Goal: Task Accomplishment & Management: Manage account settings

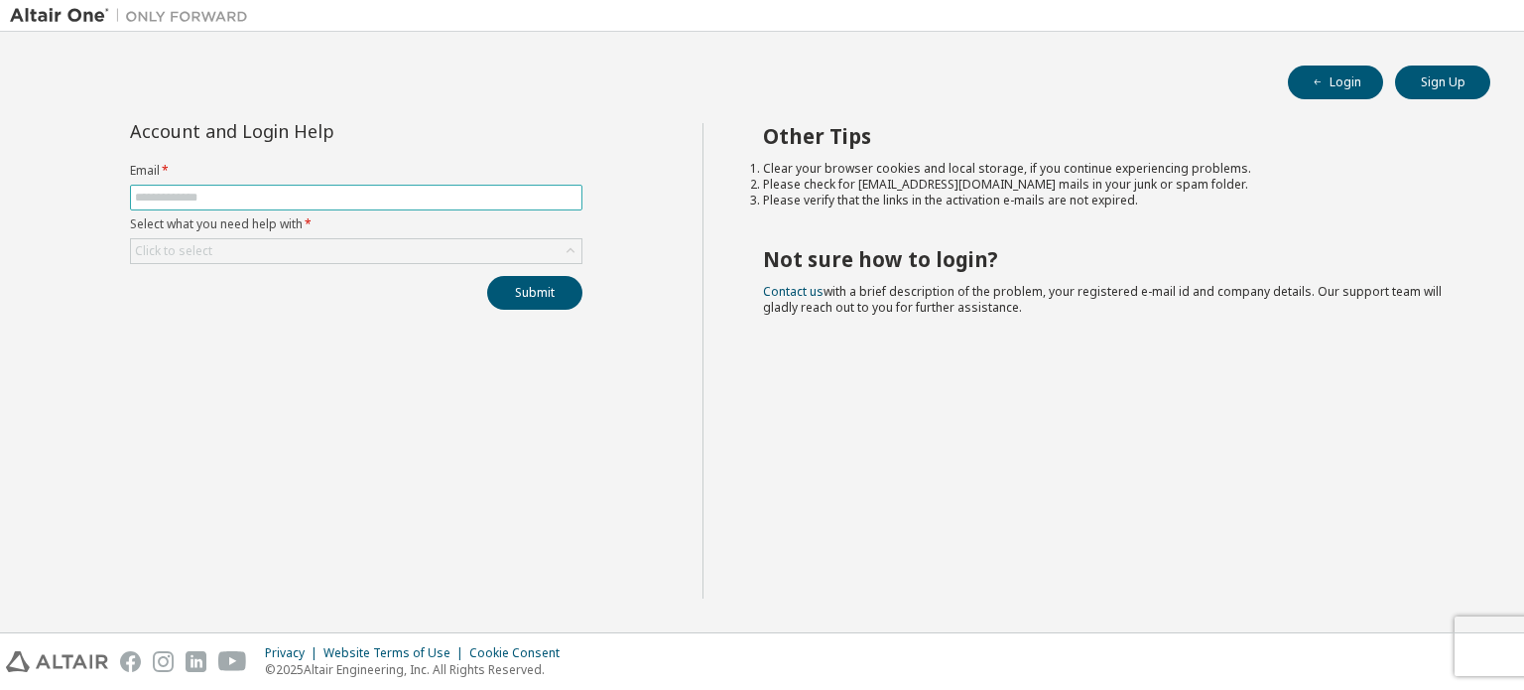
click at [365, 197] on input "text" at bounding box center [356, 198] width 443 height 16
type input "**********"
click at [290, 251] on div "Click to select" at bounding box center [356, 251] width 450 height 24
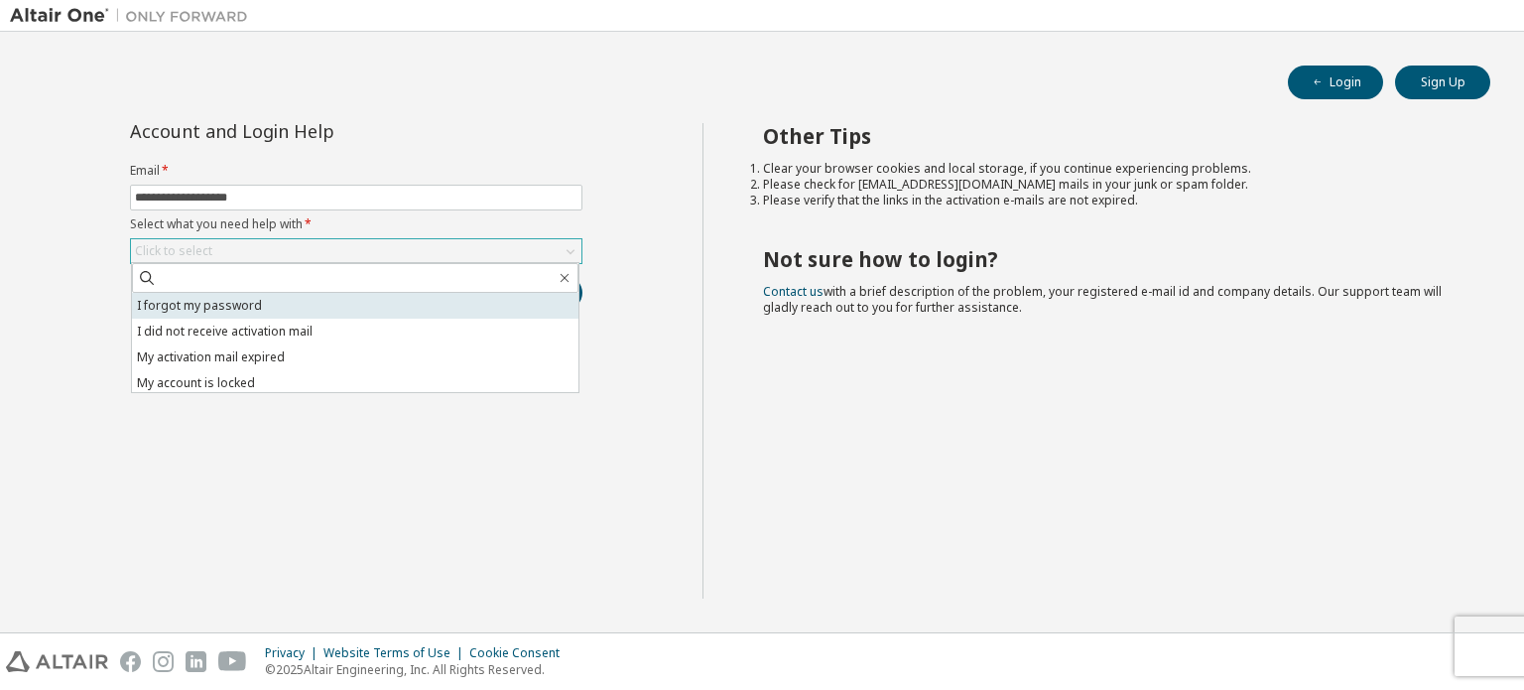
click at [275, 313] on li "I forgot my password" at bounding box center [355, 306] width 446 height 26
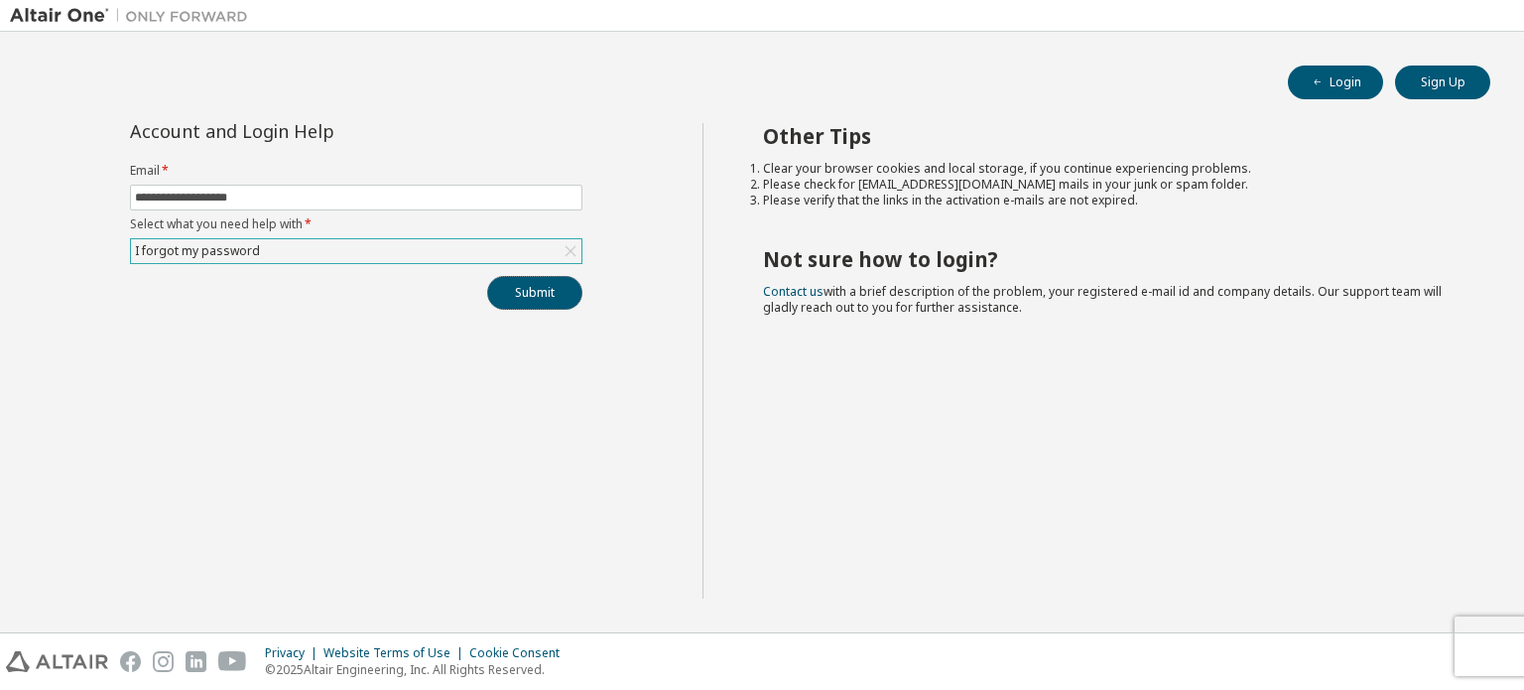
click at [554, 288] on button "Submit" at bounding box center [534, 293] width 95 height 34
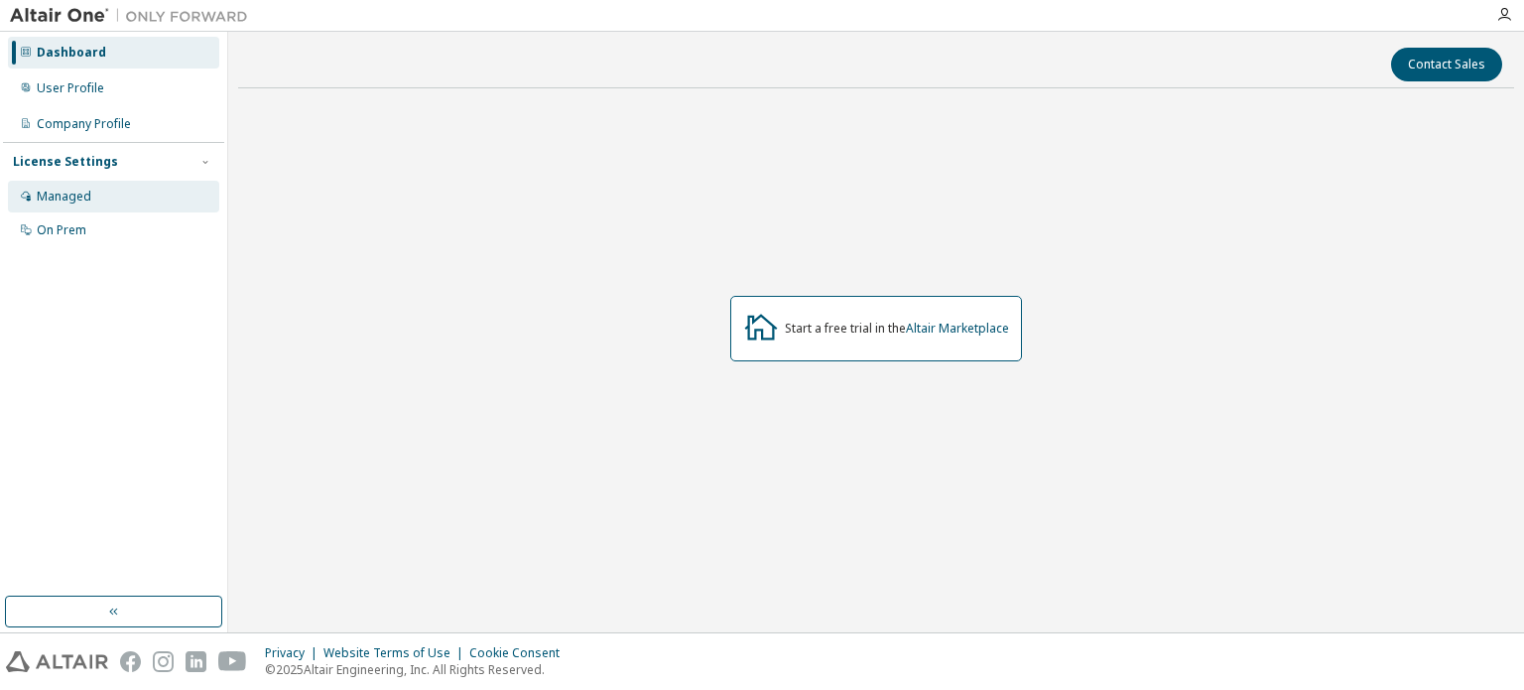
click at [103, 201] on div "Managed" at bounding box center [113, 197] width 211 height 32
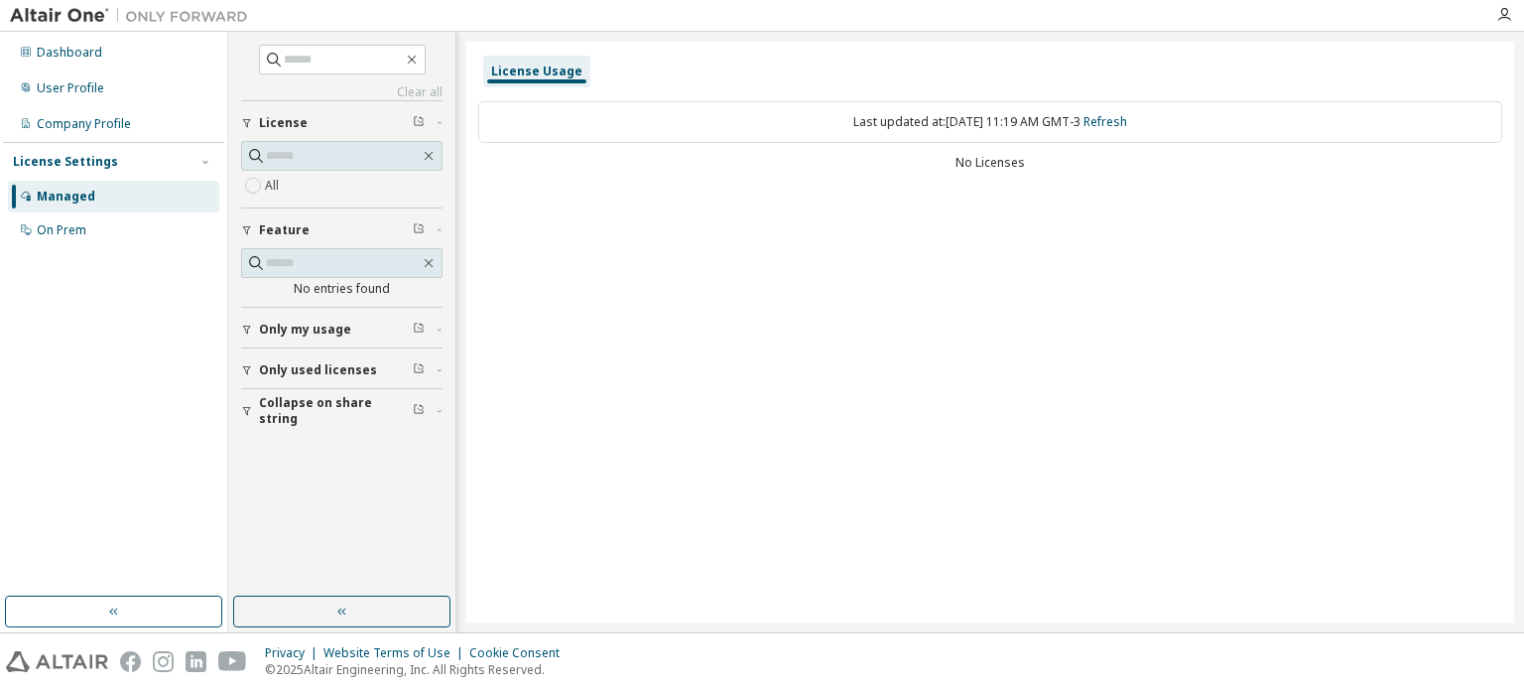
click at [947, 124] on div "Last updated at: Wed 2025-09-10 11:19 AM GMT-3 Refresh" at bounding box center [990, 122] width 1024 height 42
click at [1127, 125] on link "Refresh" at bounding box center [1105, 121] width 44 height 17
click at [344, 371] on span "Only used licenses" at bounding box center [318, 370] width 118 height 16
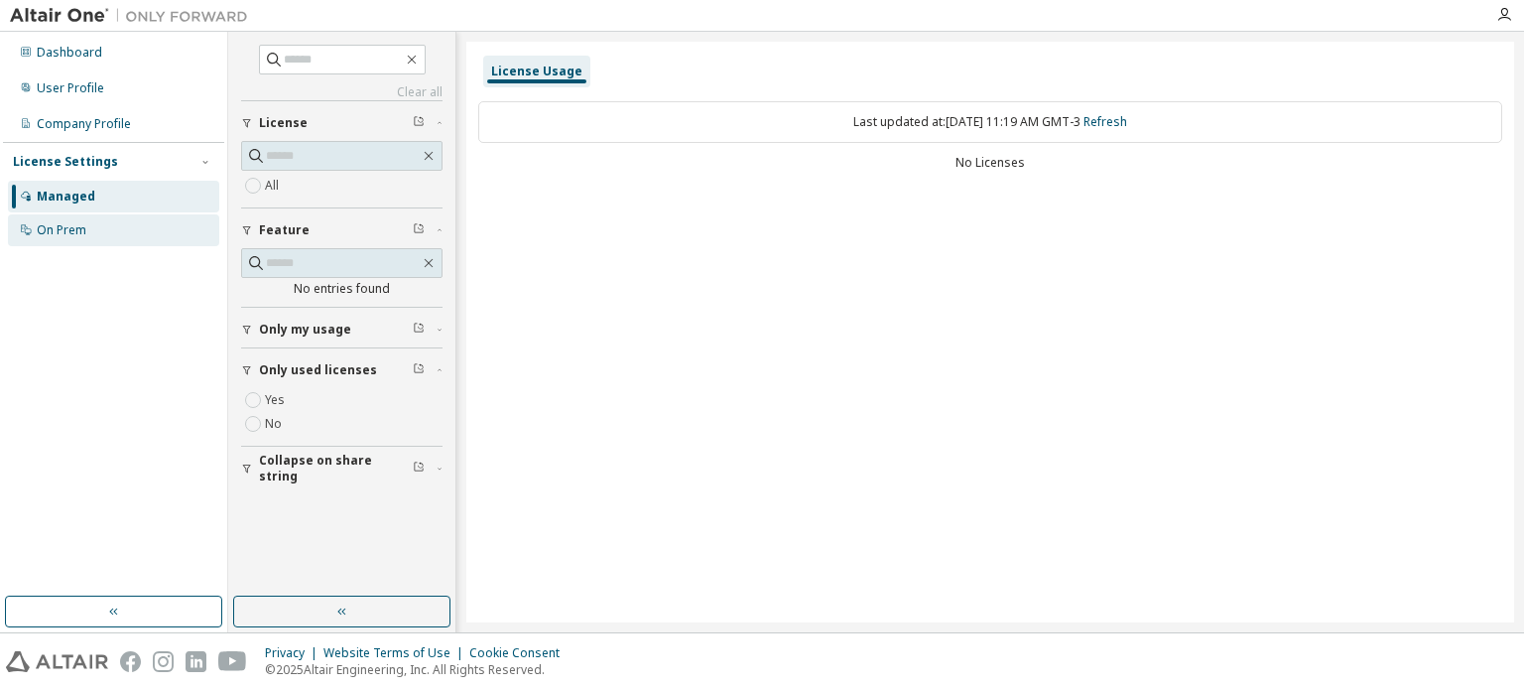
click at [57, 231] on div "On Prem" at bounding box center [62, 230] width 50 height 16
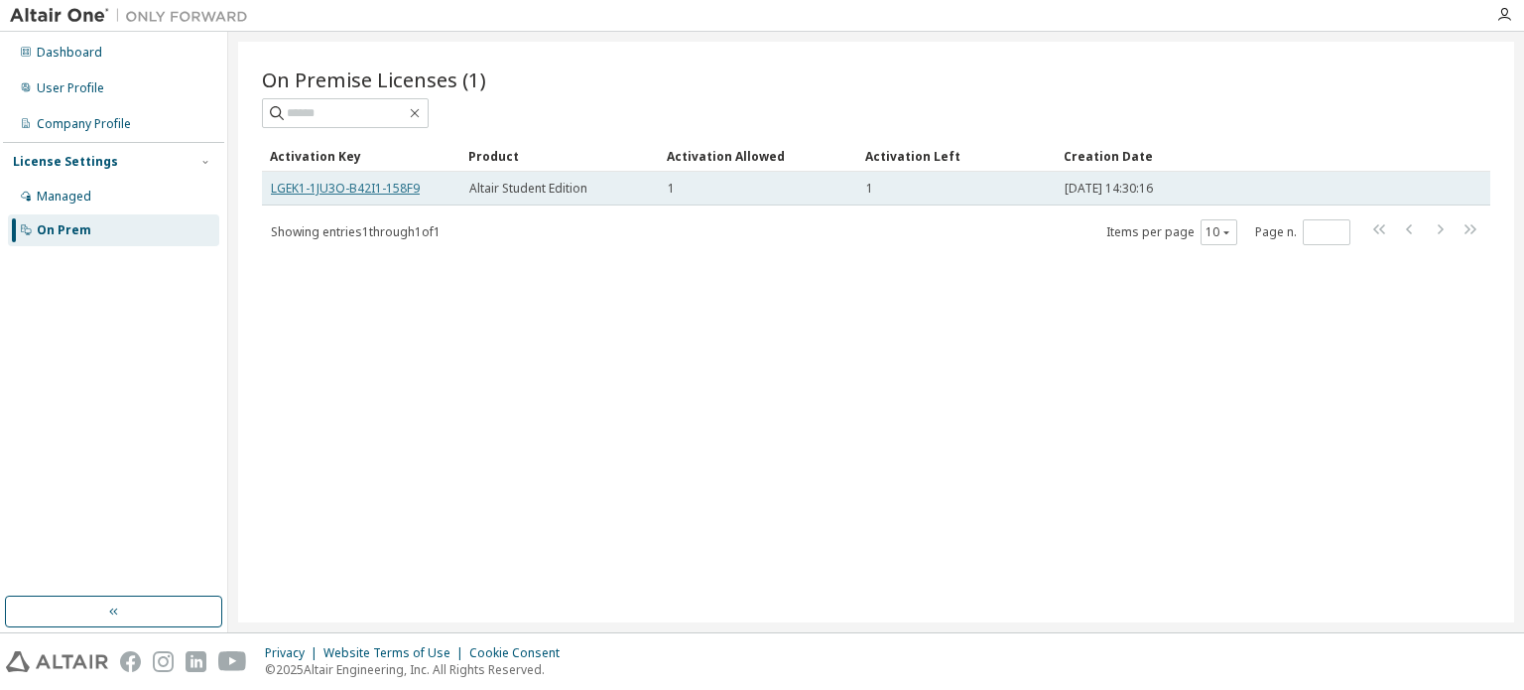
click at [365, 186] on link "LGEK1-1JU3O-B42I1-158F9" at bounding box center [345, 188] width 149 height 17
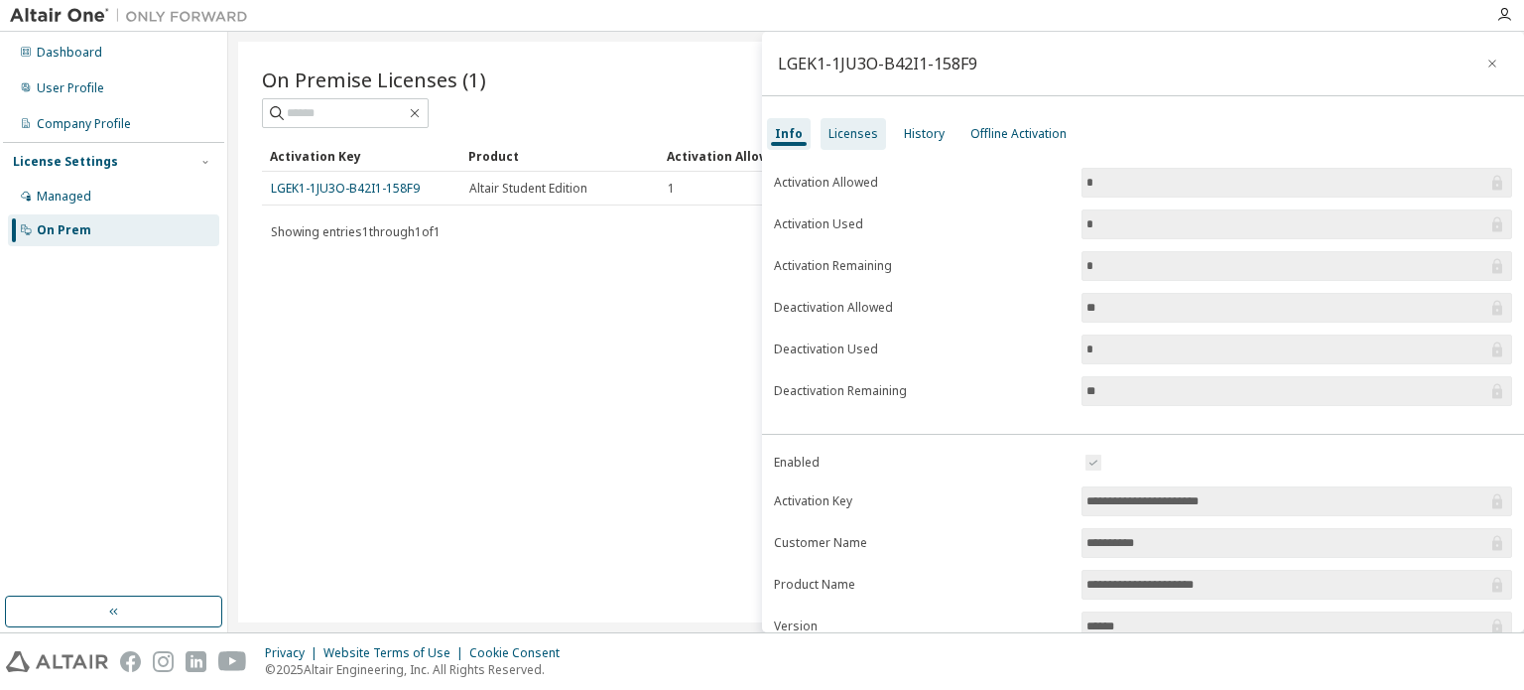
click at [866, 137] on div "Licenses" at bounding box center [853, 134] width 50 height 16
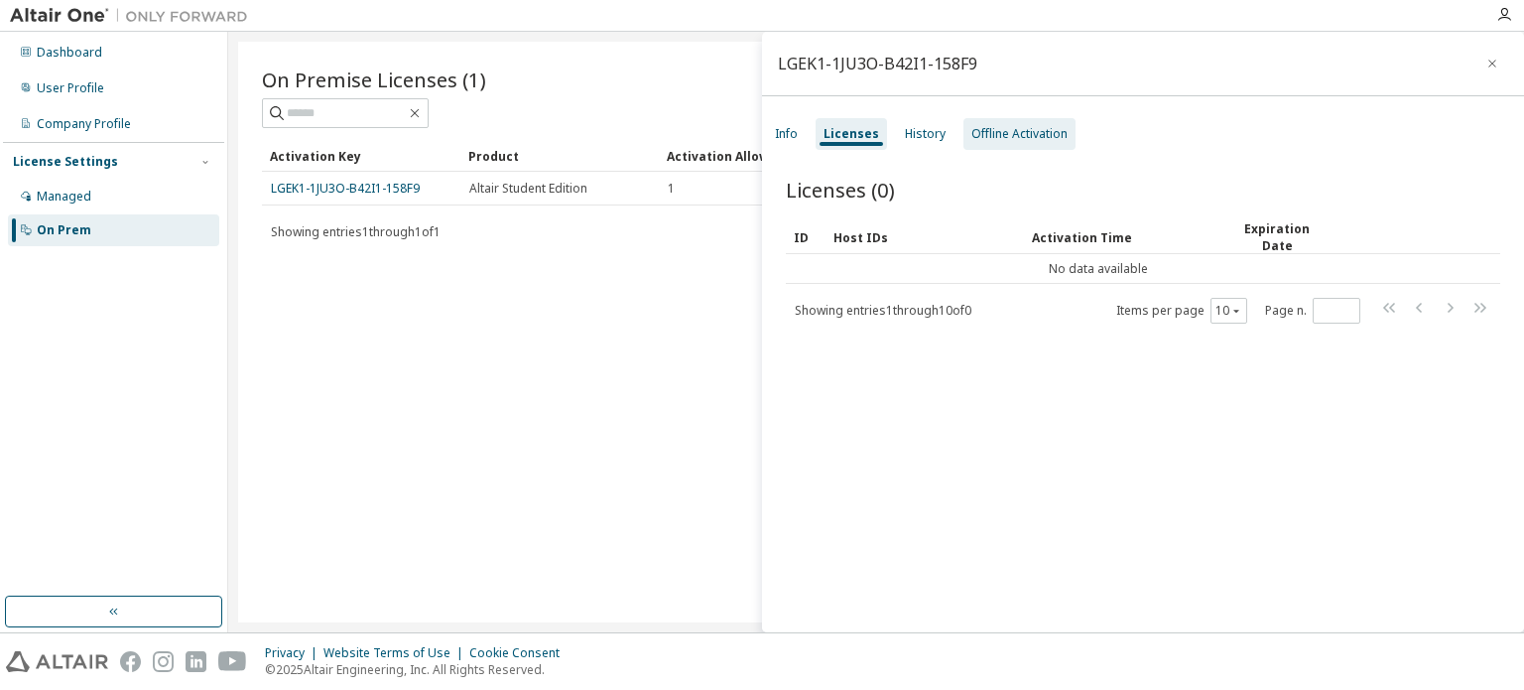
click at [1000, 132] on div "Offline Activation" at bounding box center [1019, 134] width 96 height 16
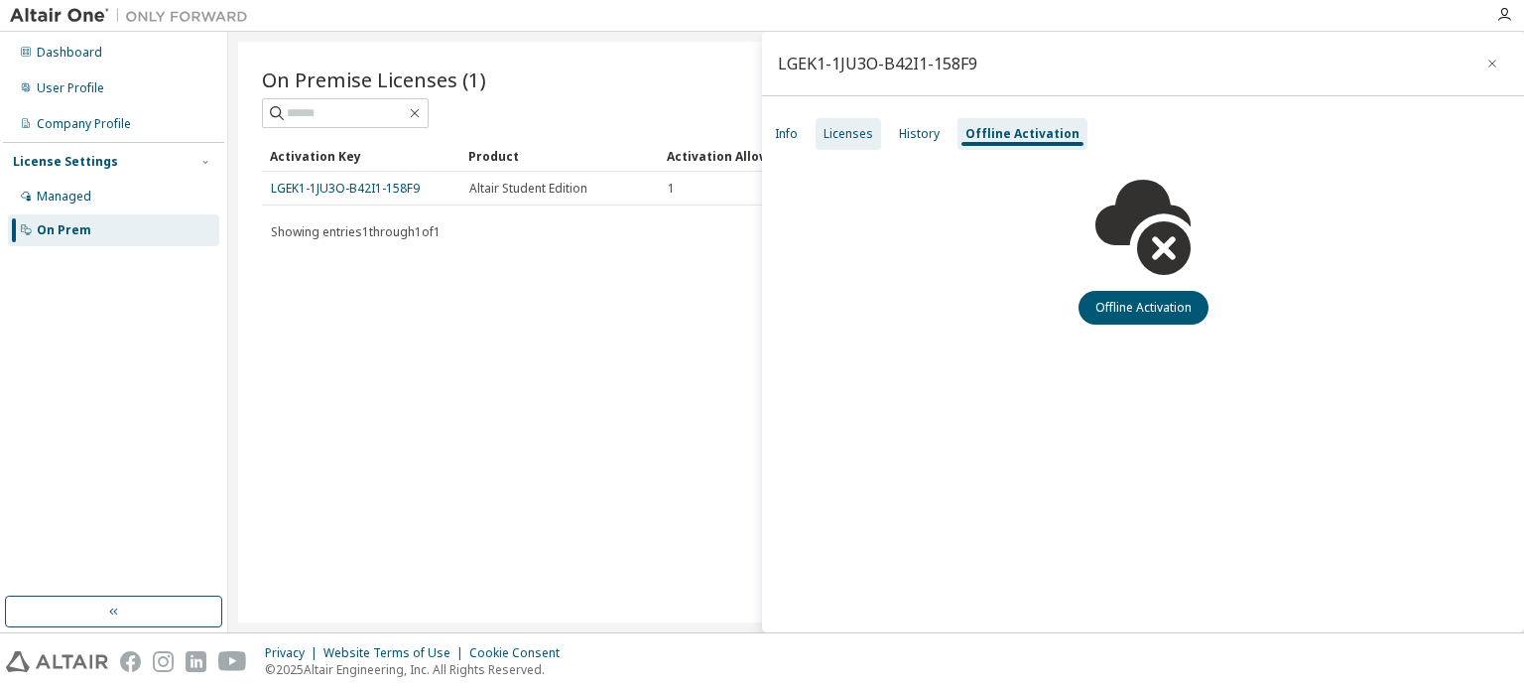
click at [856, 136] on div "Licenses" at bounding box center [849, 134] width 50 height 16
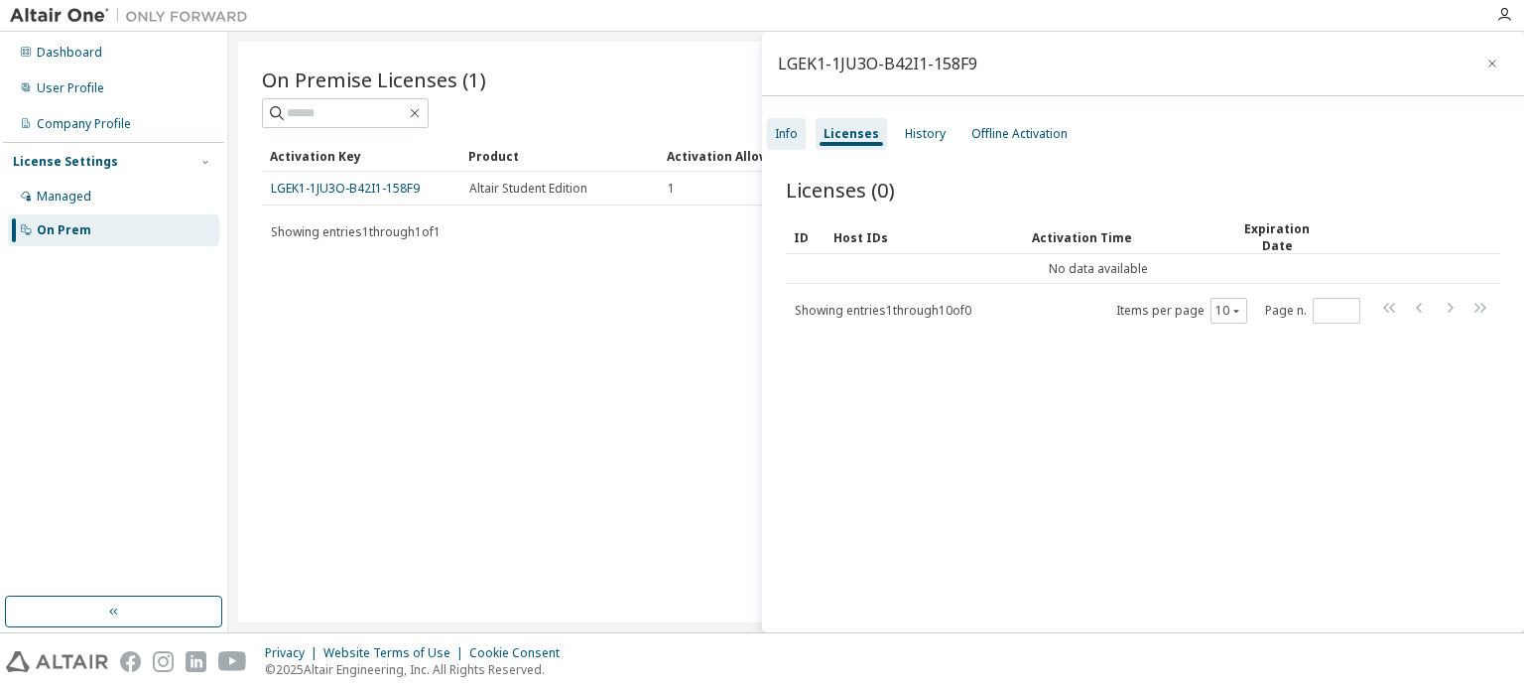
click at [787, 138] on div "Info" at bounding box center [786, 134] width 23 height 16
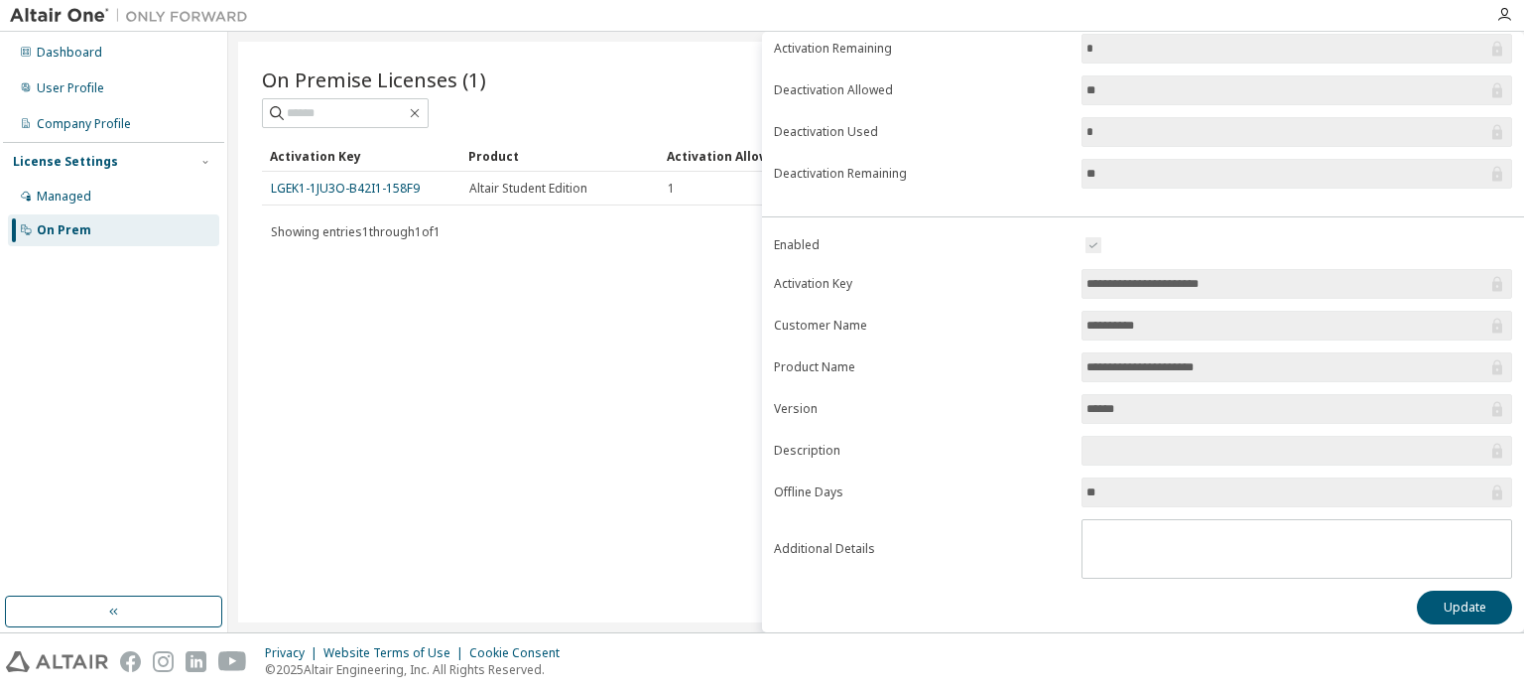
scroll to position [218, 0]
click at [1480, 601] on button "Update" at bounding box center [1464, 606] width 95 height 34
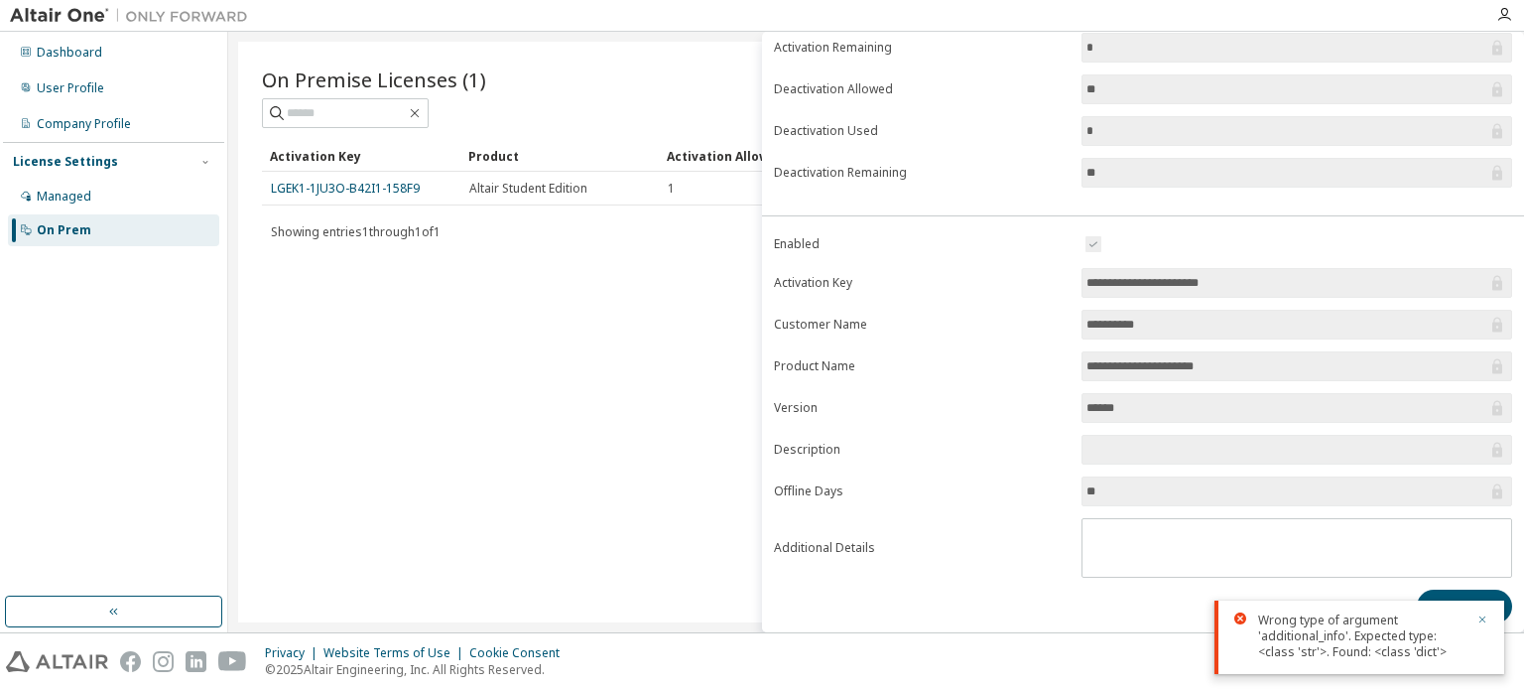
click at [1484, 626] on button "button" at bounding box center [1482, 621] width 12 height 18
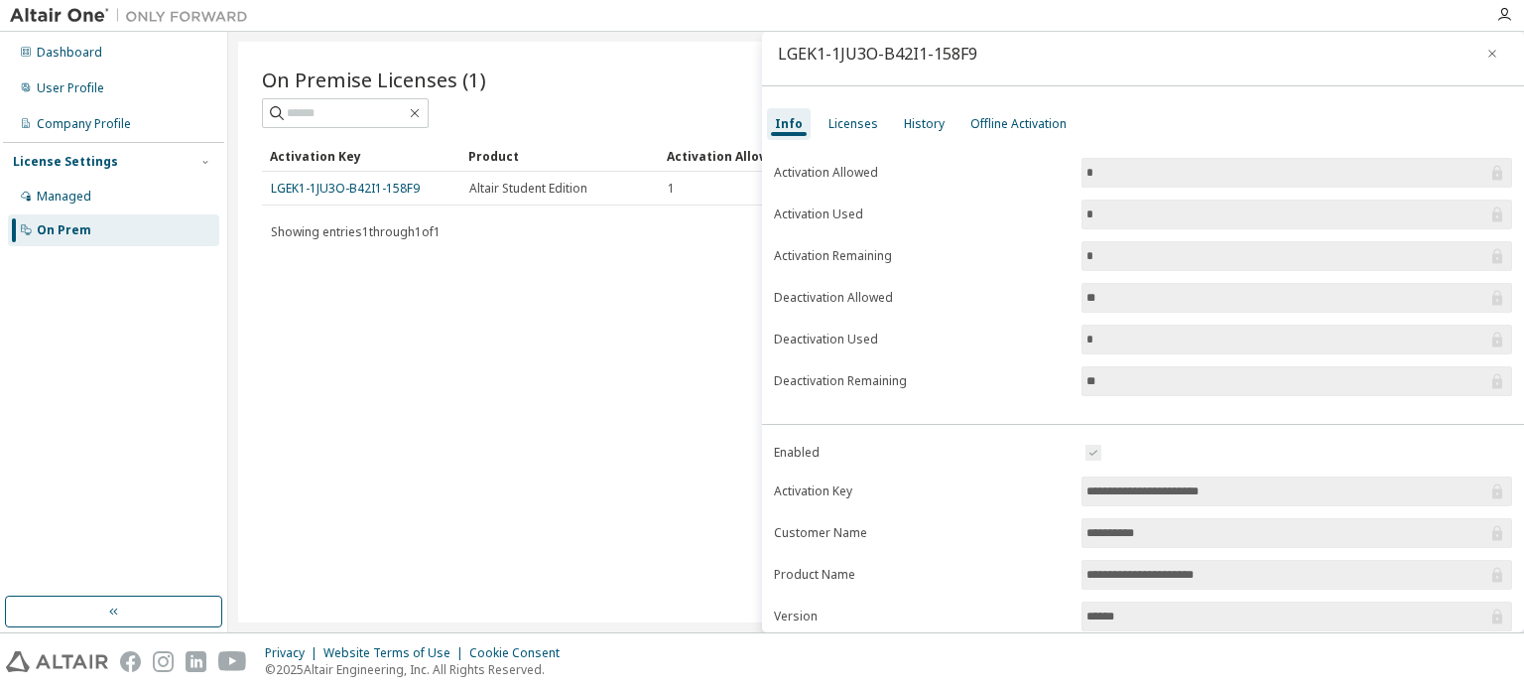
scroll to position [0, 0]
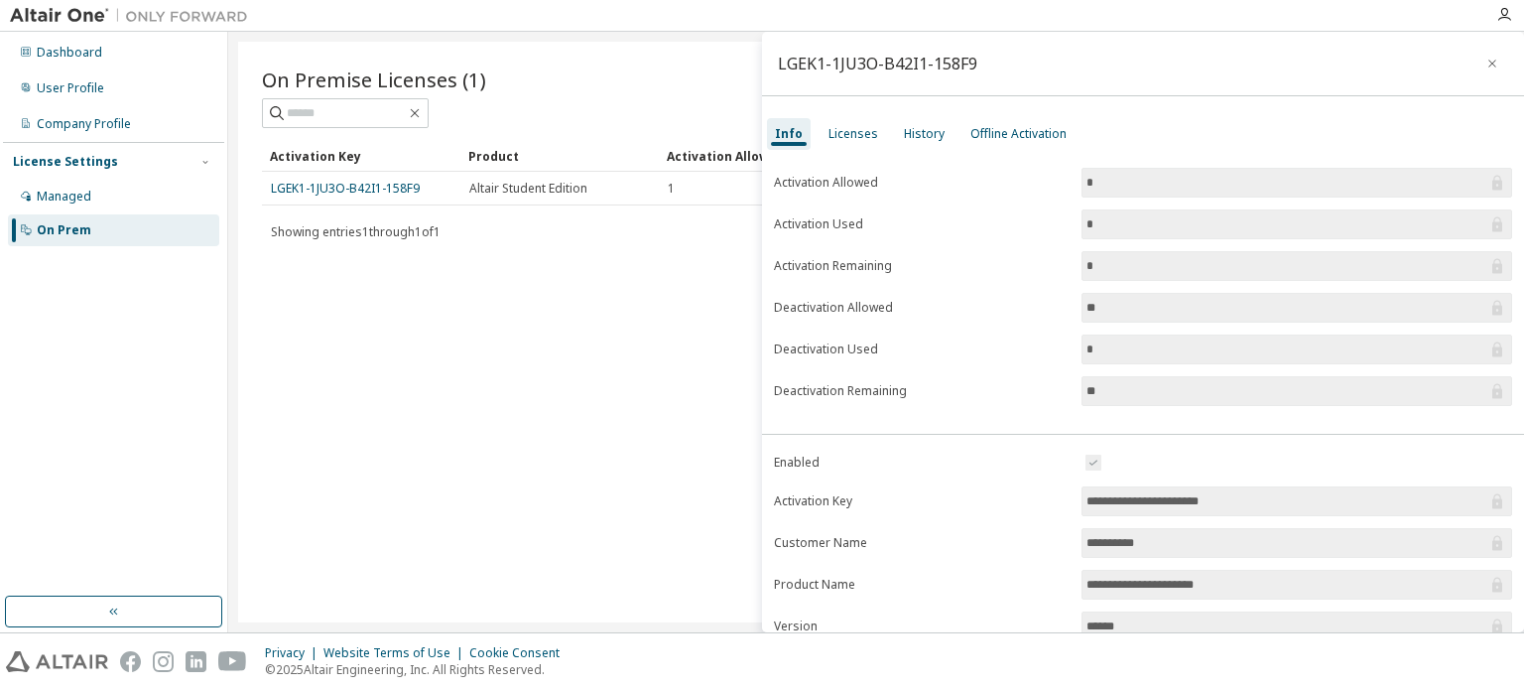
click at [524, 408] on div "On Premise Licenses (1) Clear Load Save Save As Field Operator Value Select fil…" at bounding box center [876, 332] width 1276 height 580
click at [861, 136] on div "Licenses" at bounding box center [853, 134] width 50 height 16
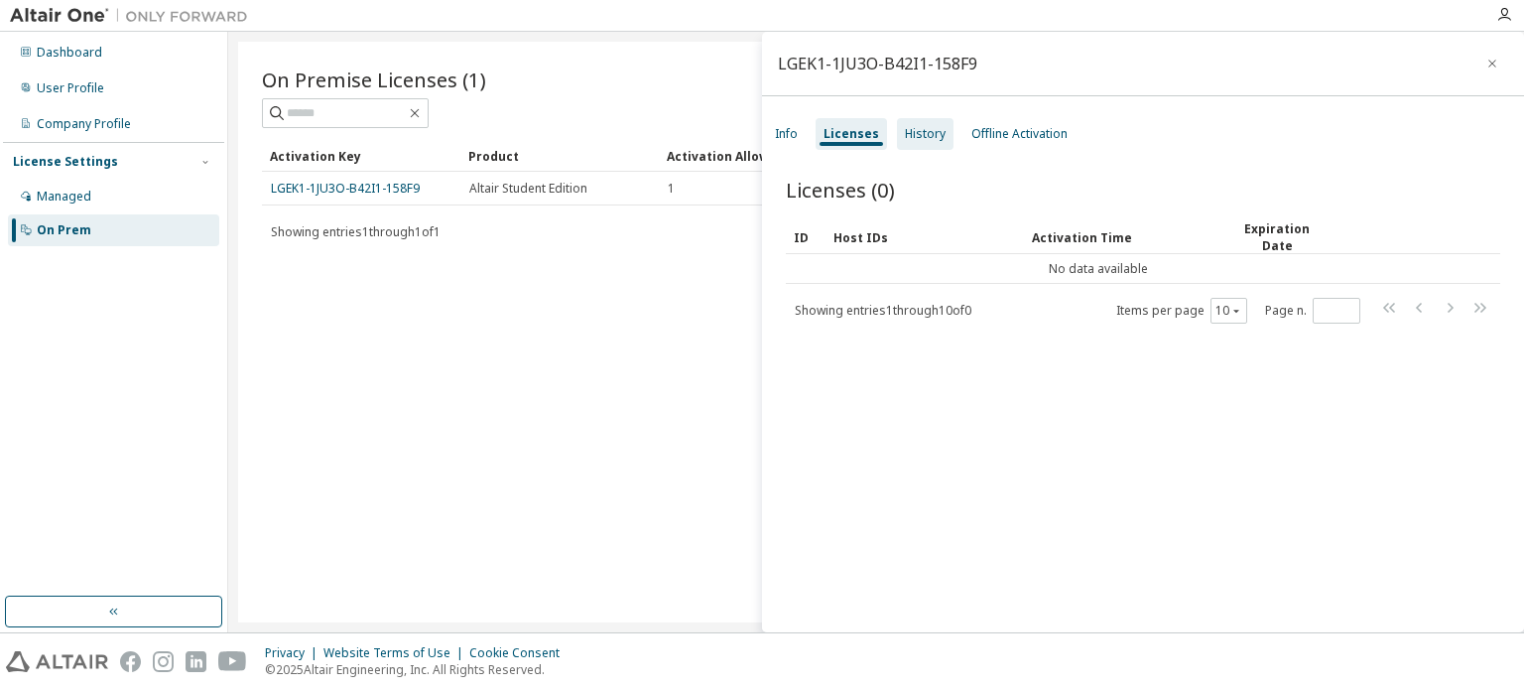
click at [933, 132] on div "History" at bounding box center [925, 134] width 41 height 16
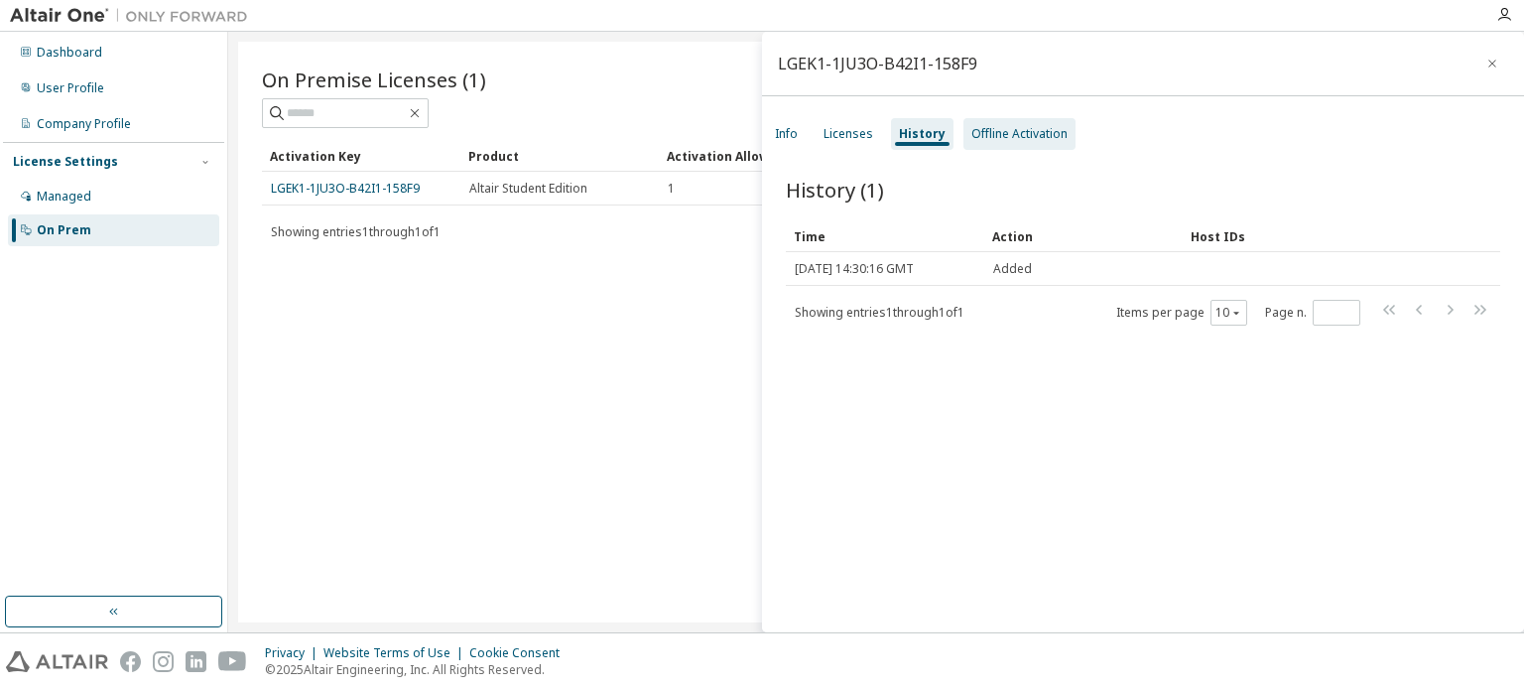
click at [1002, 128] on div "Offline Activation" at bounding box center [1019, 134] width 96 height 16
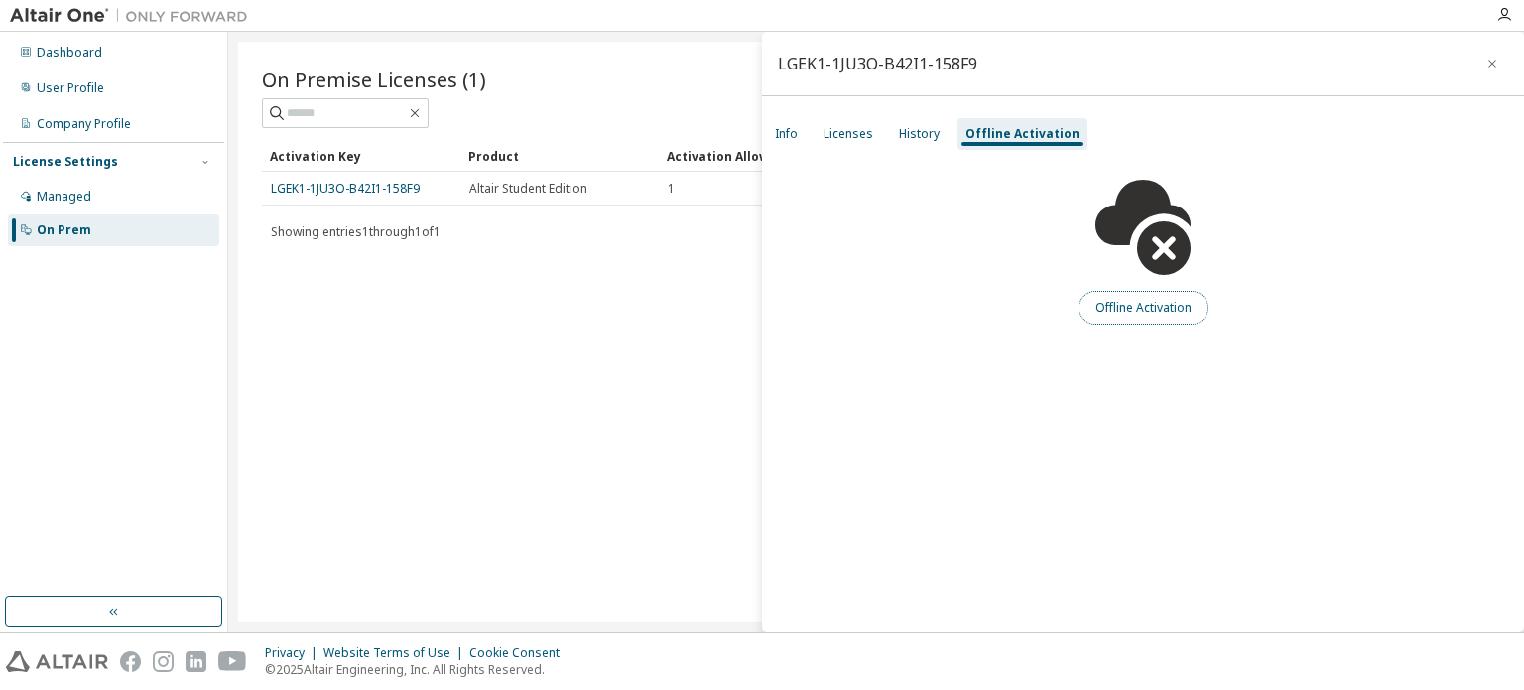
click at [1117, 300] on button "Offline Activation" at bounding box center [1144, 308] width 130 height 34
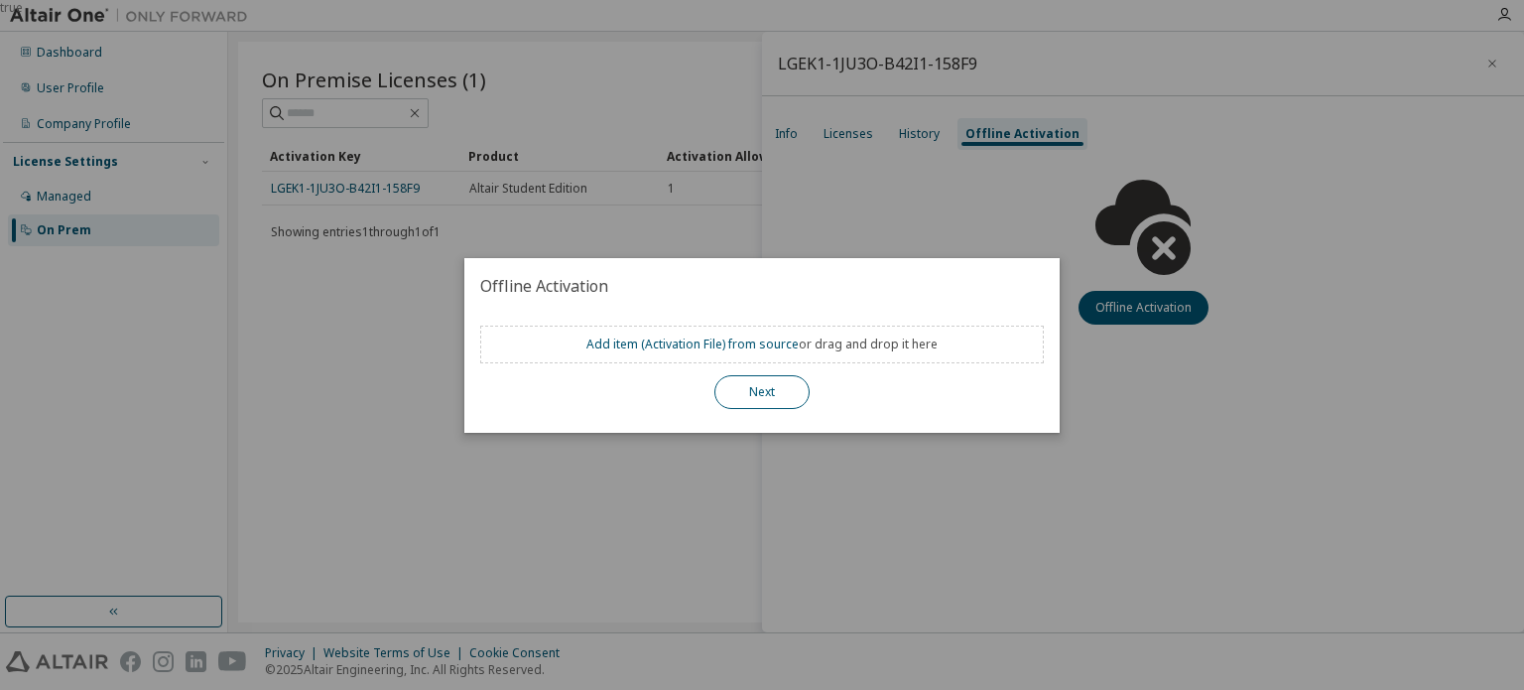
click at [777, 404] on button "Next" at bounding box center [761, 392] width 95 height 34
click at [695, 336] on link "Add item ( Activation File ) from source" at bounding box center [692, 343] width 212 height 17
click at [769, 400] on button "Next" at bounding box center [761, 392] width 95 height 34
click at [1071, 209] on div "true" at bounding box center [762, 345] width 1524 height 690
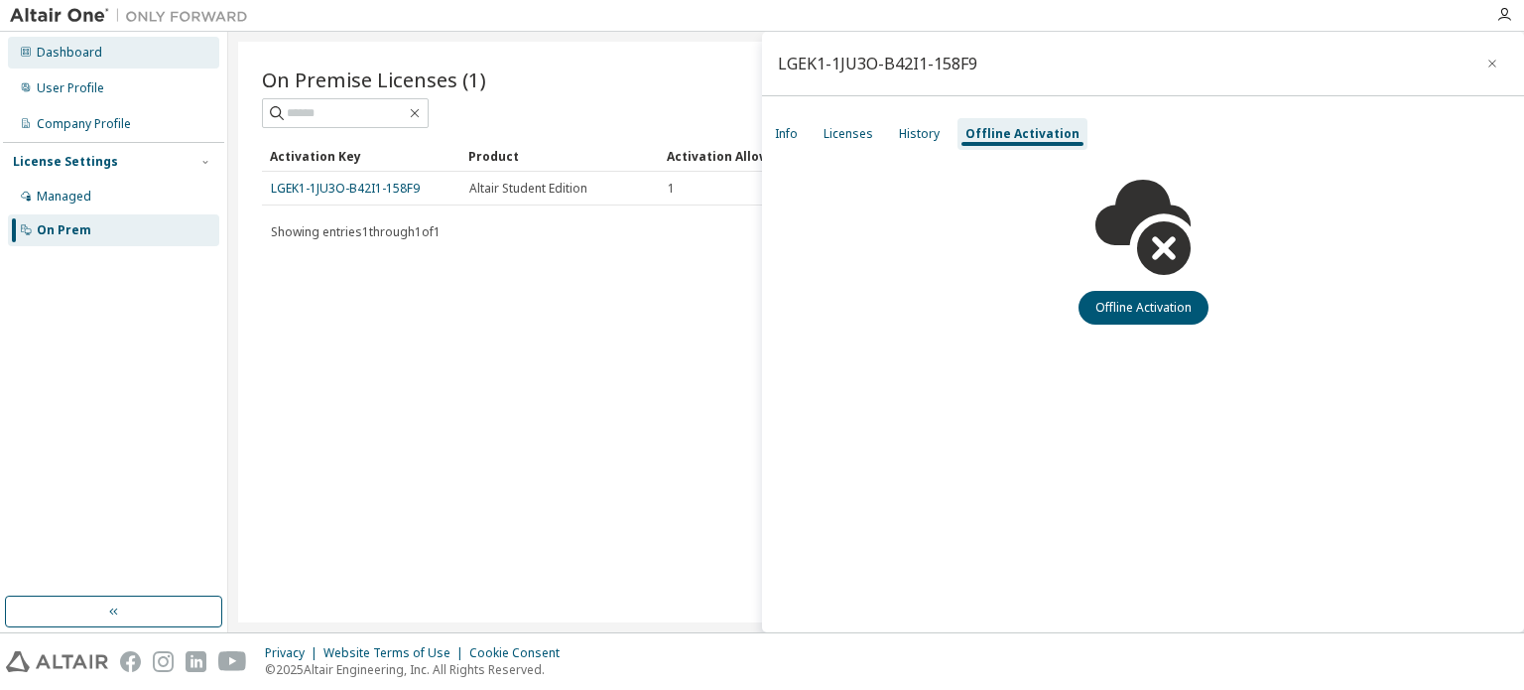
click at [91, 52] on div "Dashboard" at bounding box center [69, 53] width 65 height 16
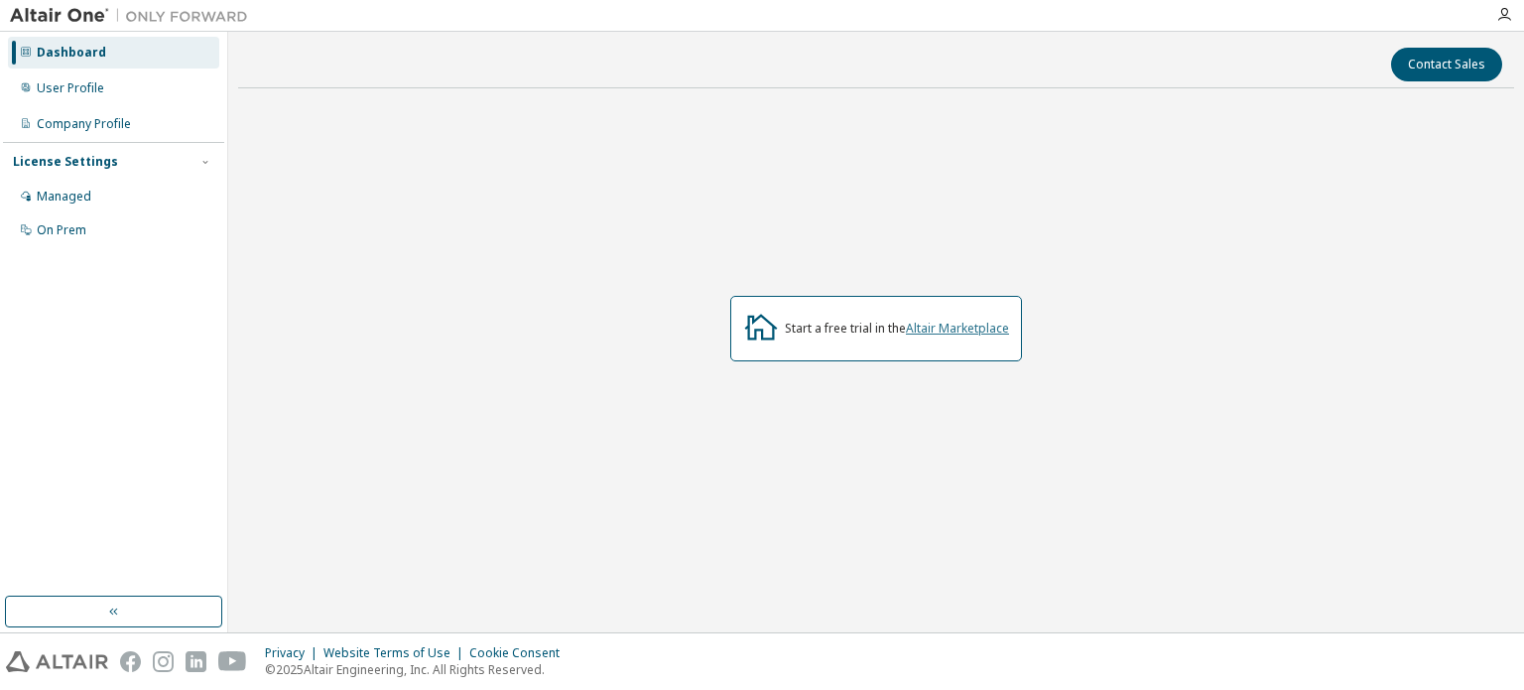
click at [961, 320] on link "Altair Marketplace" at bounding box center [957, 327] width 103 height 17
click at [39, 190] on div "Managed" at bounding box center [64, 197] width 55 height 16
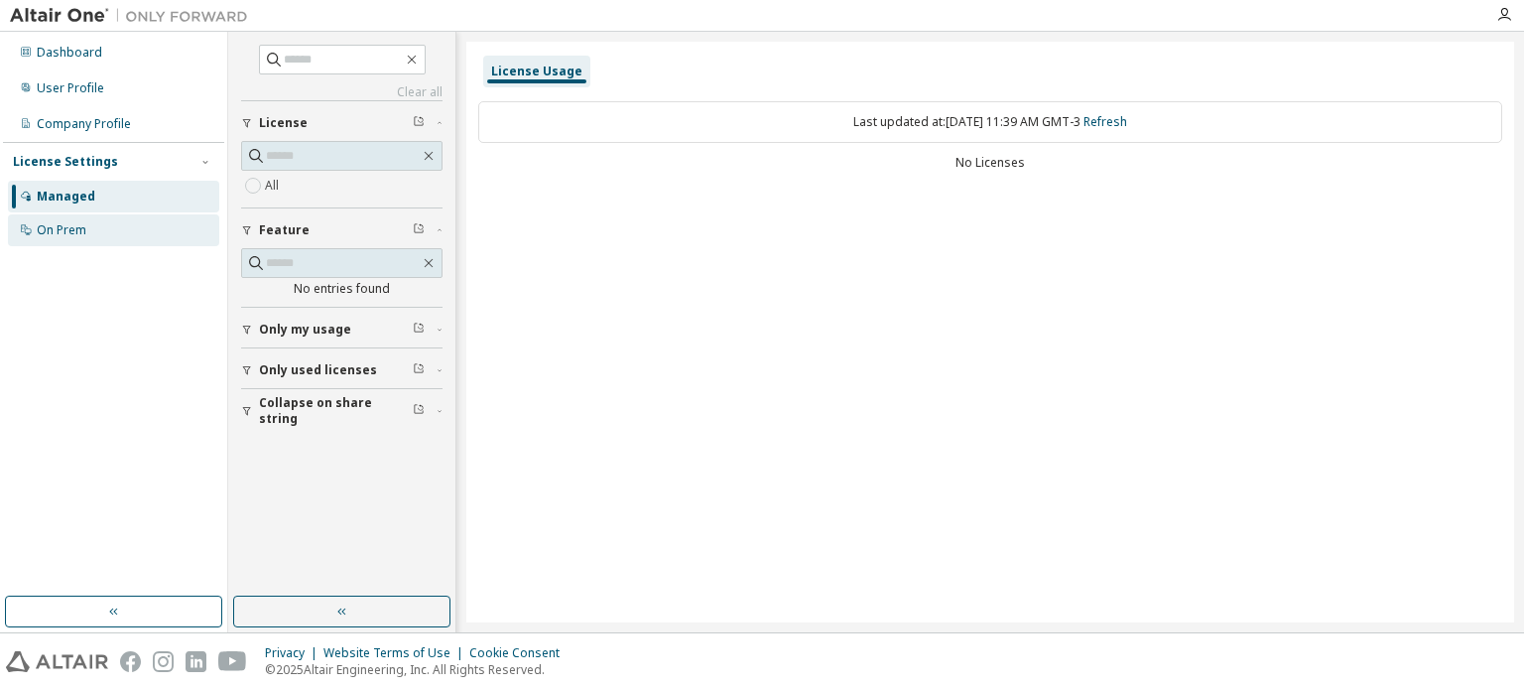
click at [89, 237] on div "On Prem" at bounding box center [113, 230] width 211 height 32
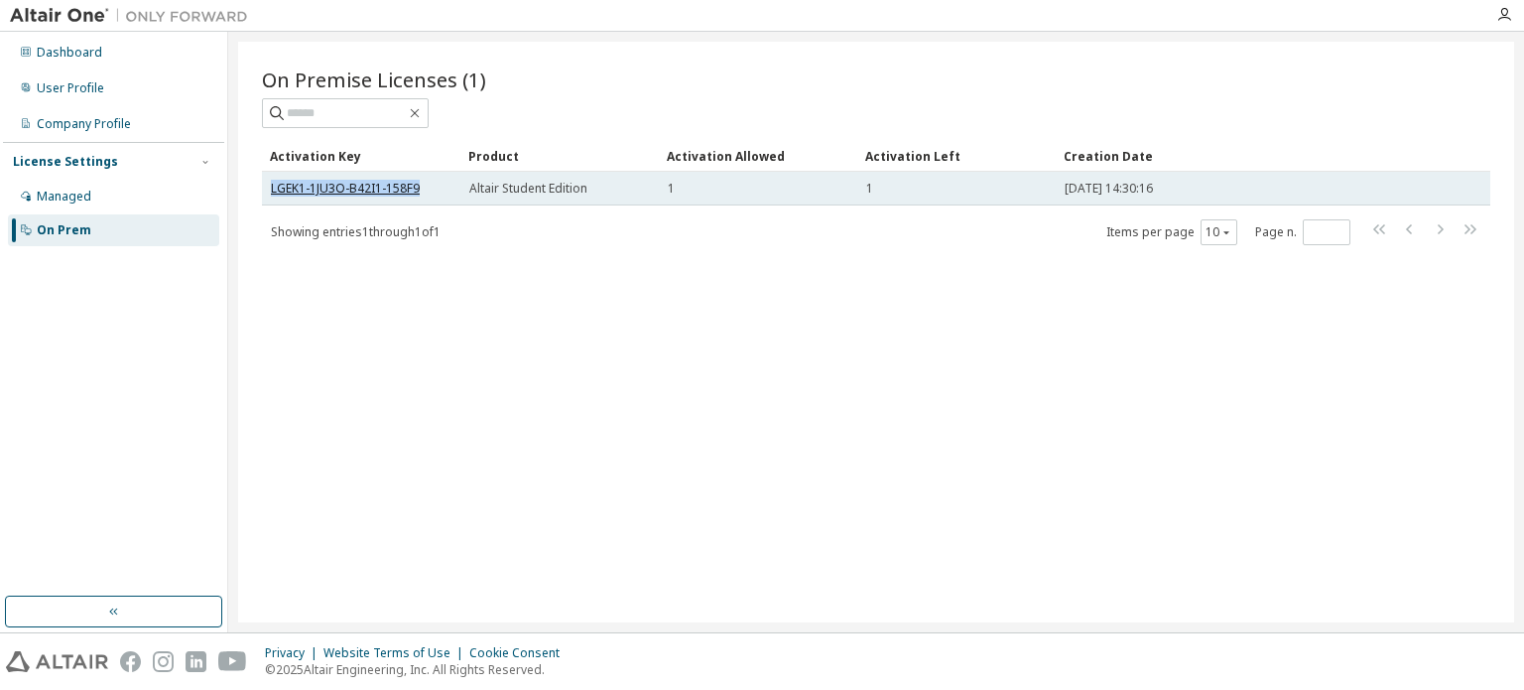
drag, startPoint x: 420, startPoint y: 187, endPoint x: 271, endPoint y: 193, distance: 149.0
click at [271, 193] on div "LGEK1-1JU3O-B42I1-158F9" at bounding box center [361, 189] width 181 height 16
copy link "LGEK1-1JU3O-B42I1-158F9"
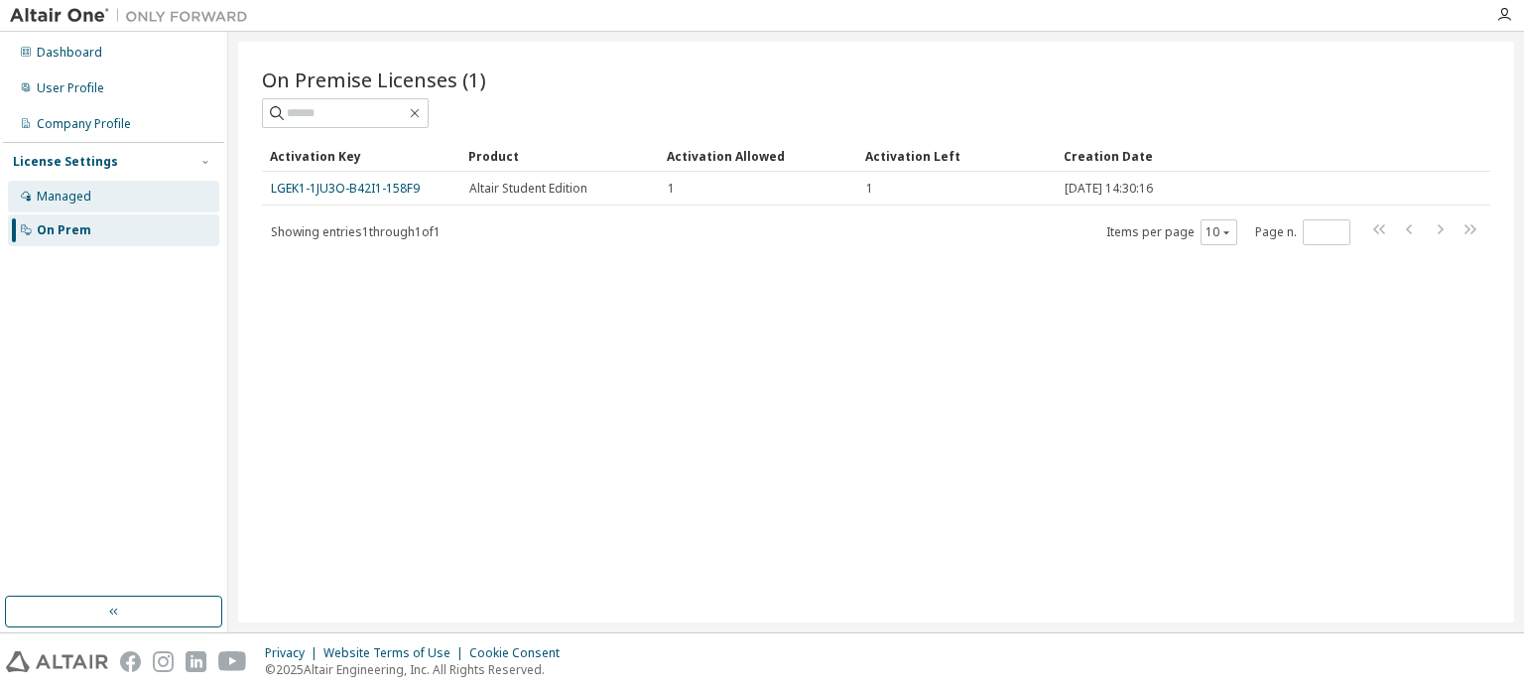
click at [71, 193] on div "Managed" at bounding box center [64, 197] width 55 height 16
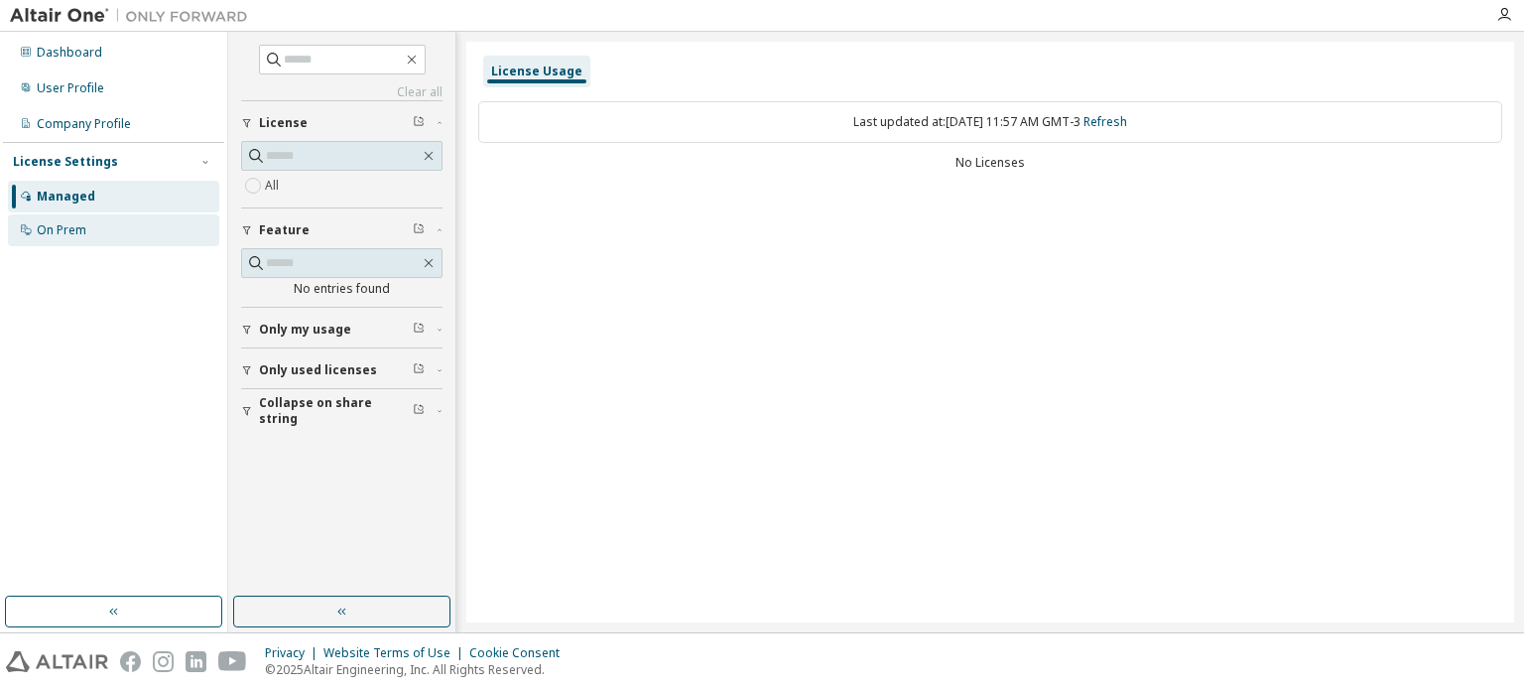
click at [56, 229] on div "On Prem" at bounding box center [62, 230] width 50 height 16
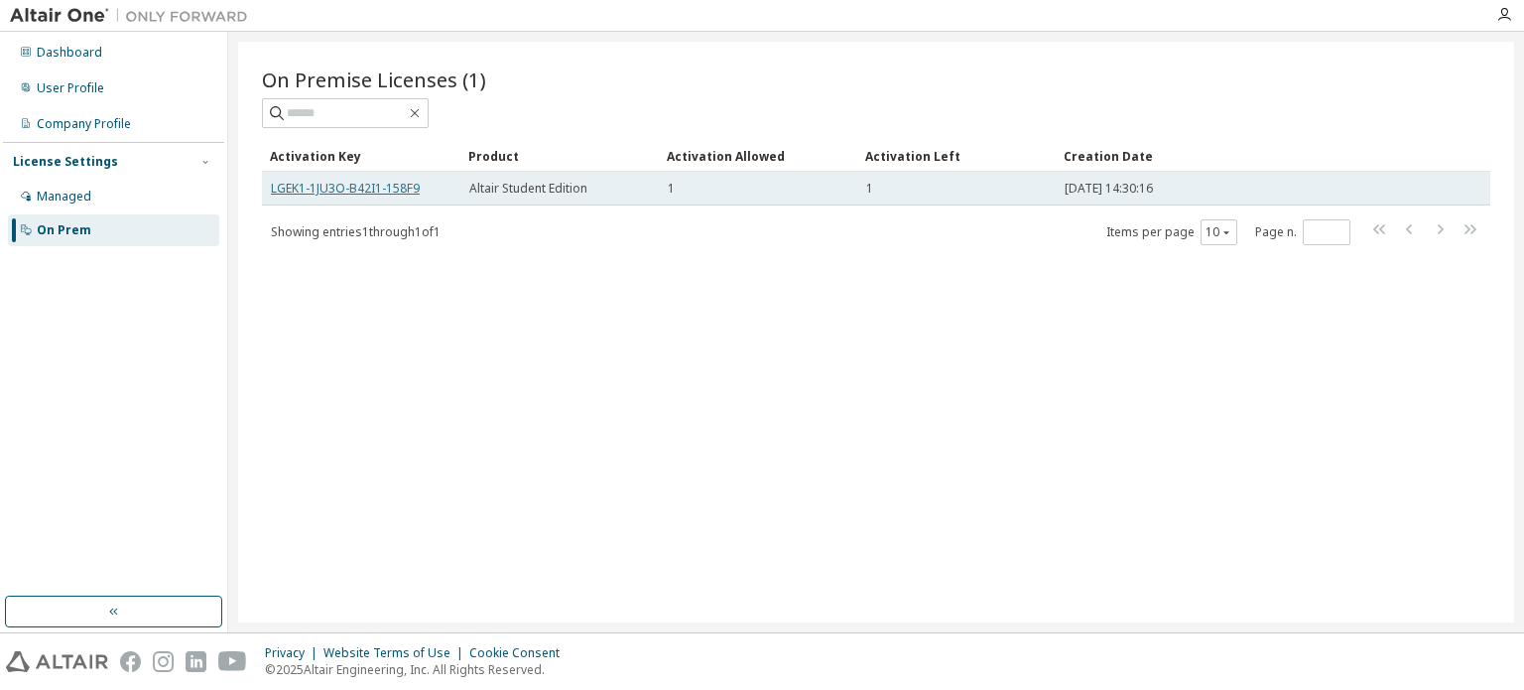
click at [334, 186] on link "LGEK1-1JU3O-B42I1-158F9" at bounding box center [345, 188] width 149 height 17
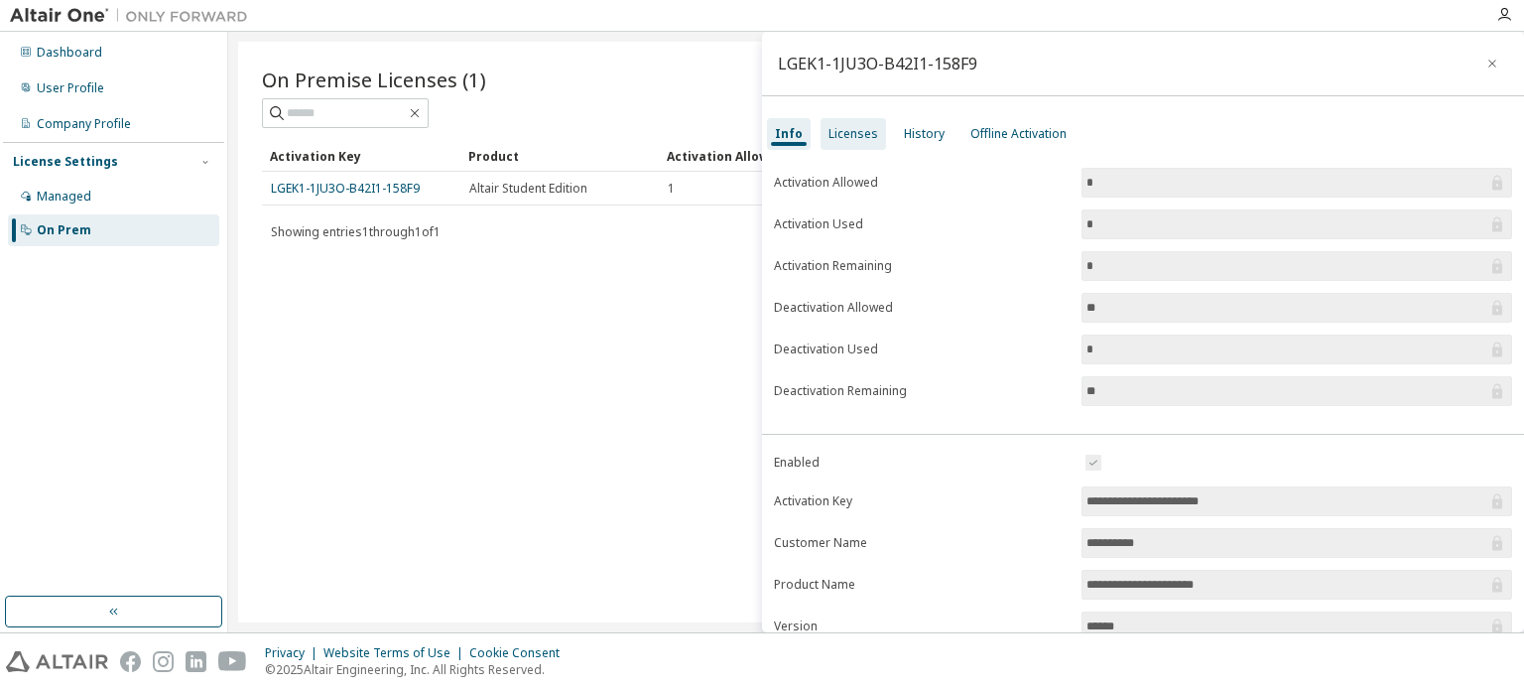
click at [843, 146] on div "Licenses" at bounding box center [853, 134] width 65 height 32
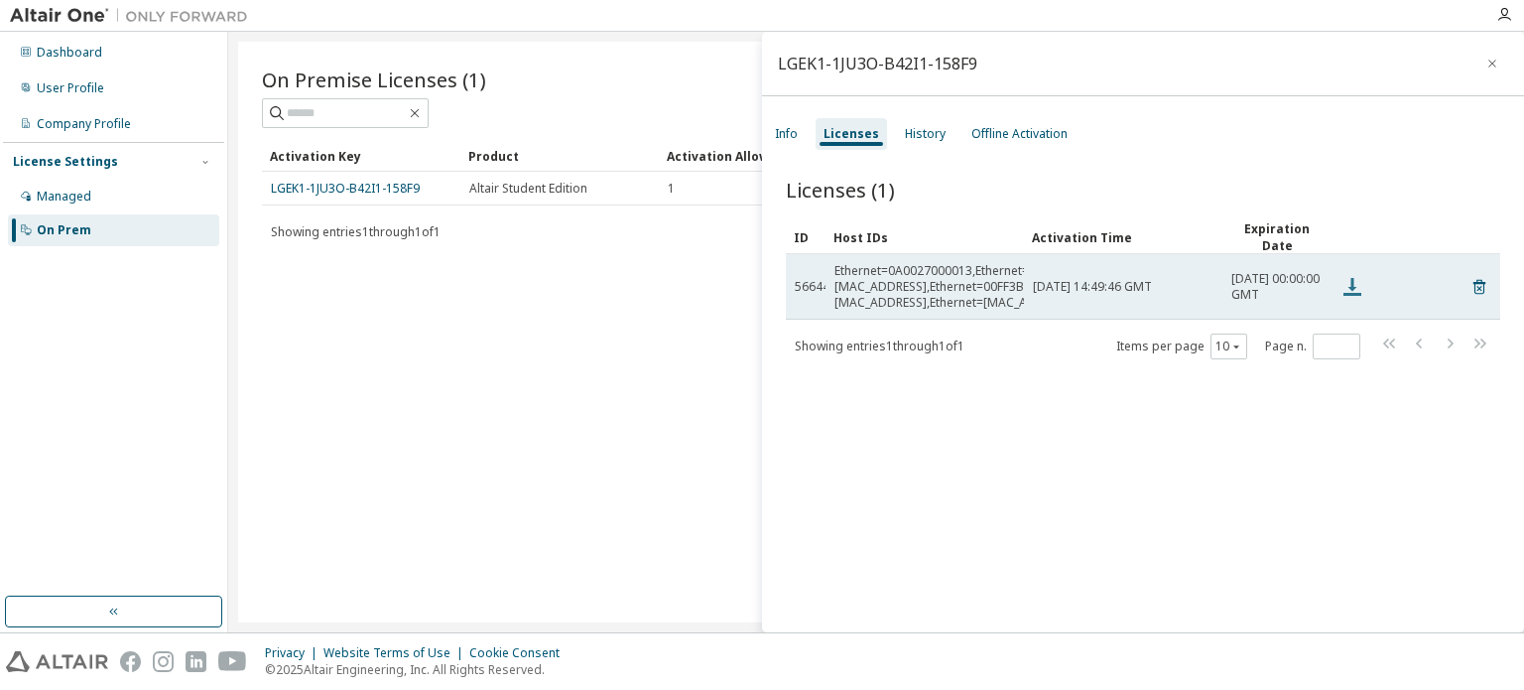
click at [1353, 278] on icon at bounding box center [1352, 287] width 18 height 18
click at [1473, 280] on icon at bounding box center [1479, 287] width 12 height 15
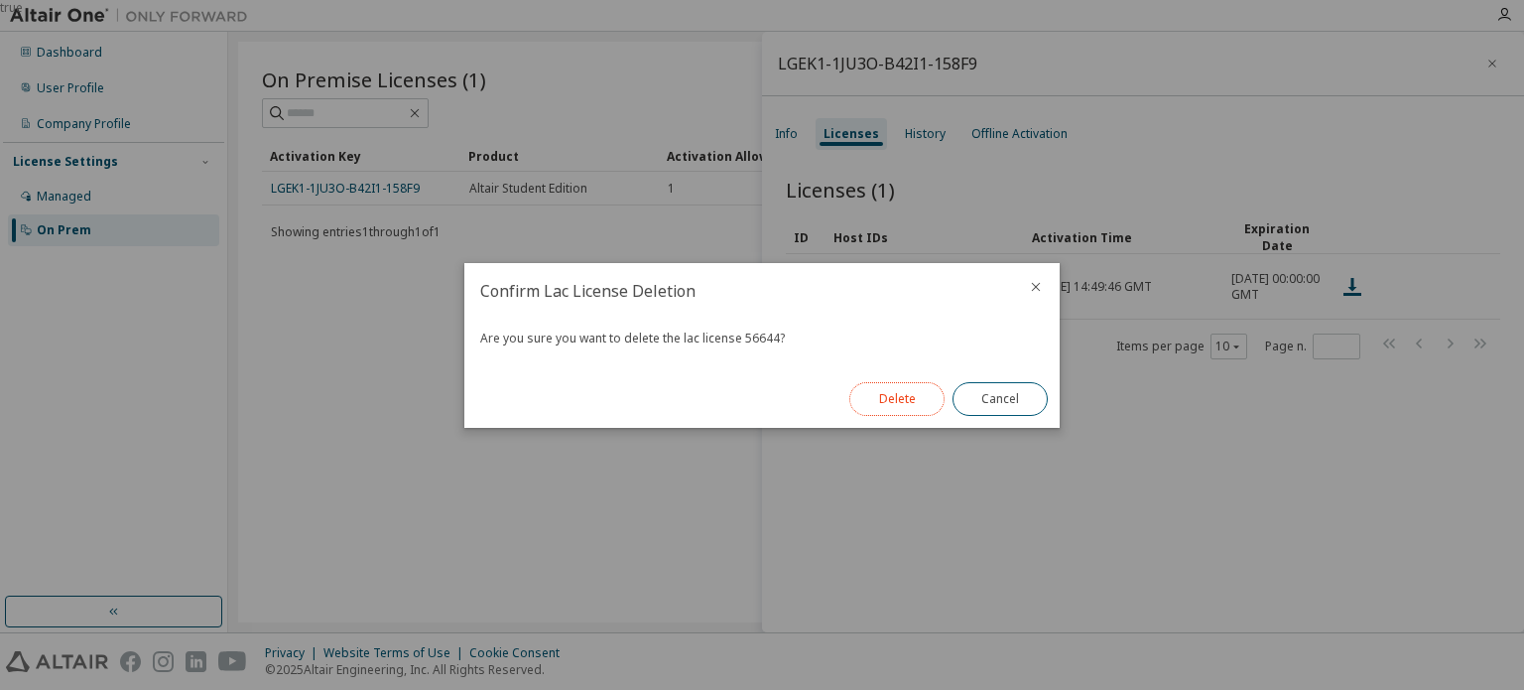
click at [942, 401] on button "Delete" at bounding box center [896, 399] width 95 height 34
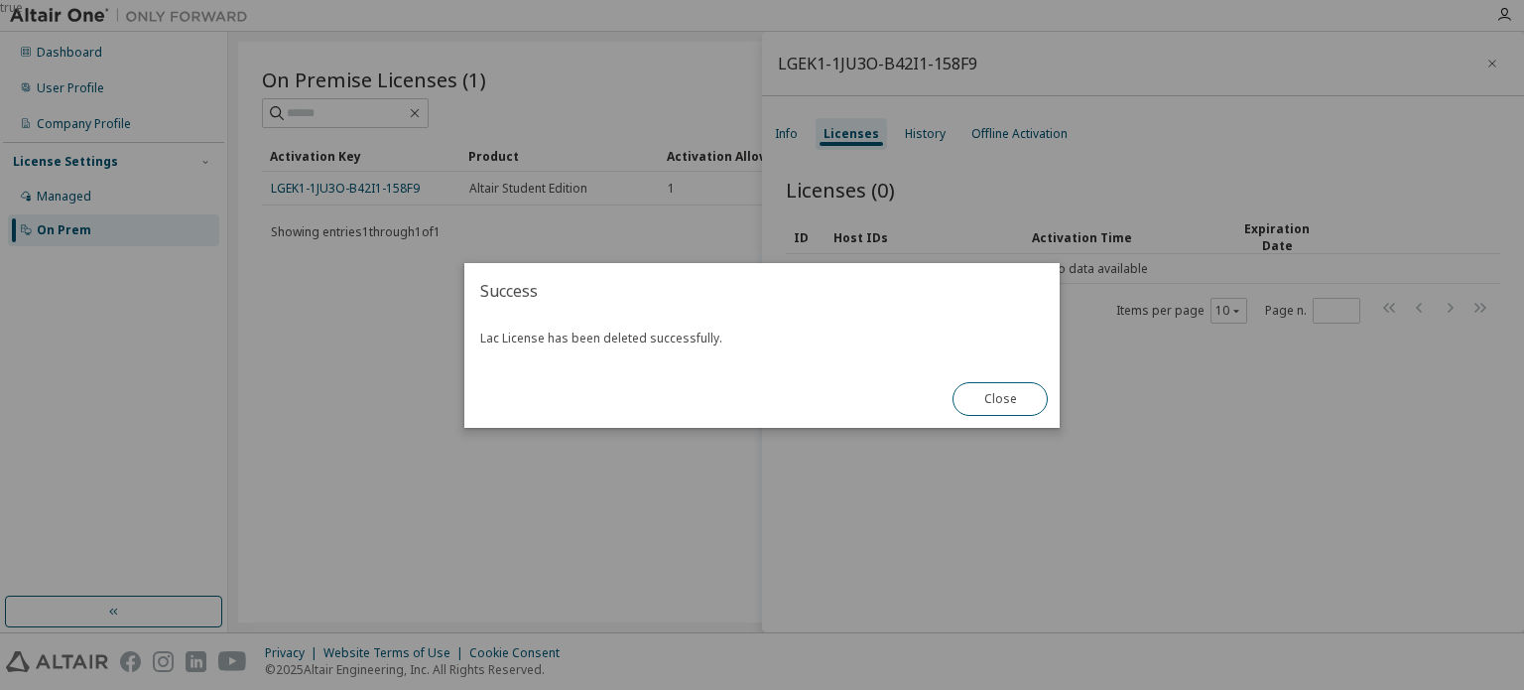
click at [782, 142] on div "true" at bounding box center [762, 345] width 1524 height 690
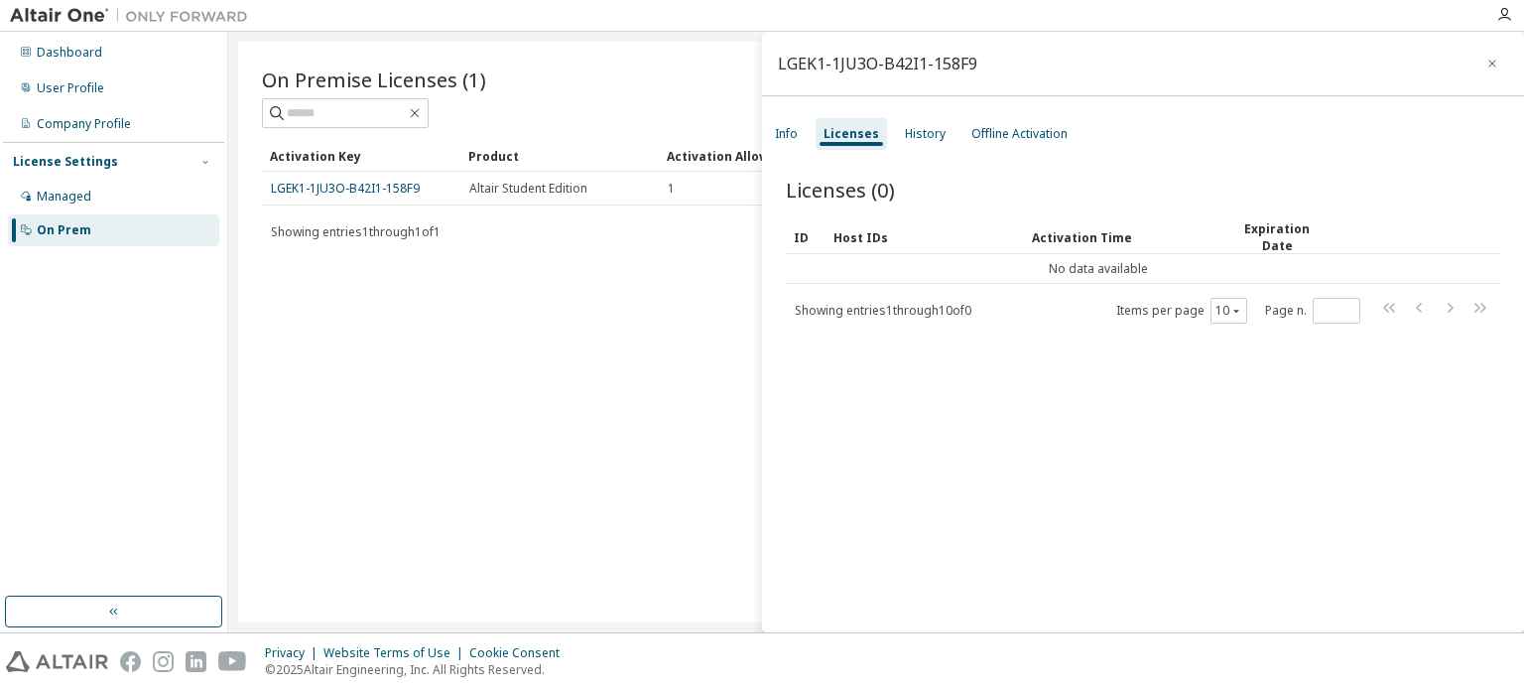
click at [782, 142] on div "Info" at bounding box center [786, 134] width 39 height 32
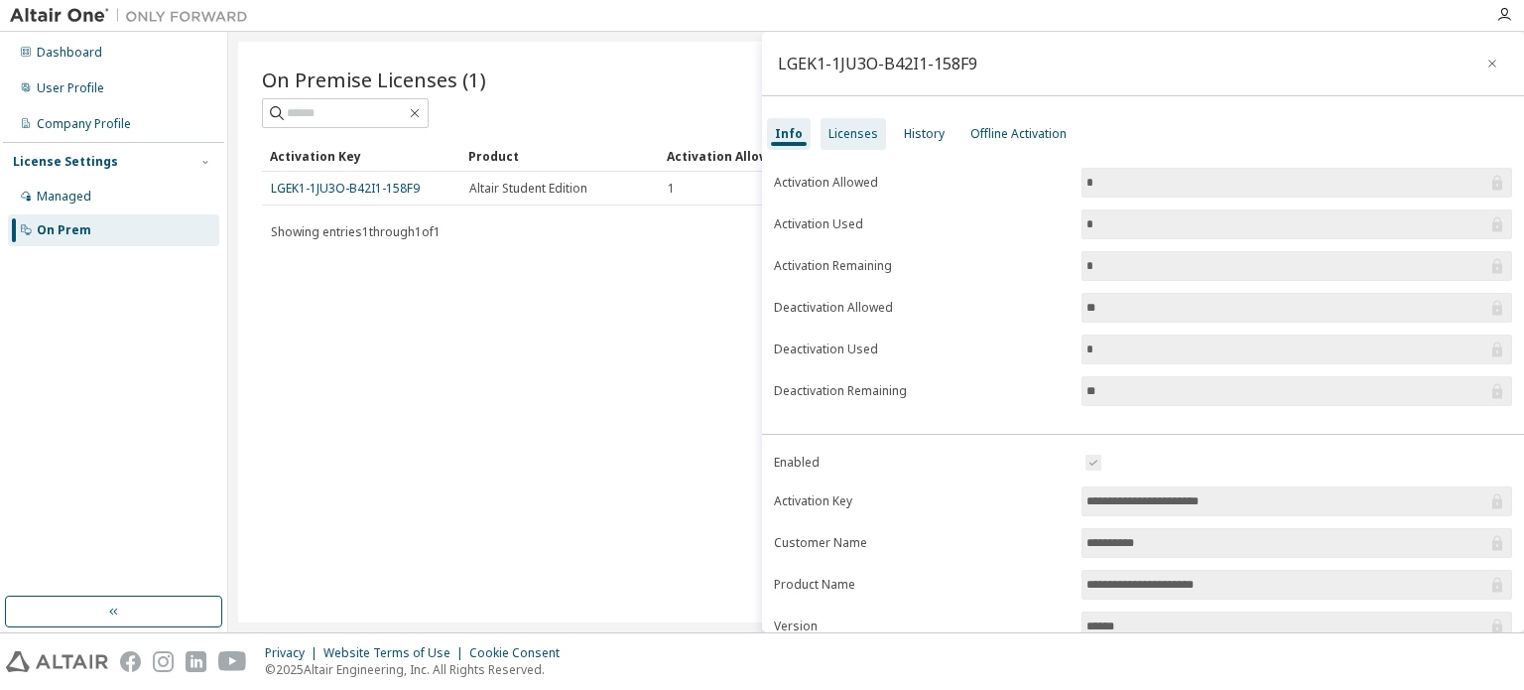
click at [852, 141] on div "Licenses" at bounding box center [853, 134] width 50 height 16
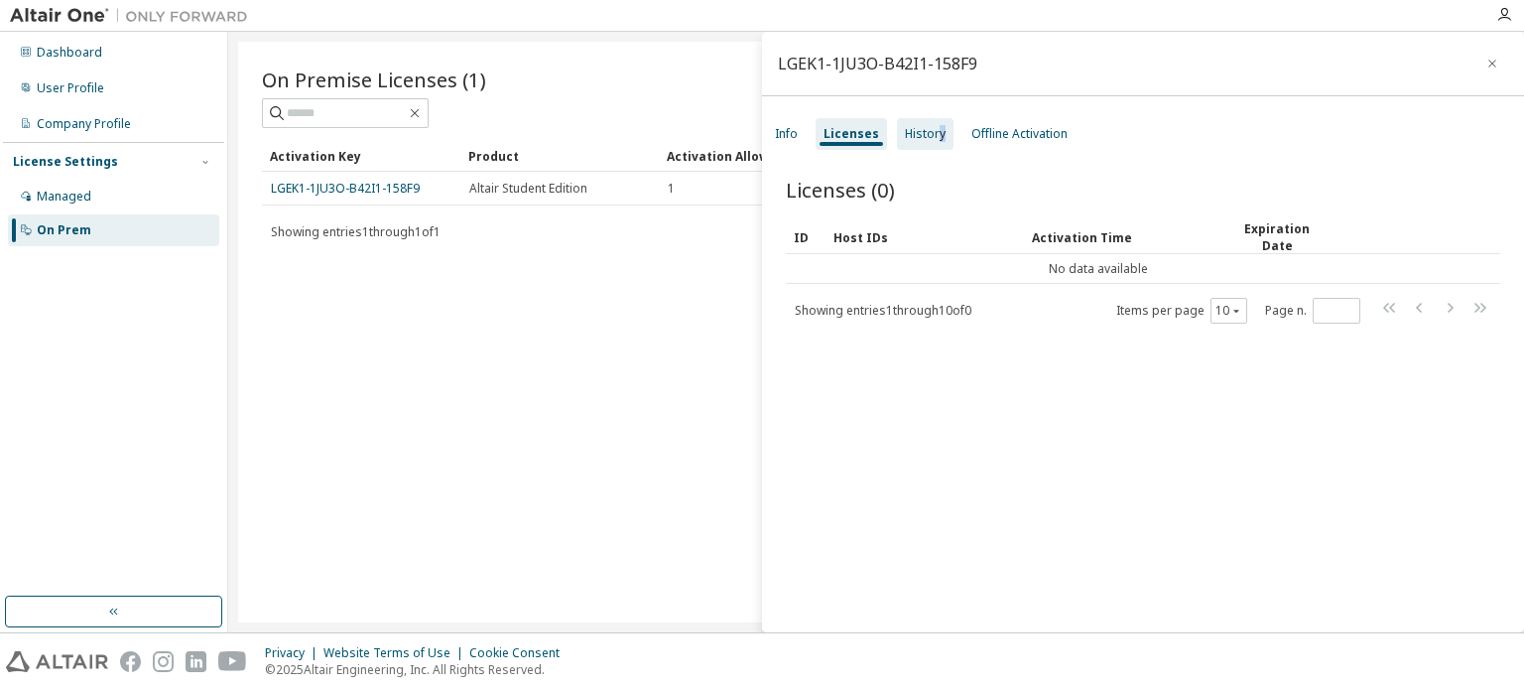
click at [937, 146] on div "History" at bounding box center [925, 134] width 57 height 32
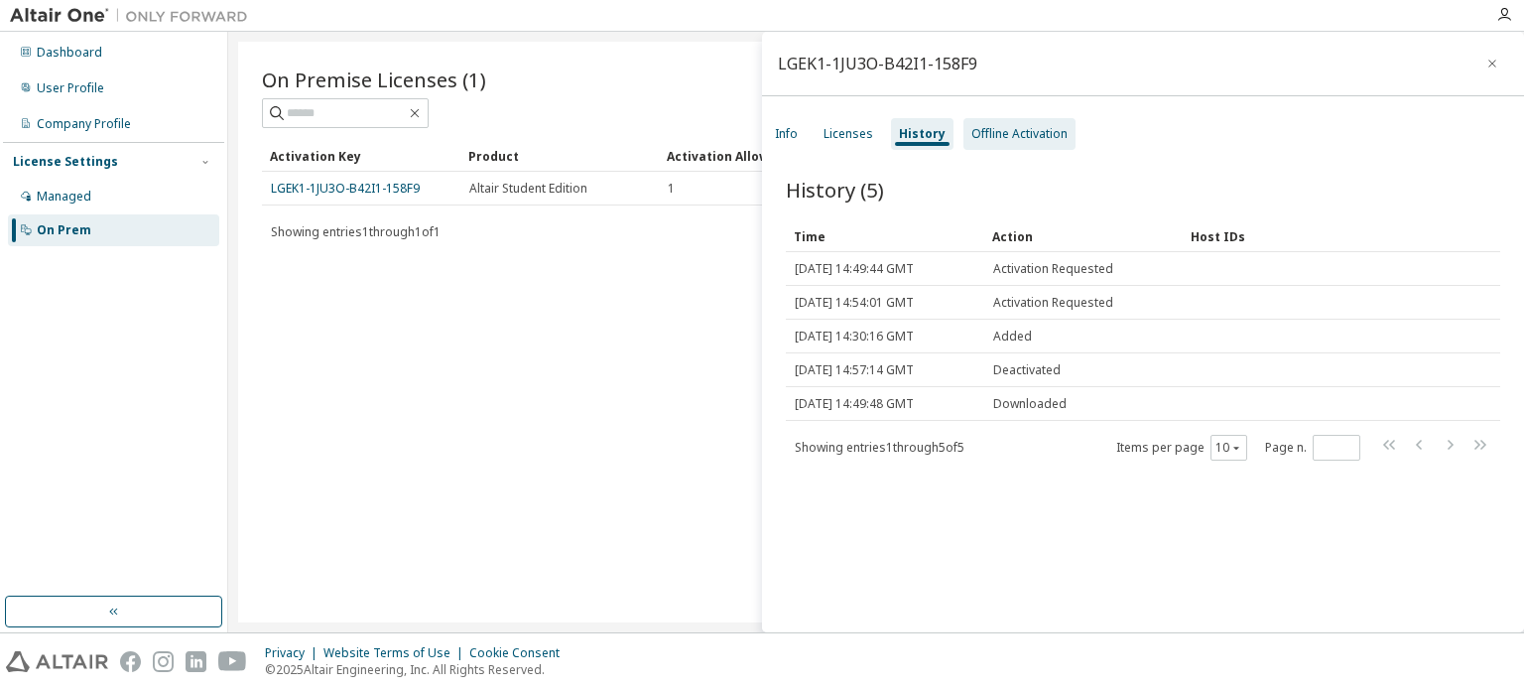
click at [1011, 138] on div "Offline Activation" at bounding box center [1019, 134] width 96 height 16
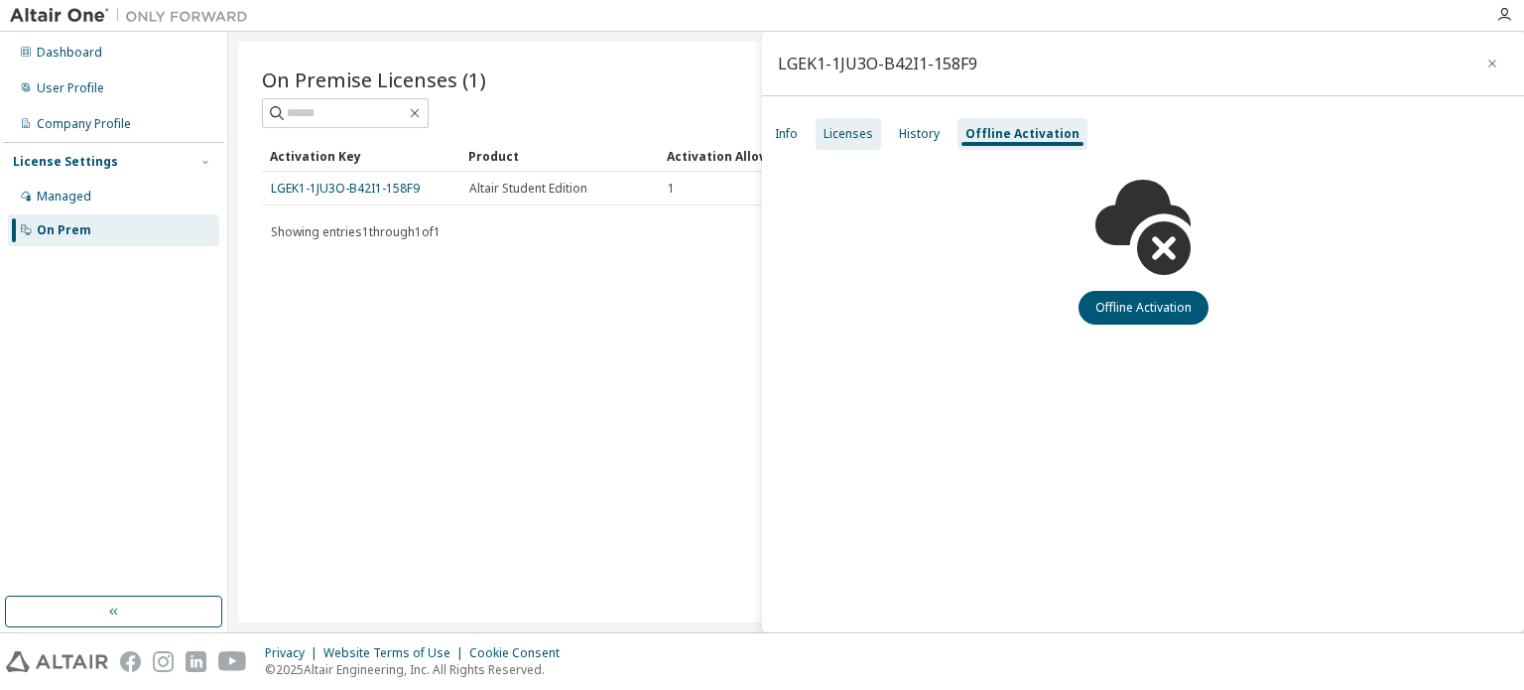
click at [843, 141] on div "Licenses" at bounding box center [849, 134] width 50 height 16
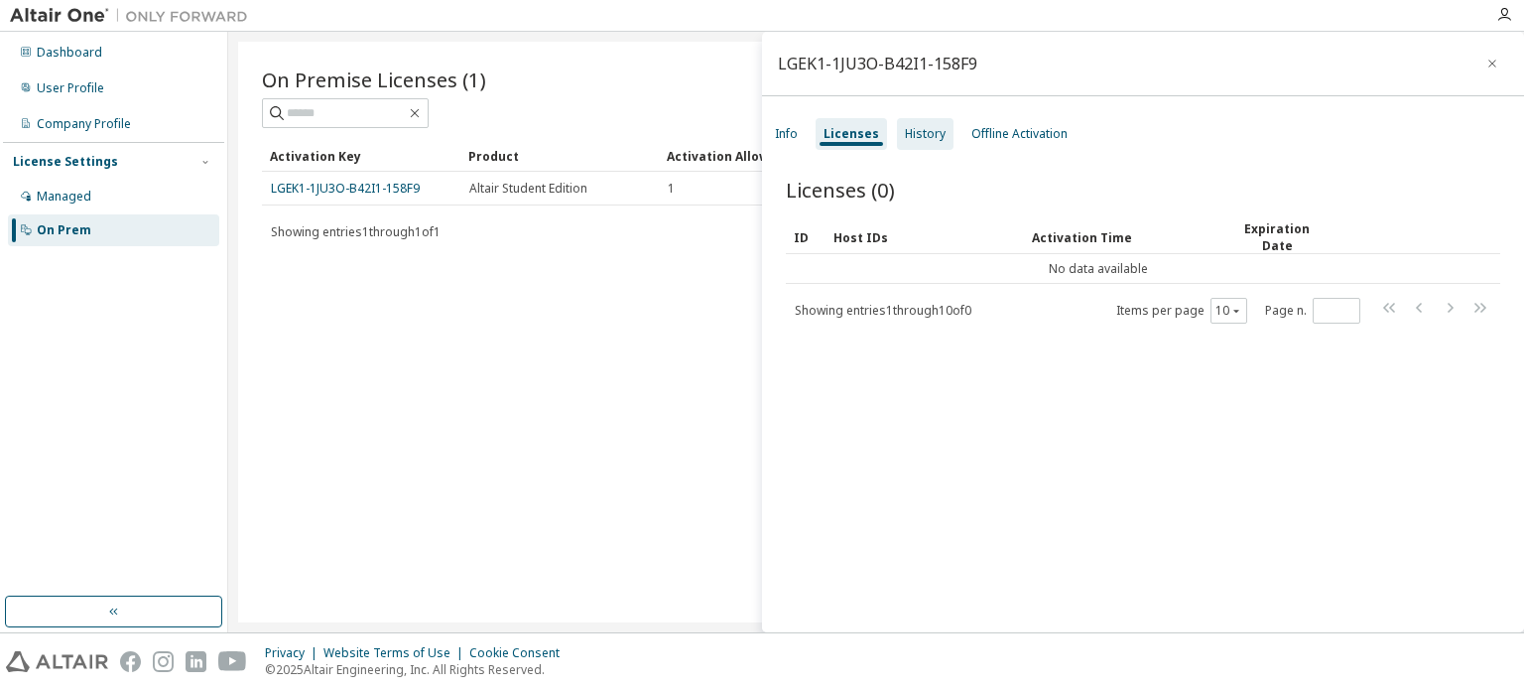
click at [935, 137] on div "History" at bounding box center [925, 134] width 41 height 16
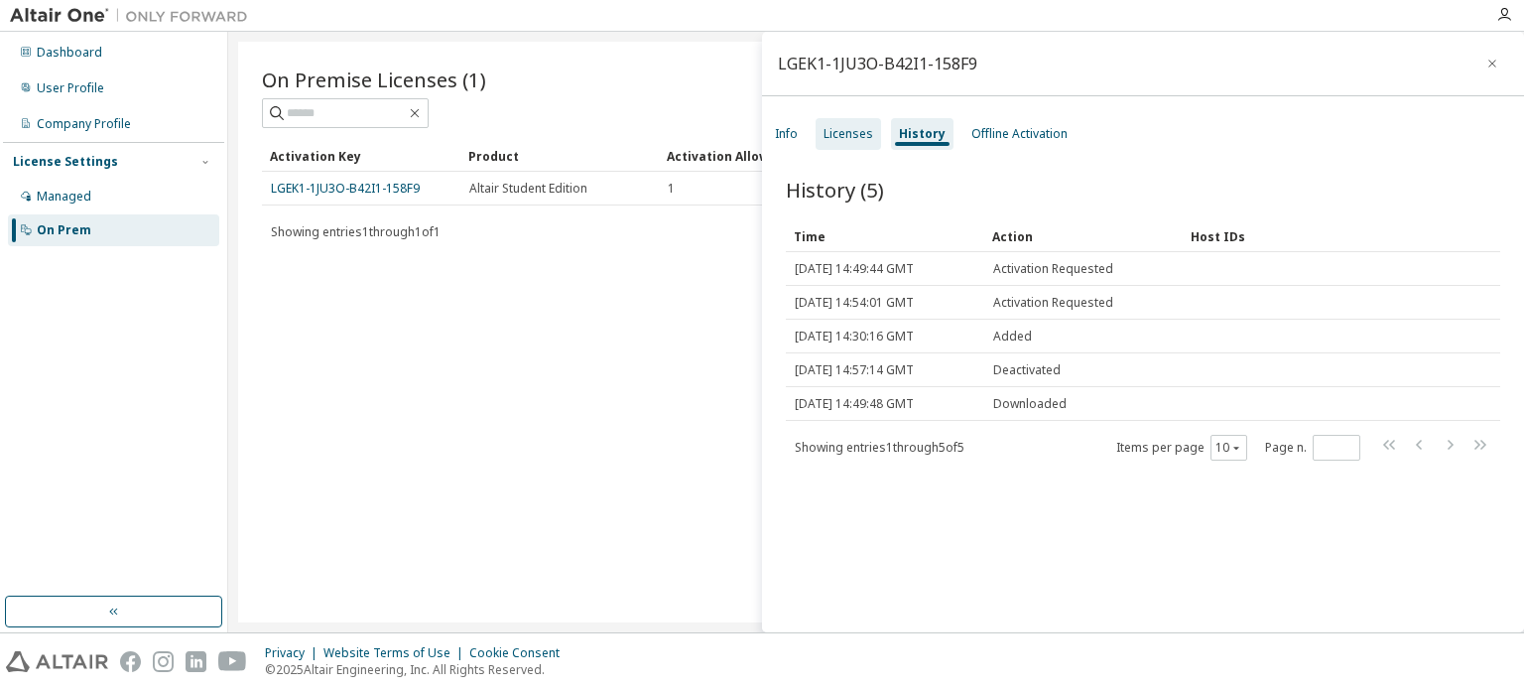
click at [849, 138] on div "Licenses" at bounding box center [849, 134] width 50 height 16
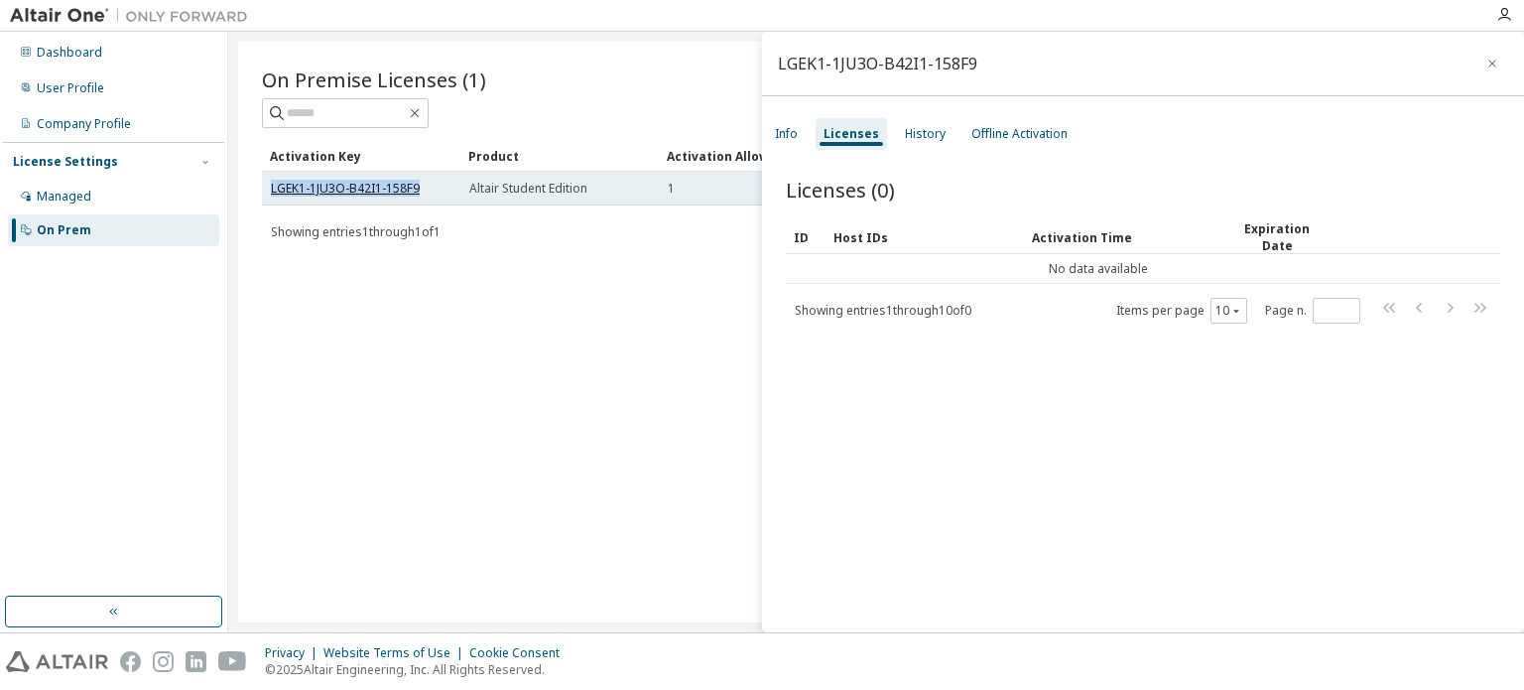
drag, startPoint x: 421, startPoint y: 186, endPoint x: 270, endPoint y: 184, distance: 150.8
click at [271, 184] on div "LGEK1-1JU3O-B42I1-158F9" at bounding box center [361, 189] width 181 height 16
copy link "LGEK1-1JU3O-B42I1-158F9"
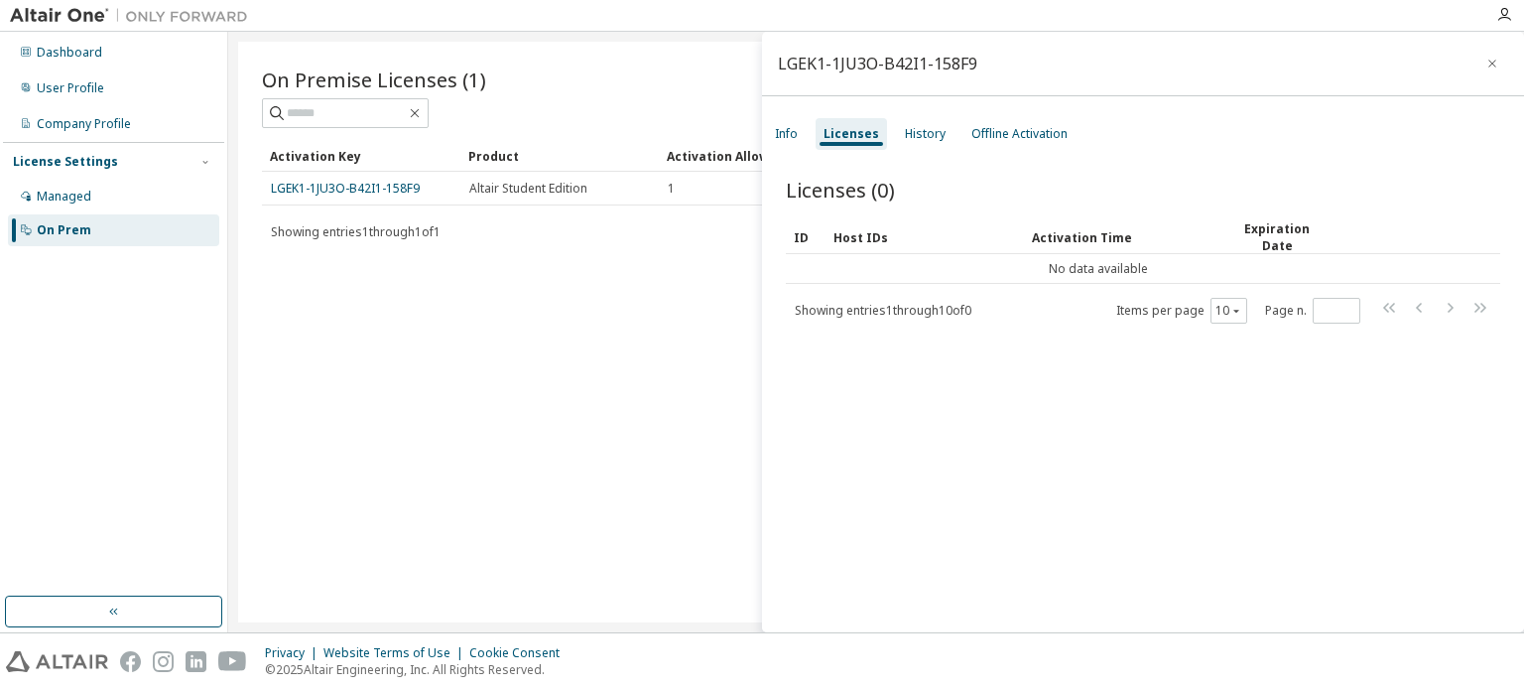
click at [680, 284] on div "On Premise Licenses (1) Clear Load Save Save As Field Operator Value Select fil…" at bounding box center [876, 332] width 1276 height 580
click at [931, 140] on div "History" at bounding box center [925, 134] width 41 height 16
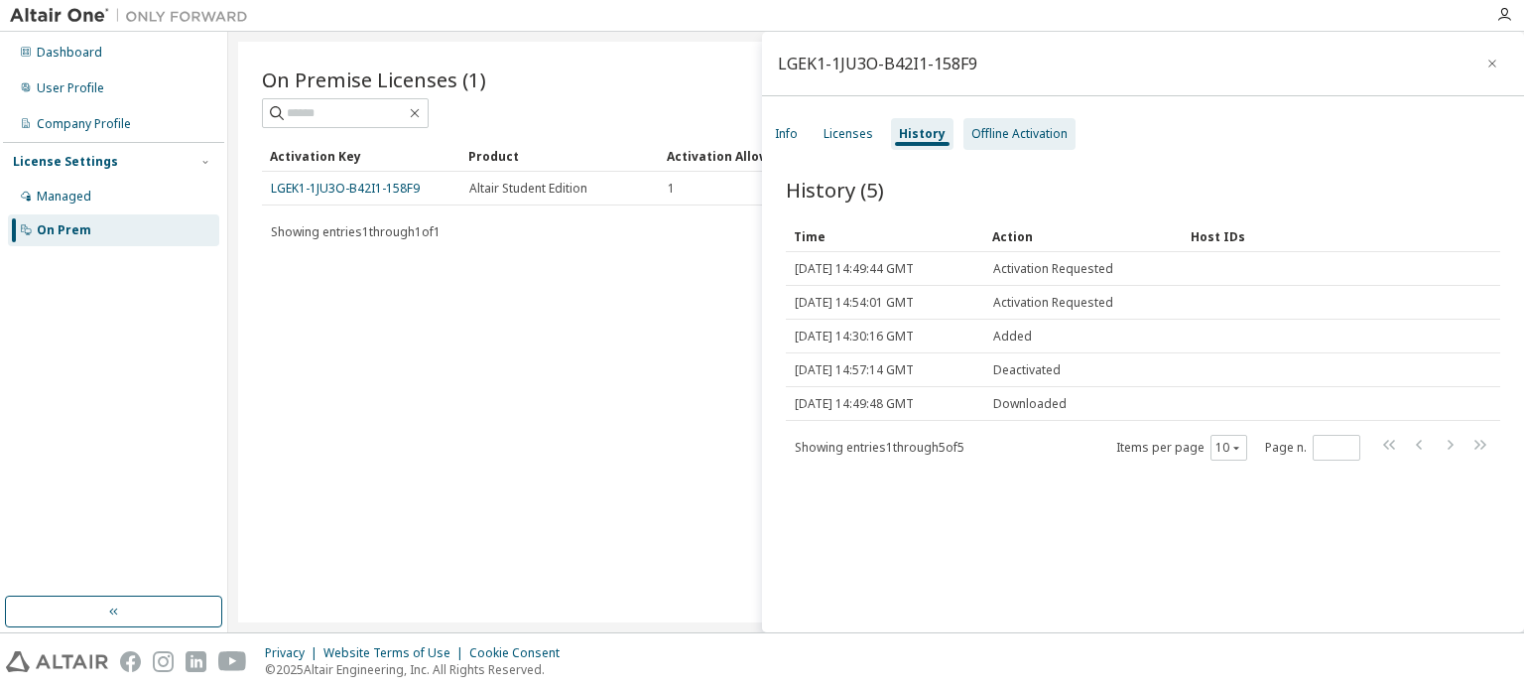
click at [1029, 135] on div "Offline Activation" at bounding box center [1019, 134] width 96 height 16
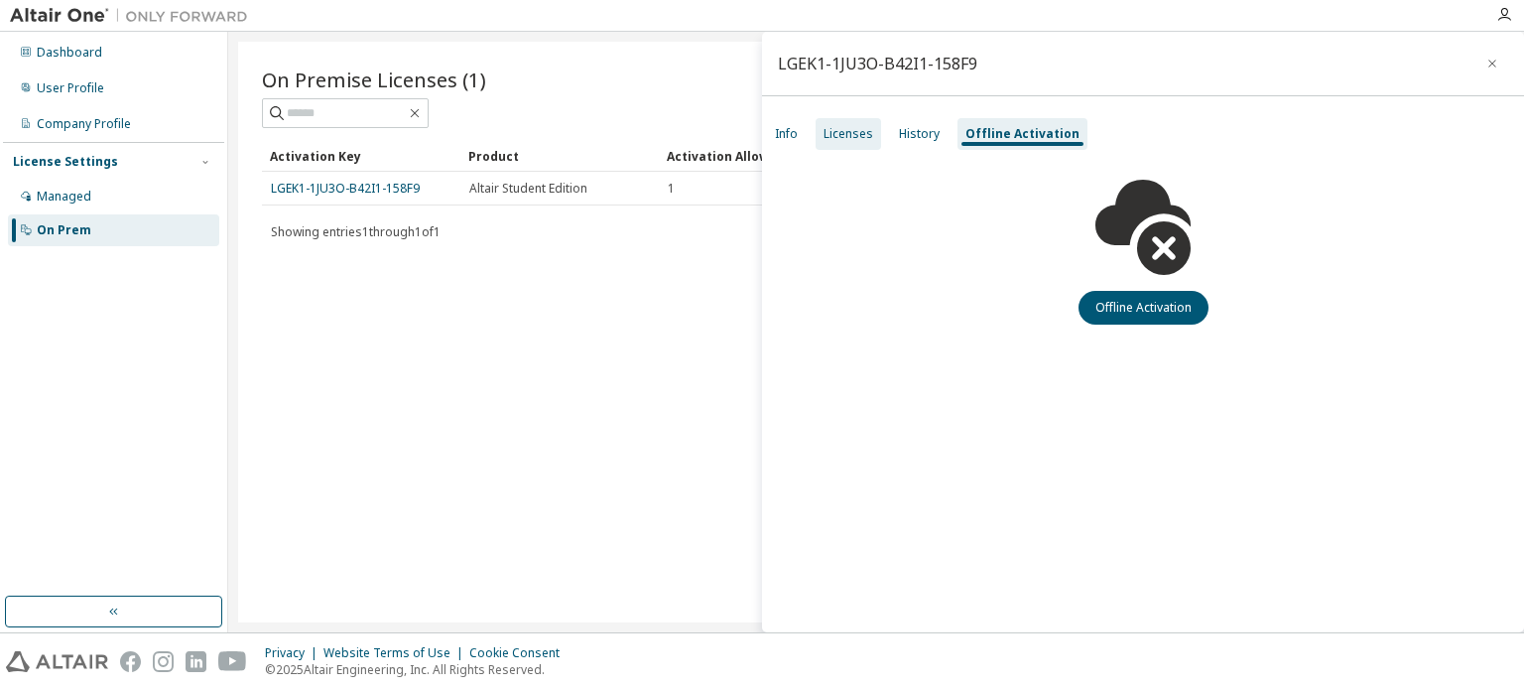
click at [851, 141] on div "Licenses" at bounding box center [849, 134] width 50 height 16
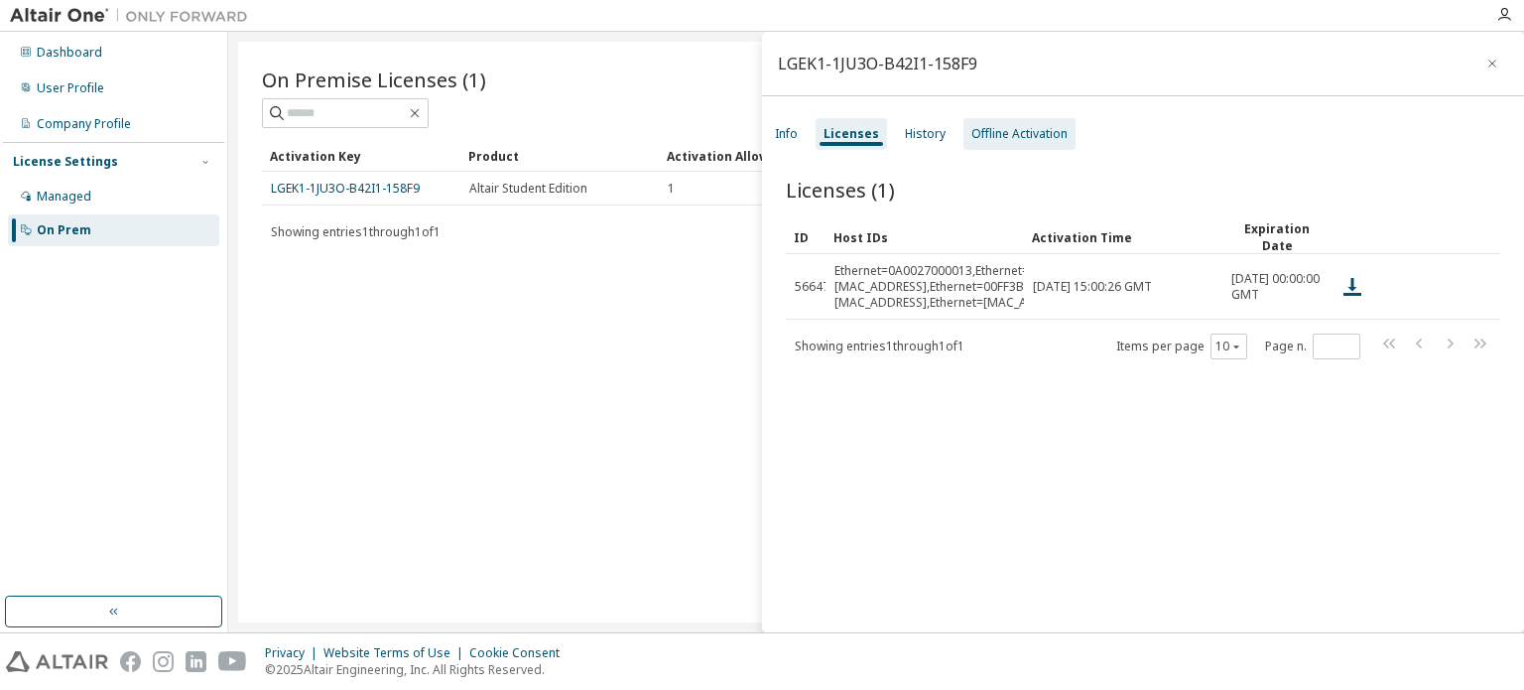
click at [1016, 129] on div "Offline Activation" at bounding box center [1019, 134] width 96 height 16
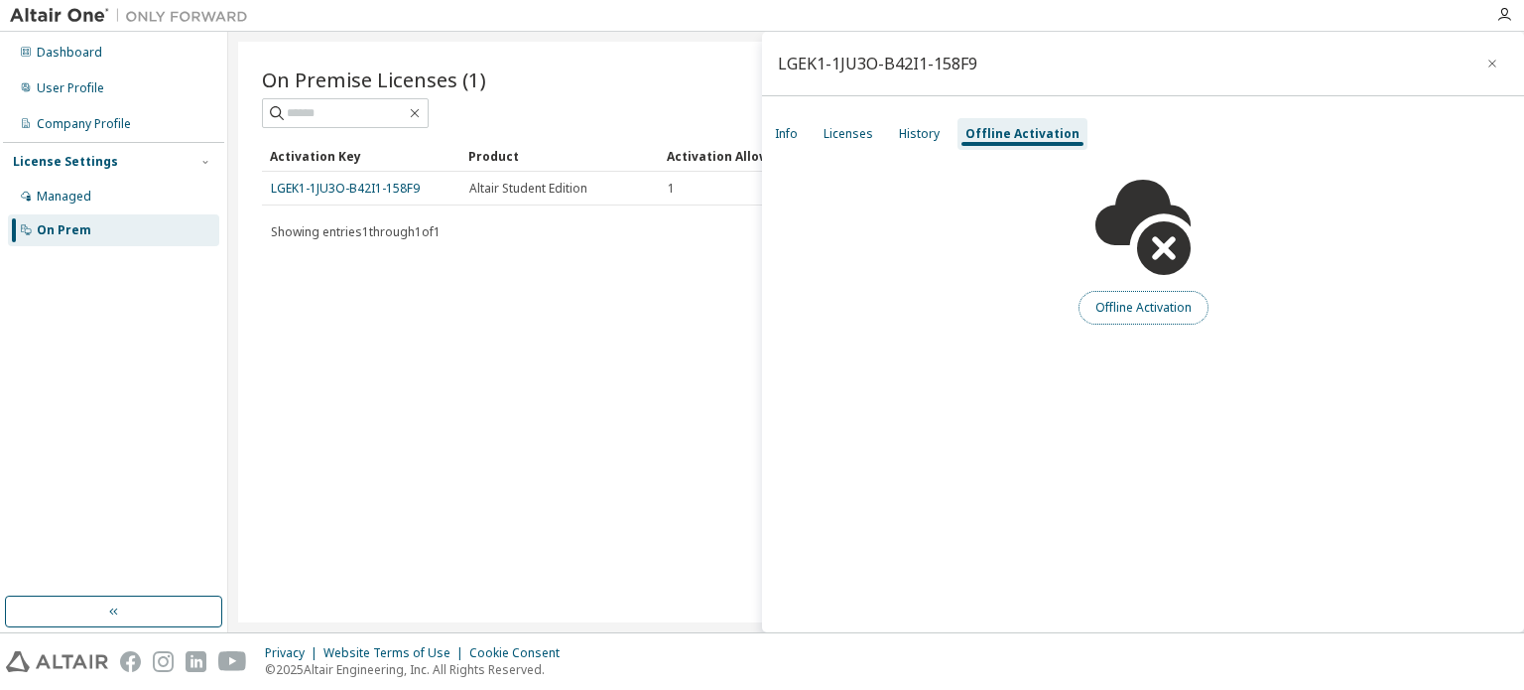
click at [1133, 309] on button "Offline Activation" at bounding box center [1144, 308] width 130 height 34
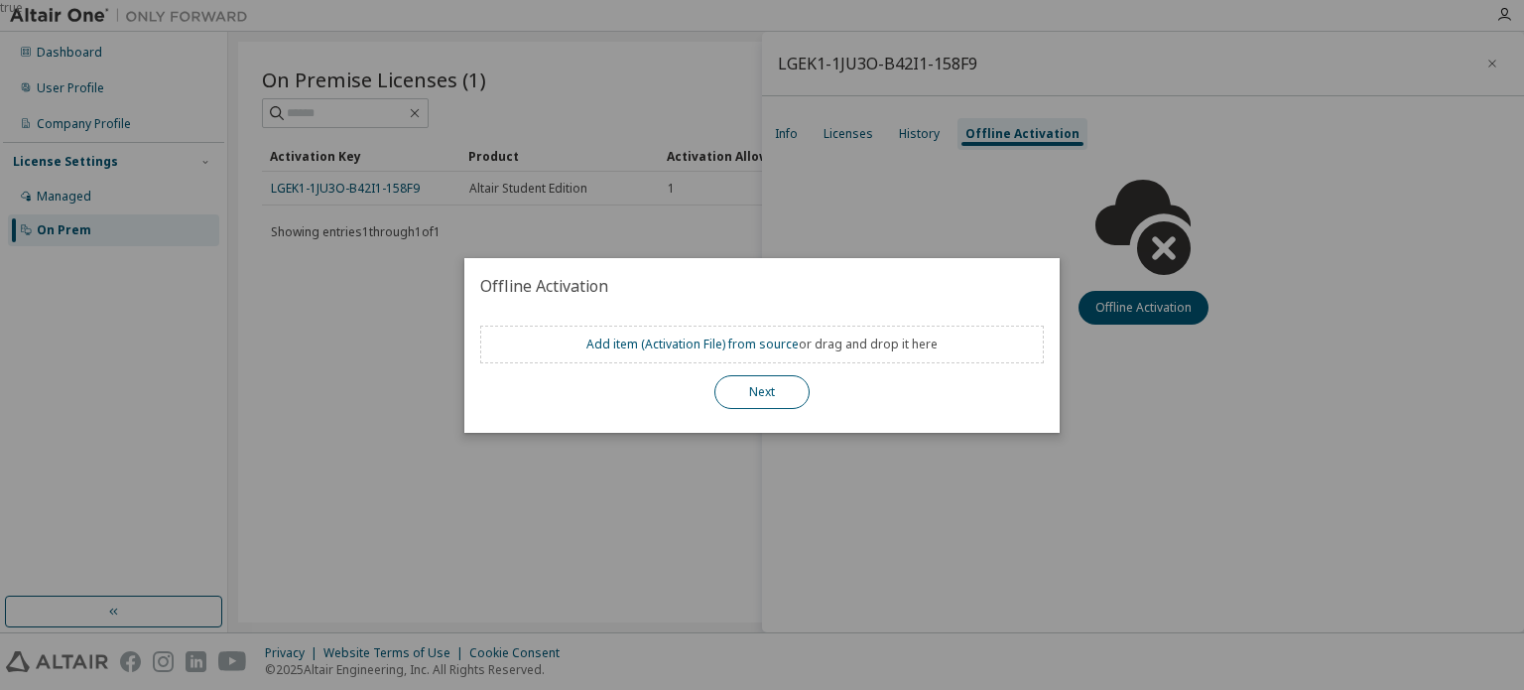
click at [759, 391] on button "Next" at bounding box center [761, 392] width 95 height 34
click at [884, 134] on div "true" at bounding box center [762, 345] width 1524 height 690
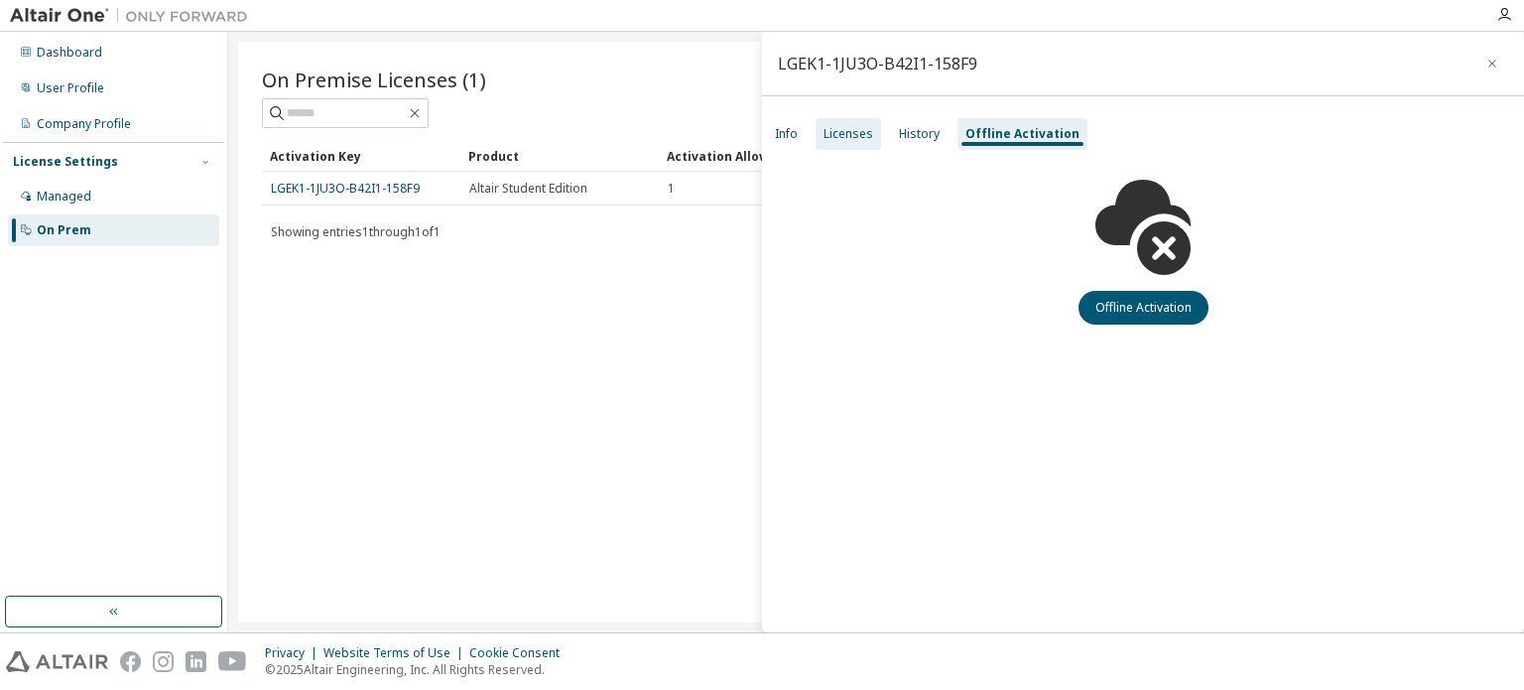
click at [861, 134] on div "Licenses" at bounding box center [849, 134] width 50 height 16
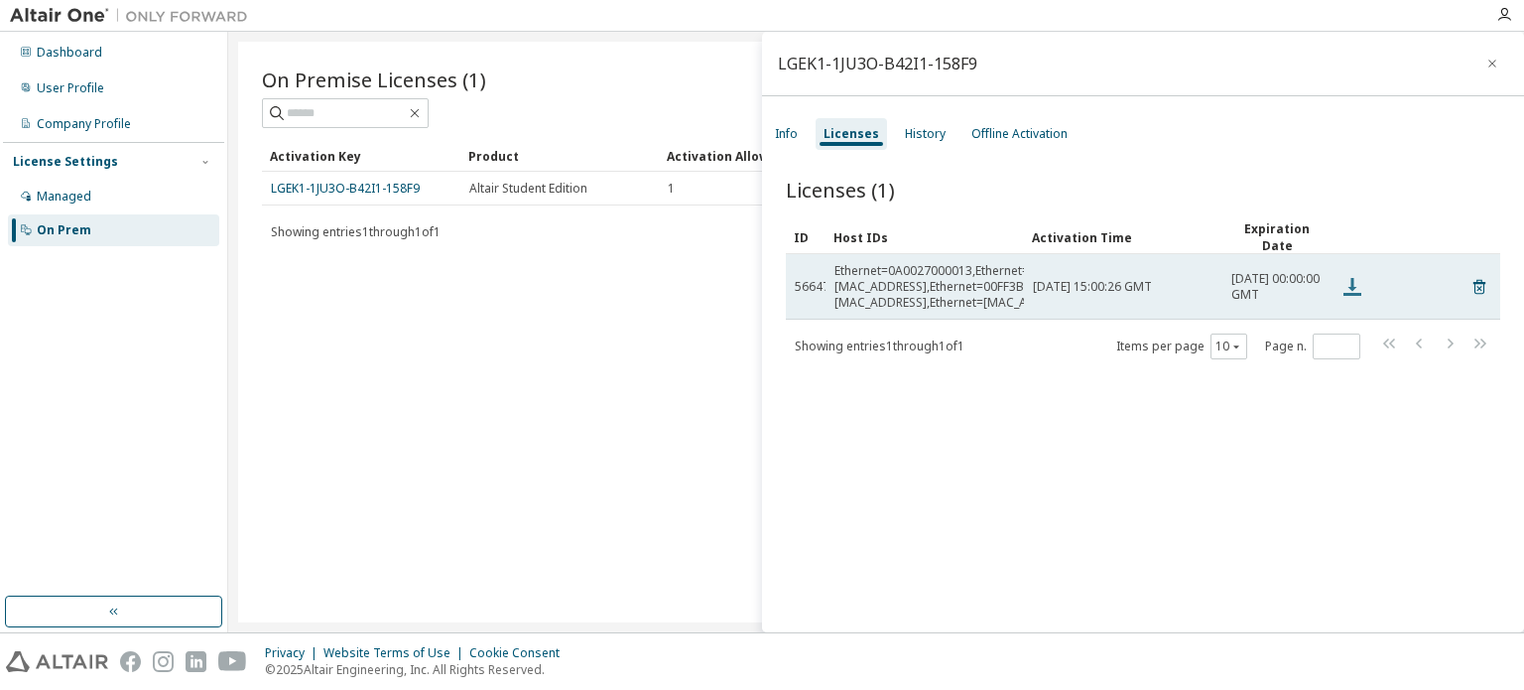
click at [1347, 275] on icon at bounding box center [1352, 287] width 24 height 24
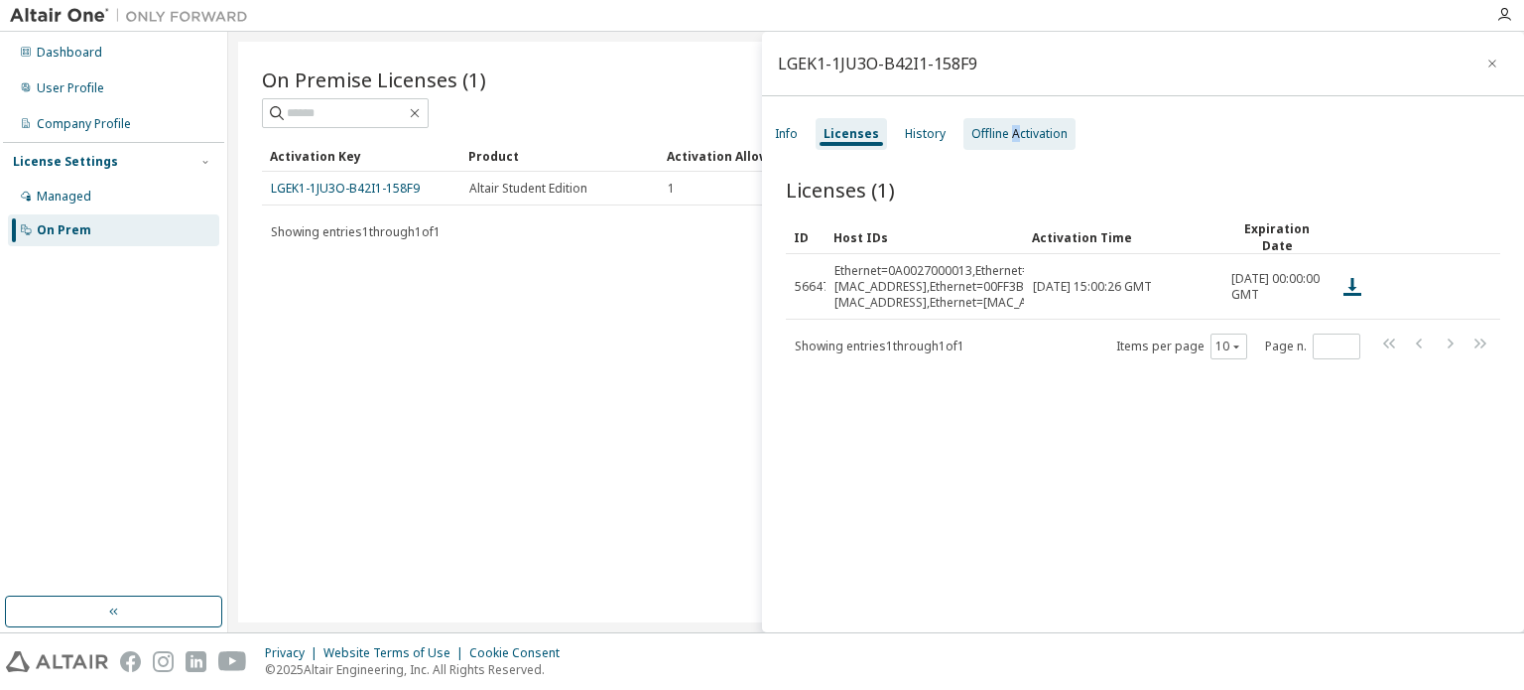
click at [1010, 133] on div "Offline Activation" at bounding box center [1019, 134] width 96 height 16
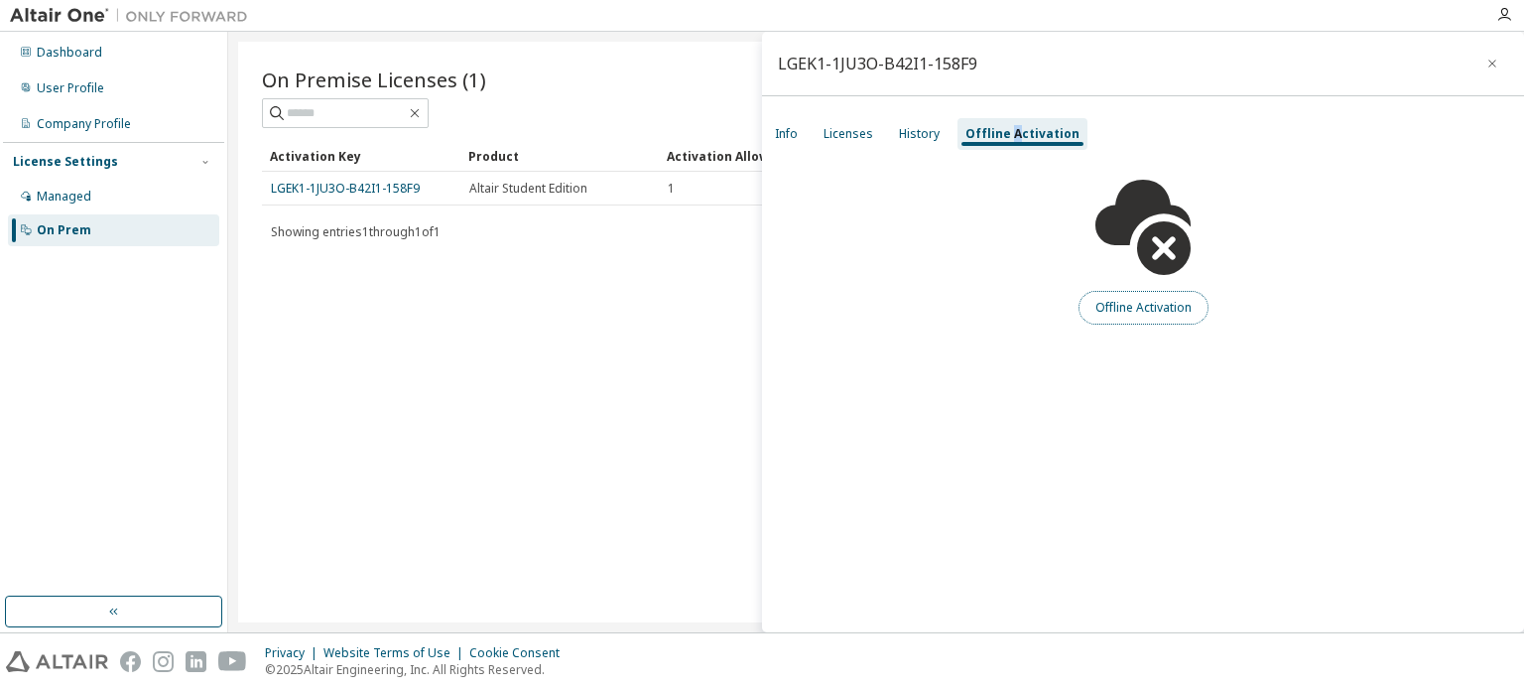
click at [1112, 312] on button "Offline Activation" at bounding box center [1144, 308] width 130 height 34
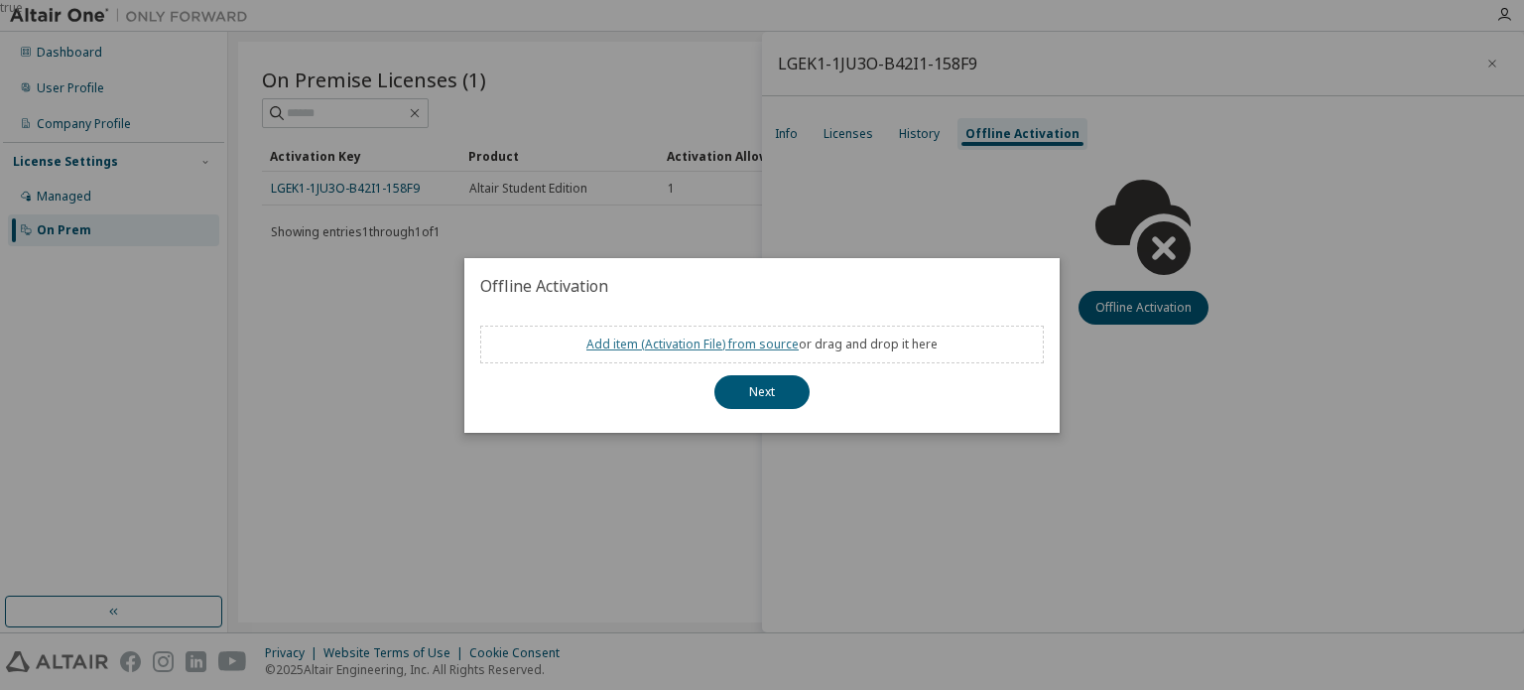
click at [726, 343] on link "Add item ( Activation File ) from source" at bounding box center [692, 343] width 212 height 17
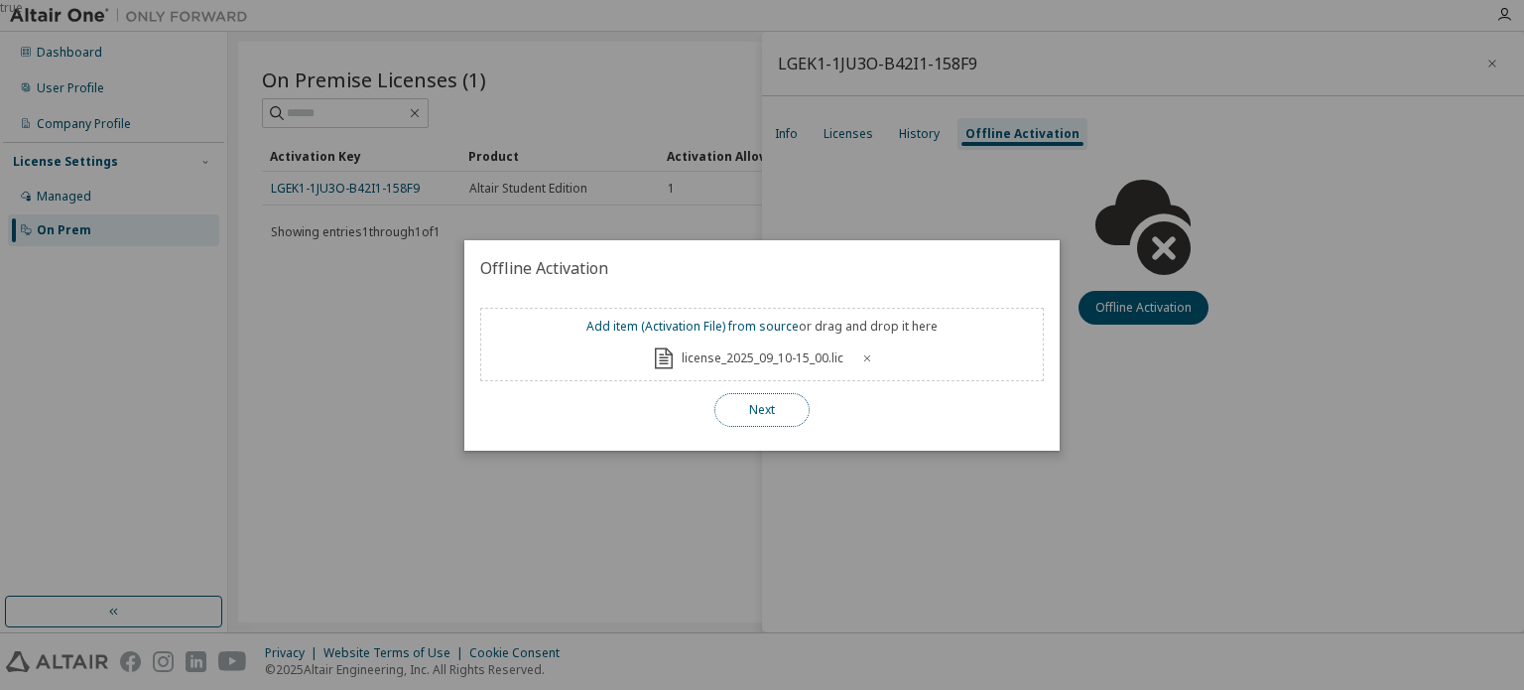
click at [742, 416] on button "Next" at bounding box center [761, 410] width 95 height 34
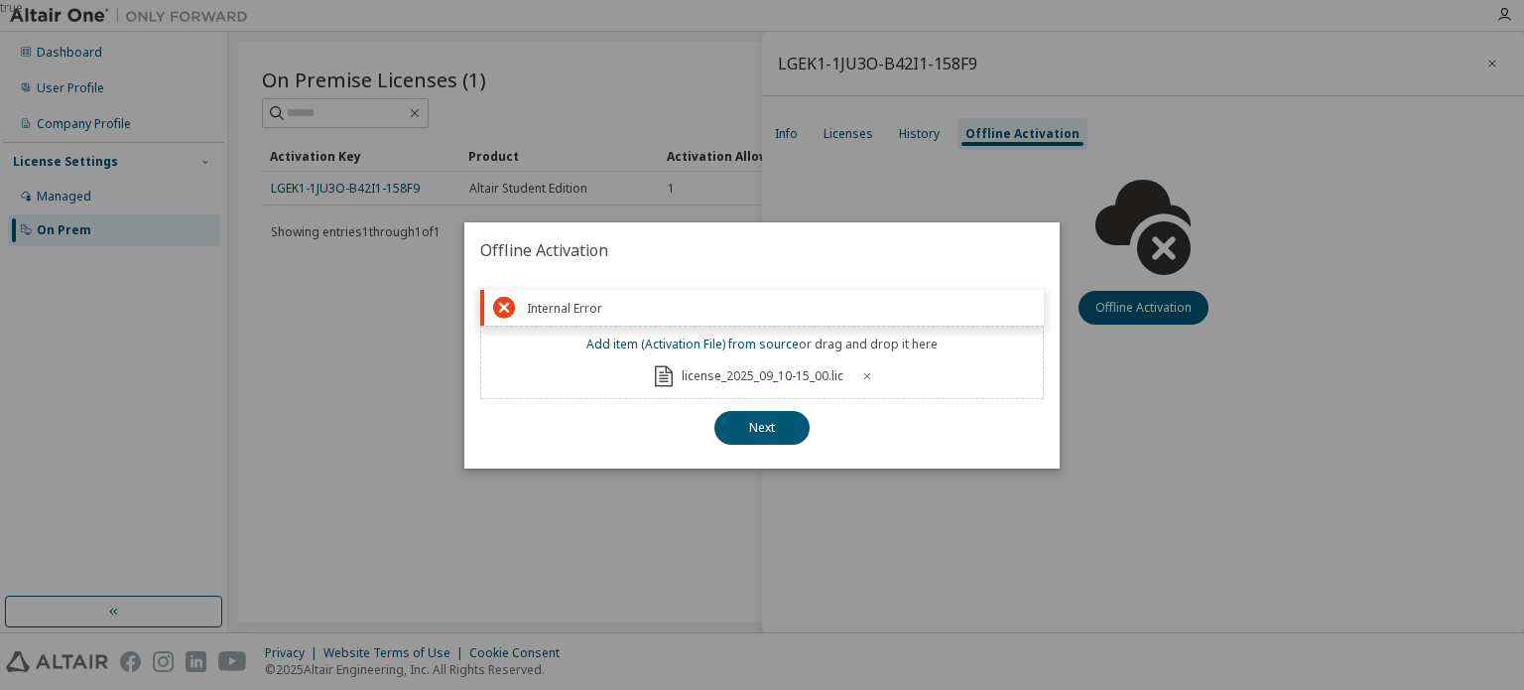
click at [864, 378] on icon at bounding box center [867, 376] width 12 height 12
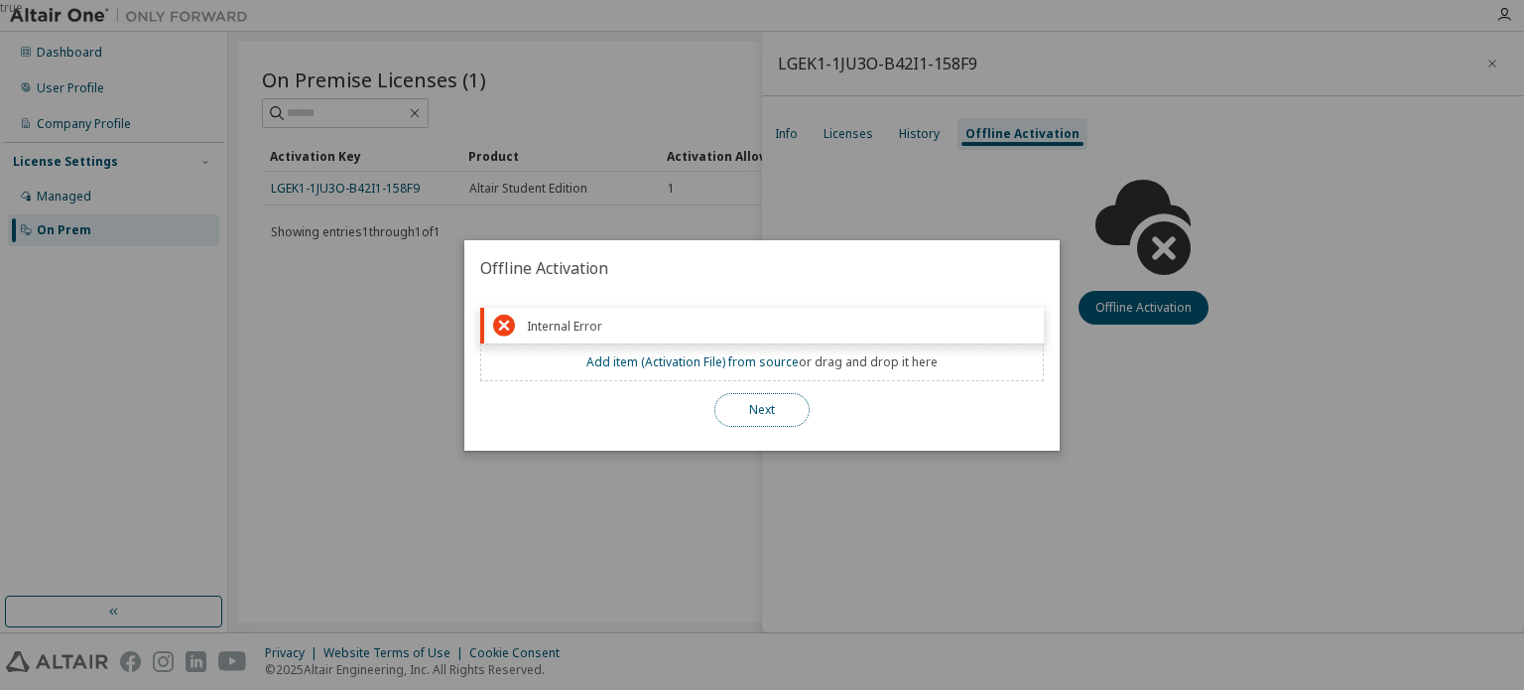
click at [787, 404] on button "Next" at bounding box center [761, 410] width 95 height 34
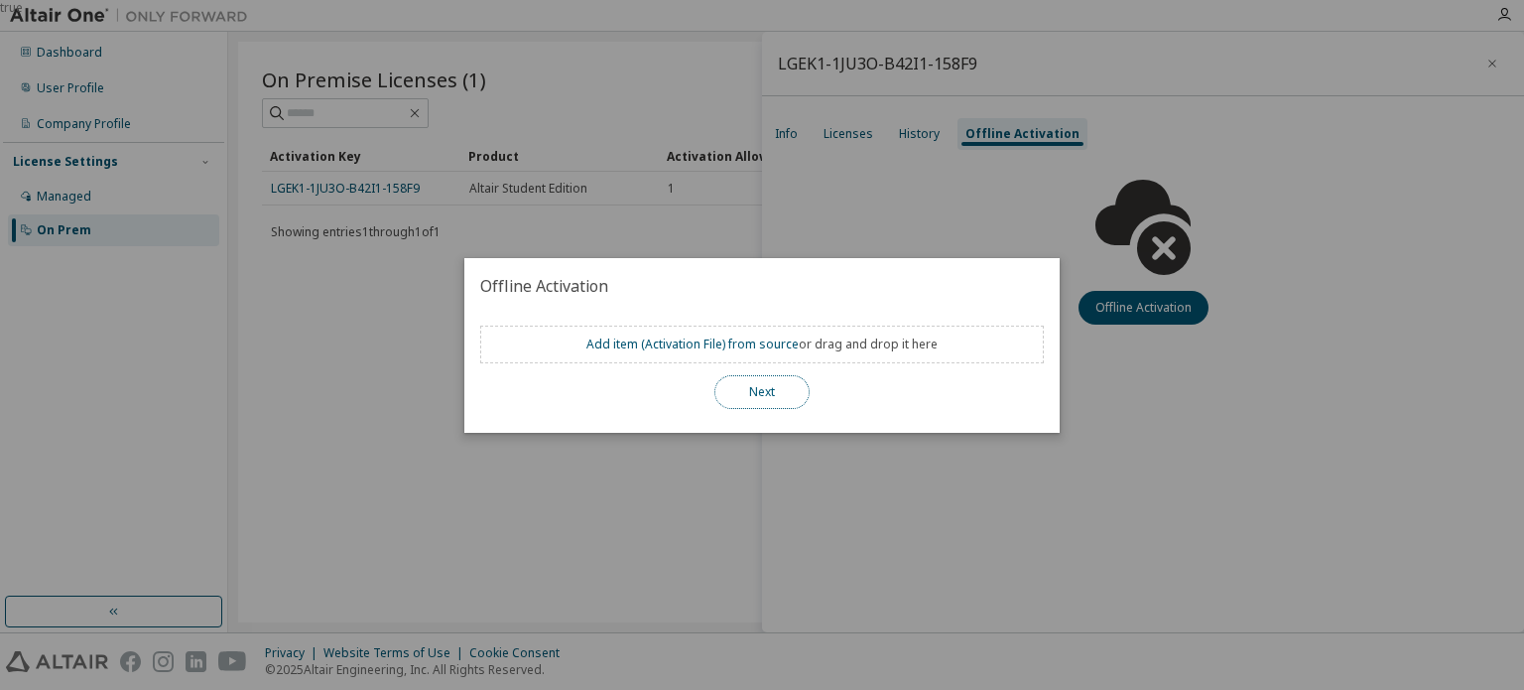
click at [787, 404] on button "Next" at bounding box center [761, 392] width 95 height 34
click at [790, 397] on button "Next" at bounding box center [761, 392] width 95 height 34
click at [913, 197] on div "true" at bounding box center [762, 345] width 1524 height 690
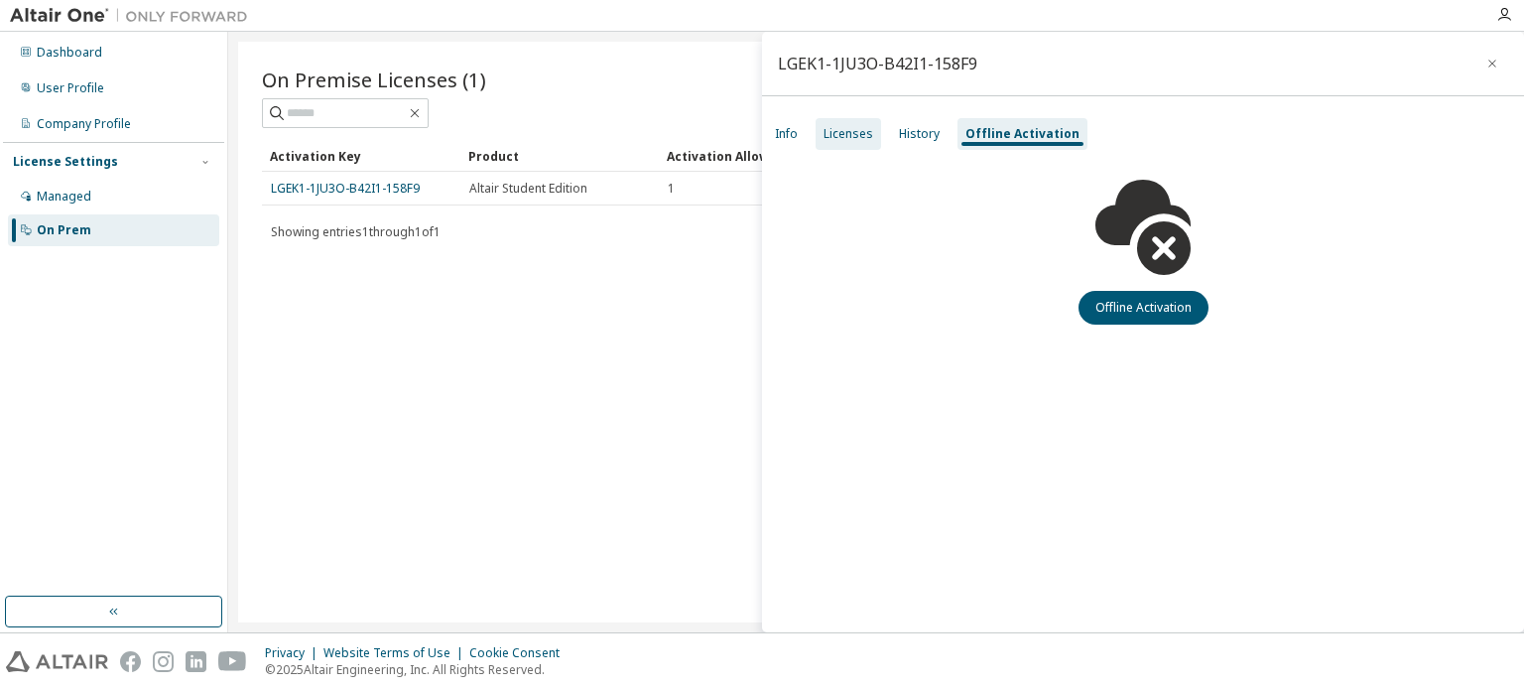
click at [860, 136] on div "Licenses" at bounding box center [849, 134] width 50 height 16
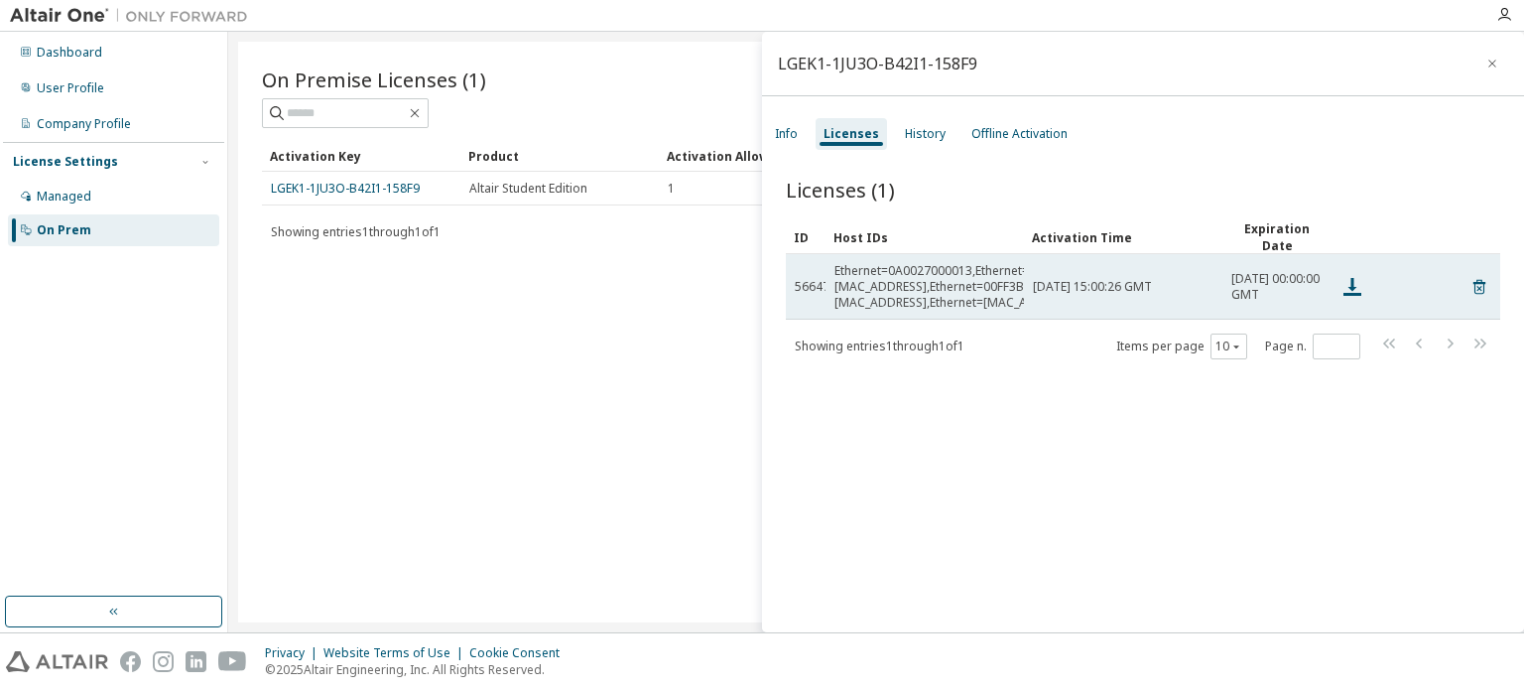
click at [922, 266] on td "Ethernet=0A0027000013,Ethernet=5C5310625316,Ethernet=[MAC_ADDRESS],Ethernet=00F…" at bounding box center [925, 286] width 198 height 65
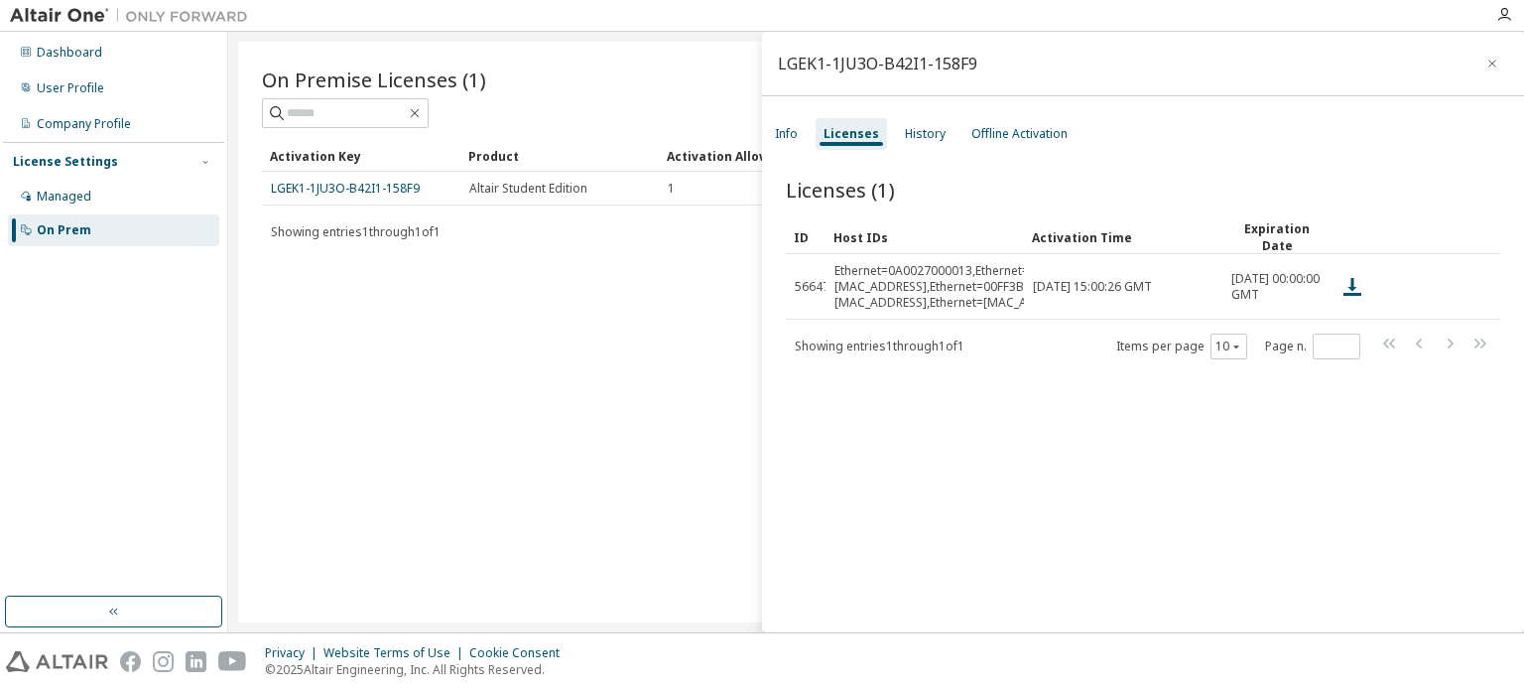
click at [1020, 153] on div "Licenses (1) Clear Load Save Save As Field Operator Value Select filter Select …" at bounding box center [1143, 407] width 762 height 511
click at [1020, 136] on div "Offline Activation" at bounding box center [1019, 134] width 96 height 16
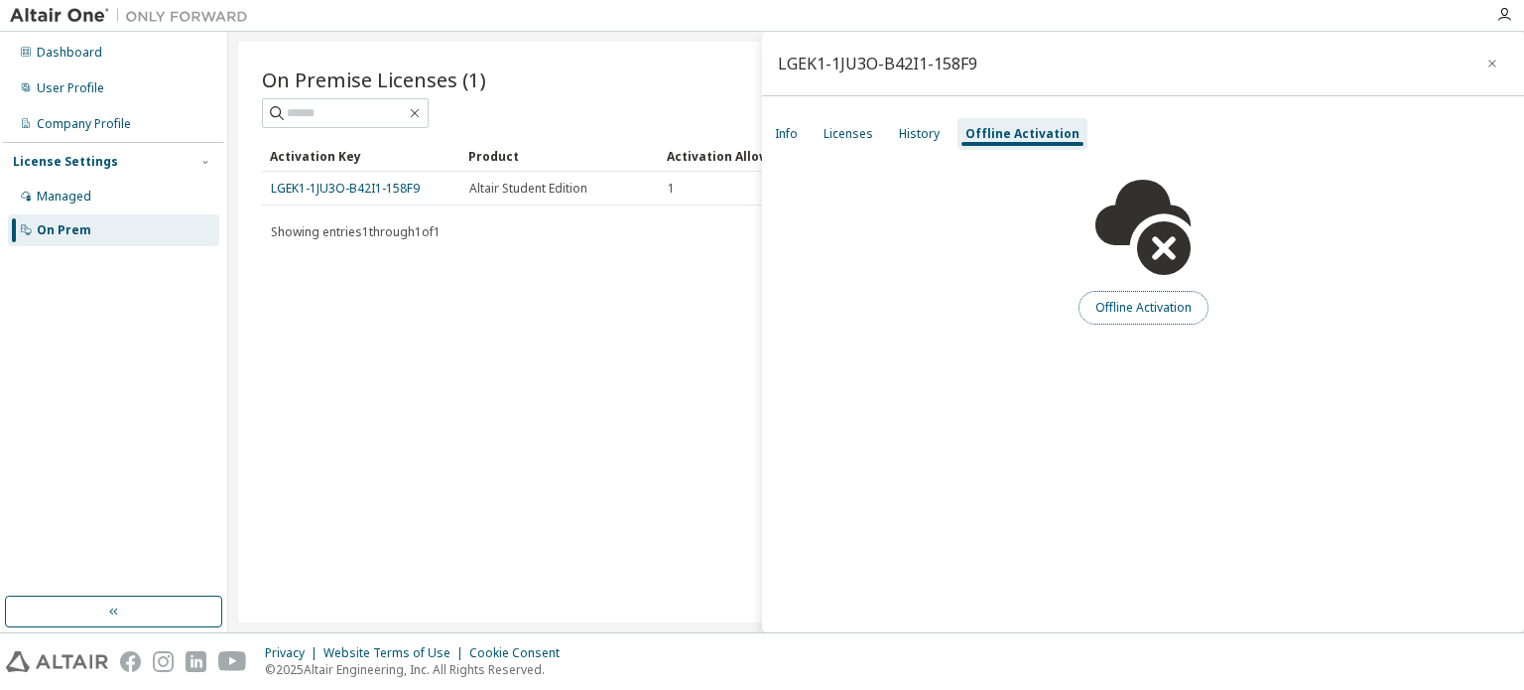
click at [1115, 305] on button "Offline Activation" at bounding box center [1144, 308] width 130 height 34
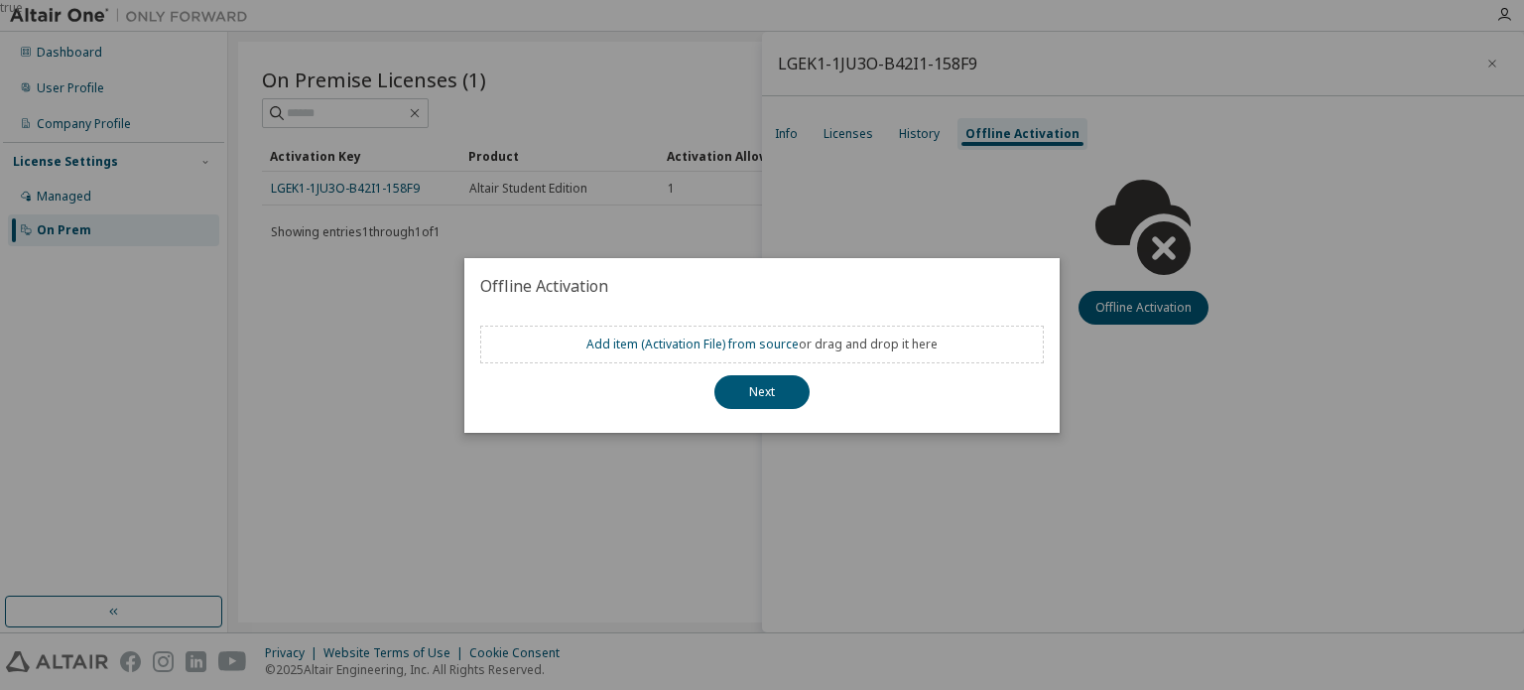
click at [835, 197] on div "true" at bounding box center [762, 345] width 1524 height 690
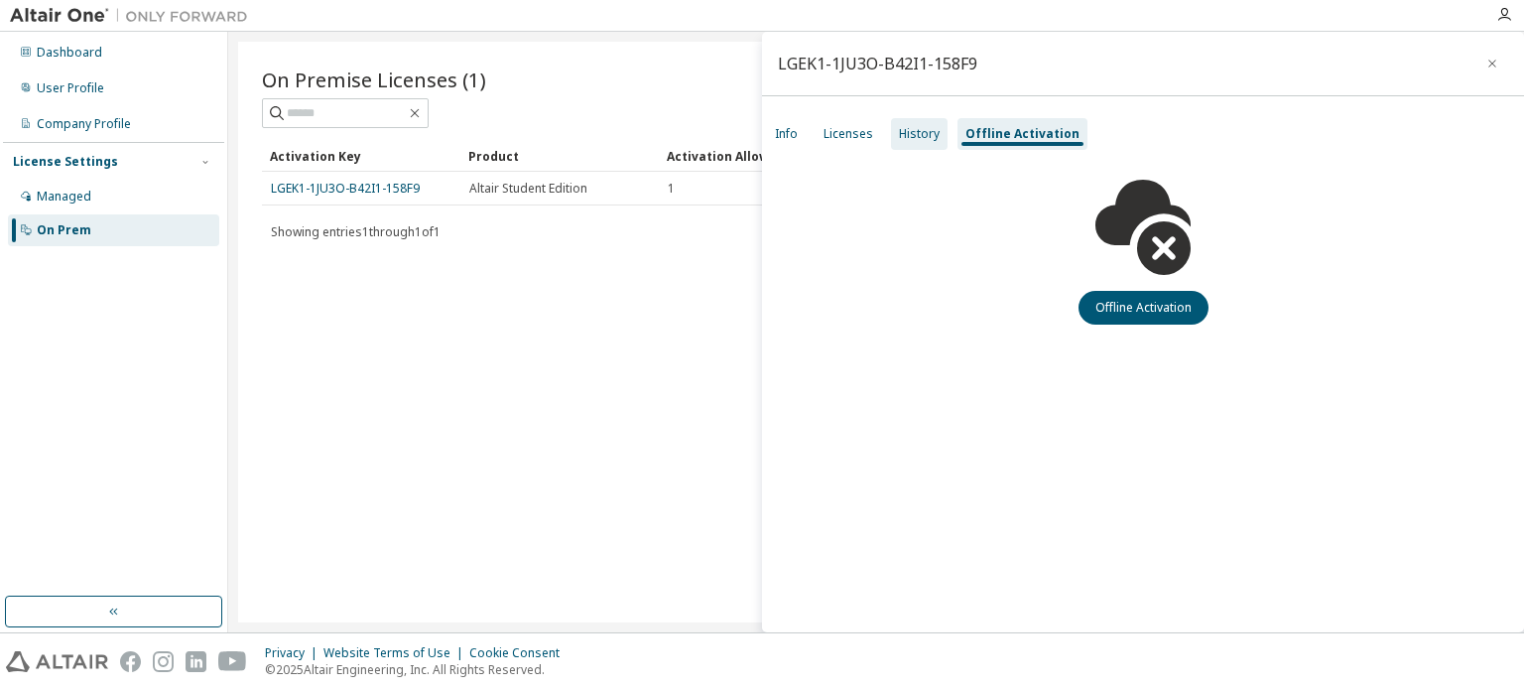
click at [921, 142] on div "History" at bounding box center [919, 134] width 57 height 32
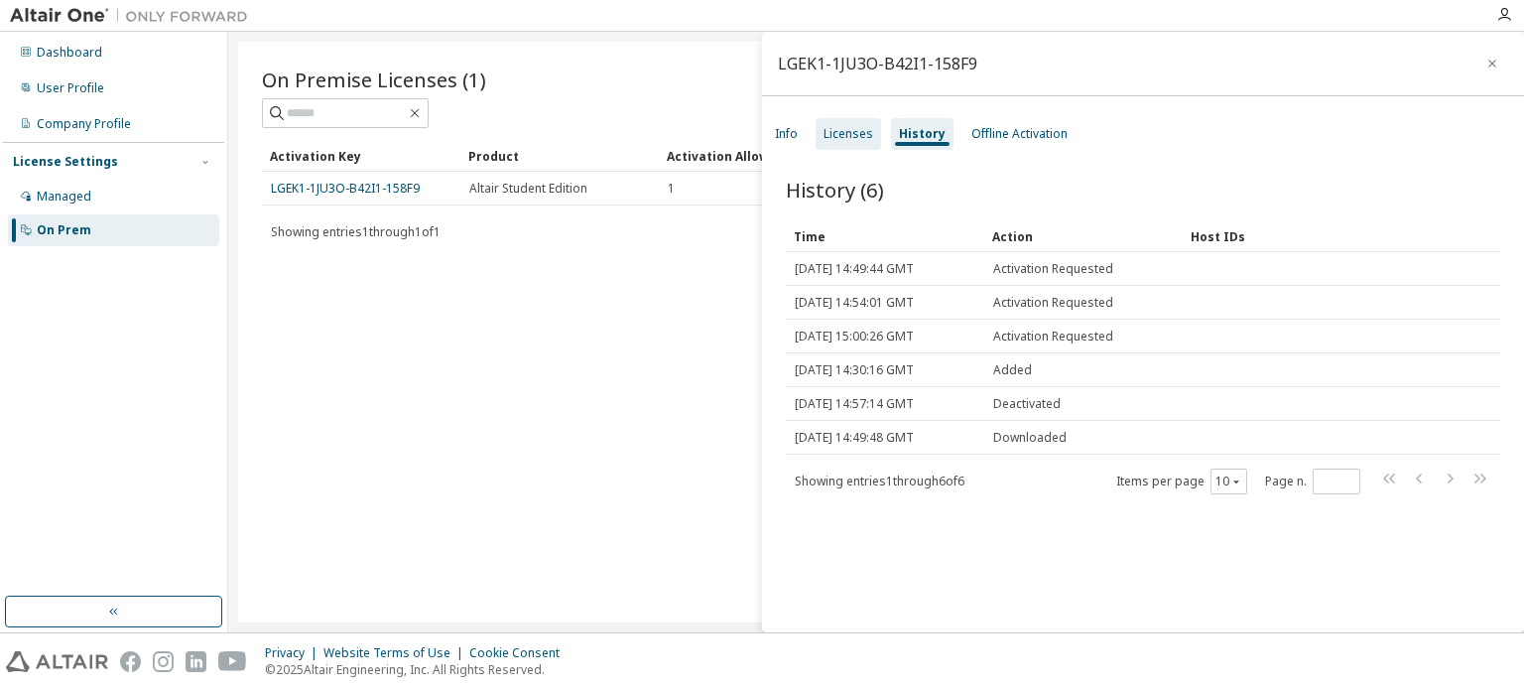
click at [838, 145] on div "Licenses" at bounding box center [848, 134] width 65 height 32
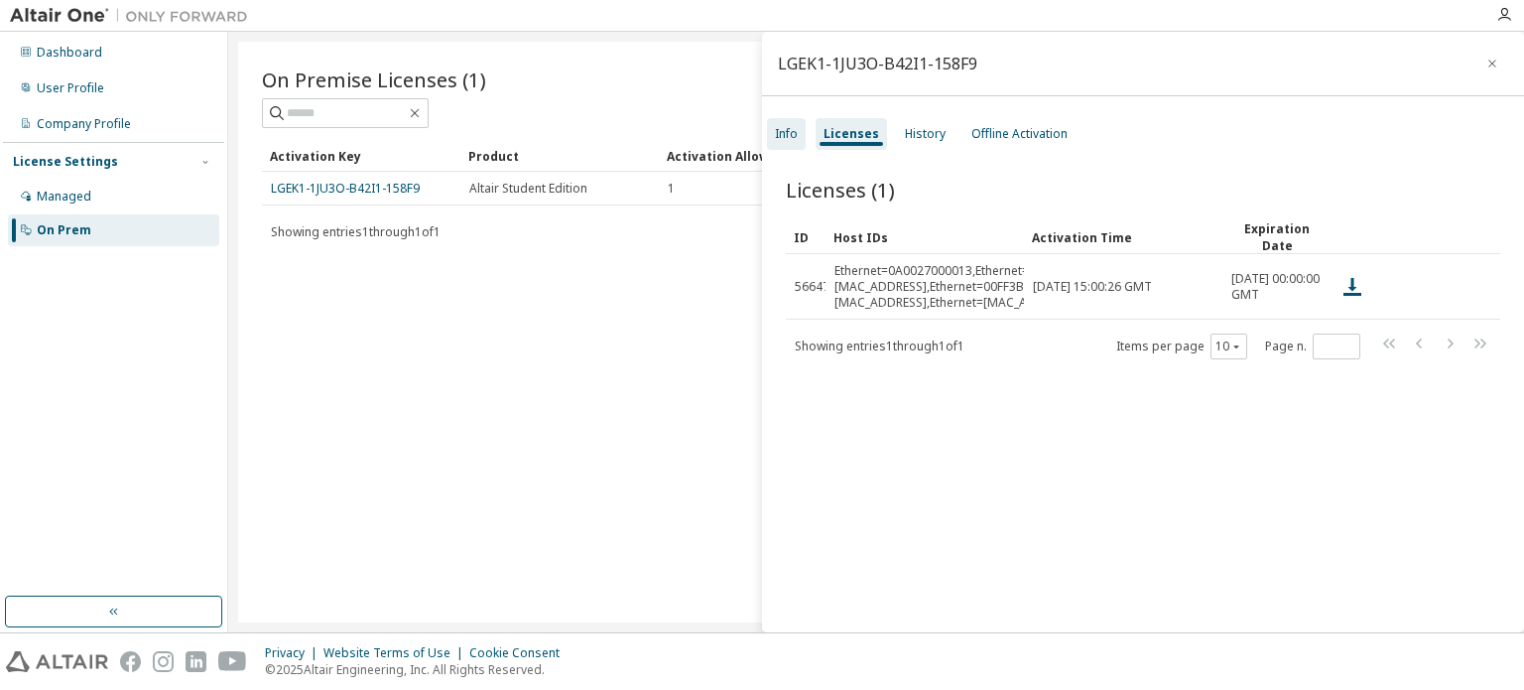
click at [798, 138] on div "Info" at bounding box center [786, 134] width 39 height 32
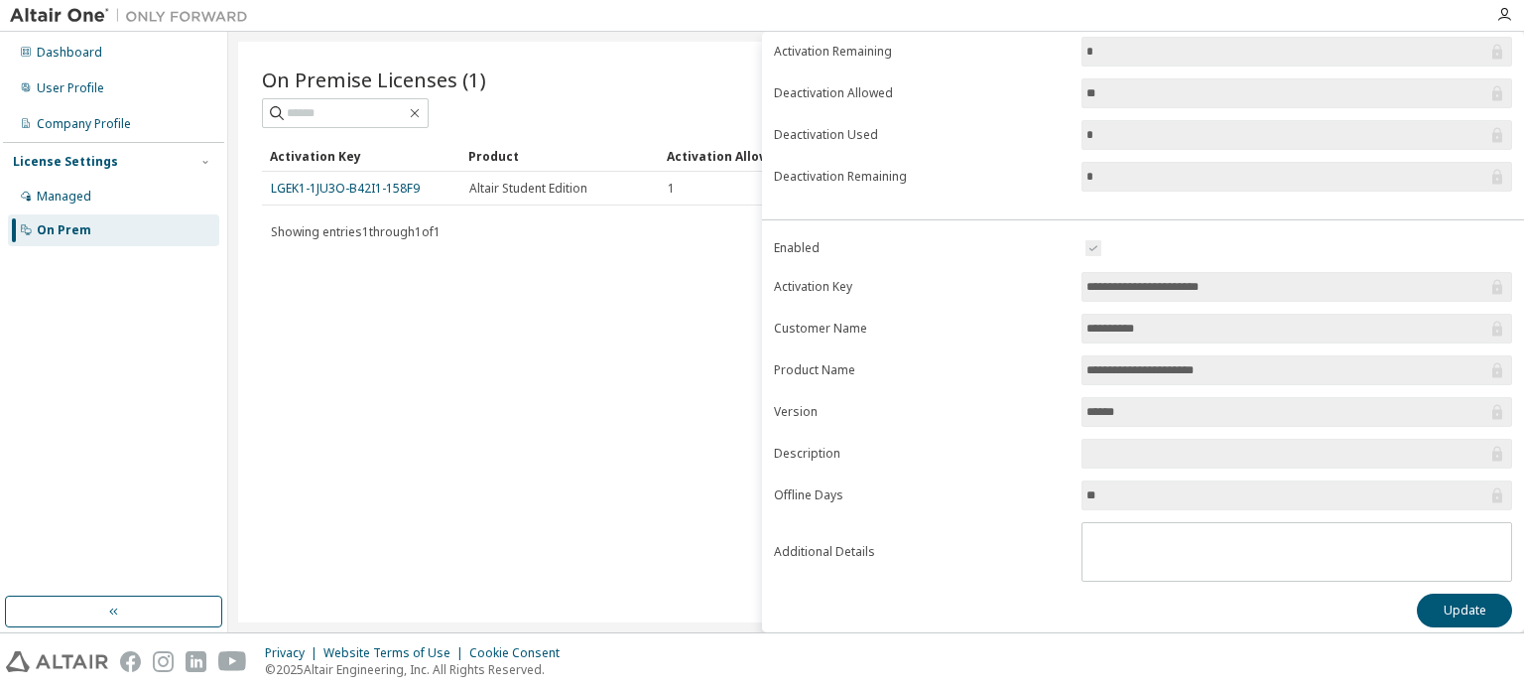
scroll to position [218, 0]
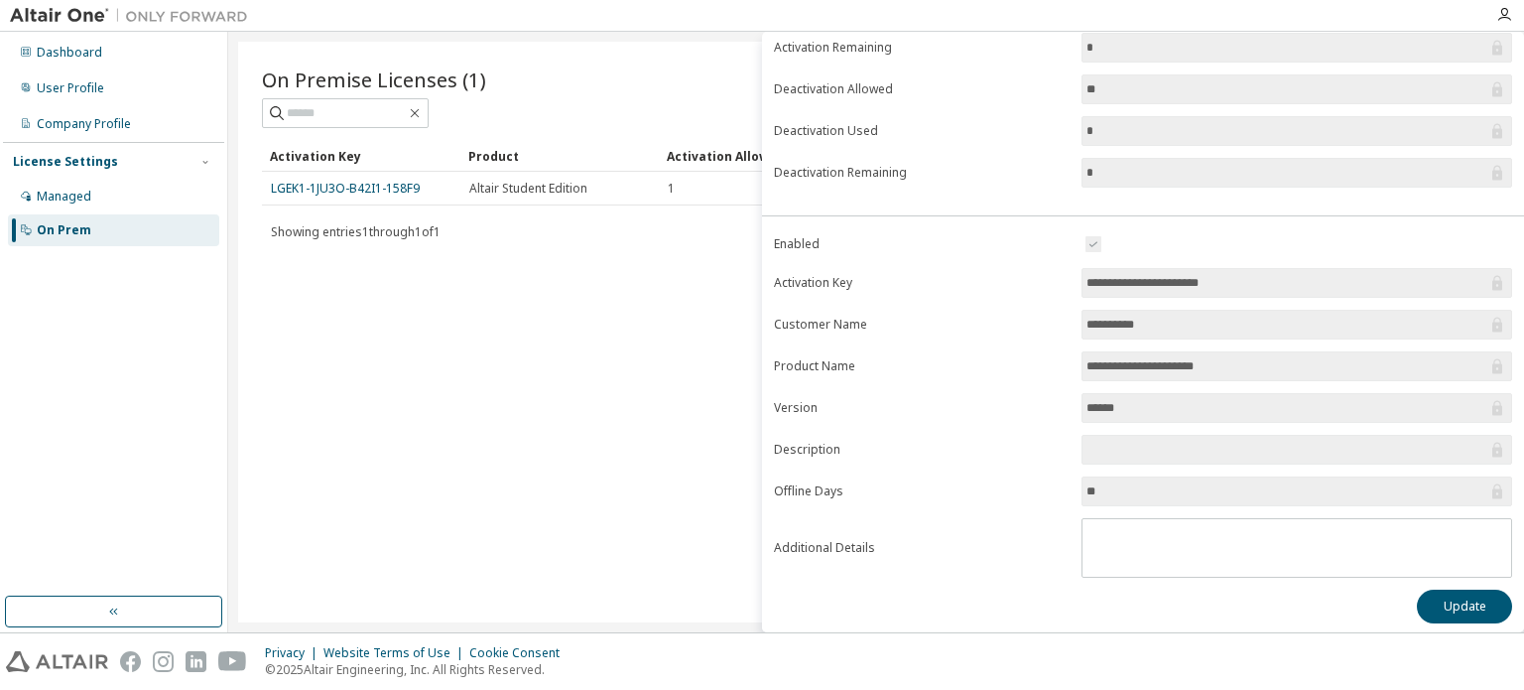
click at [1217, 364] on input "**********" at bounding box center [1286, 366] width 401 height 20
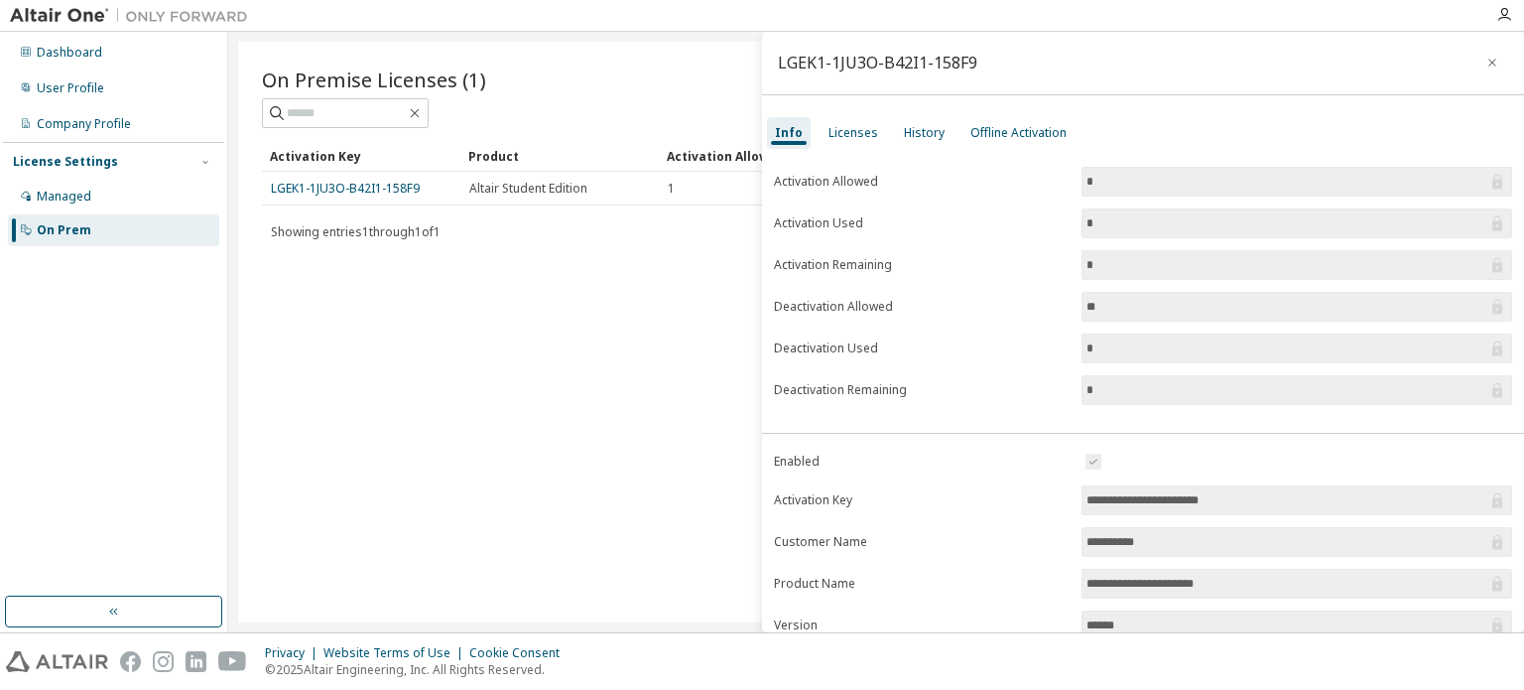
scroll to position [0, 0]
click at [982, 144] on div "Offline Activation" at bounding box center [1018, 134] width 112 height 32
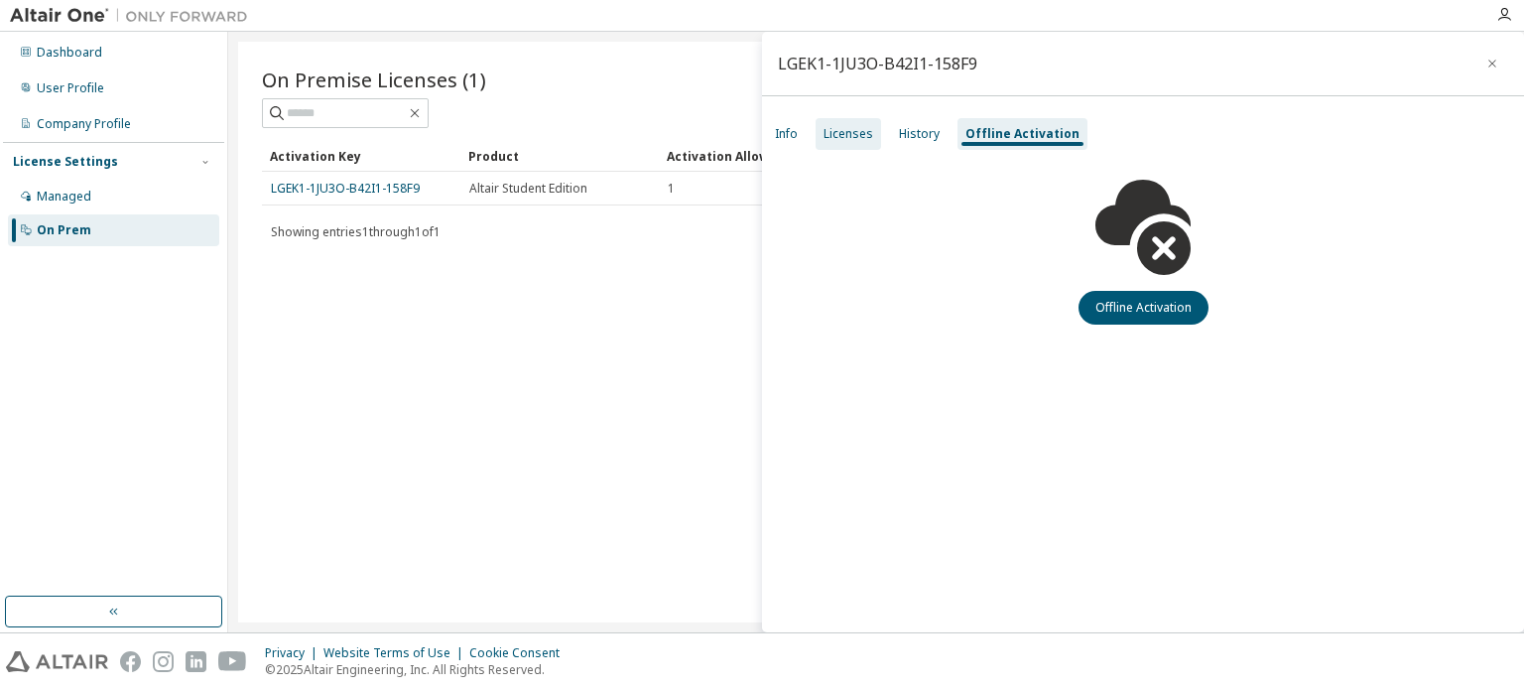
click at [873, 127] on div "Licenses" at bounding box center [848, 134] width 65 height 32
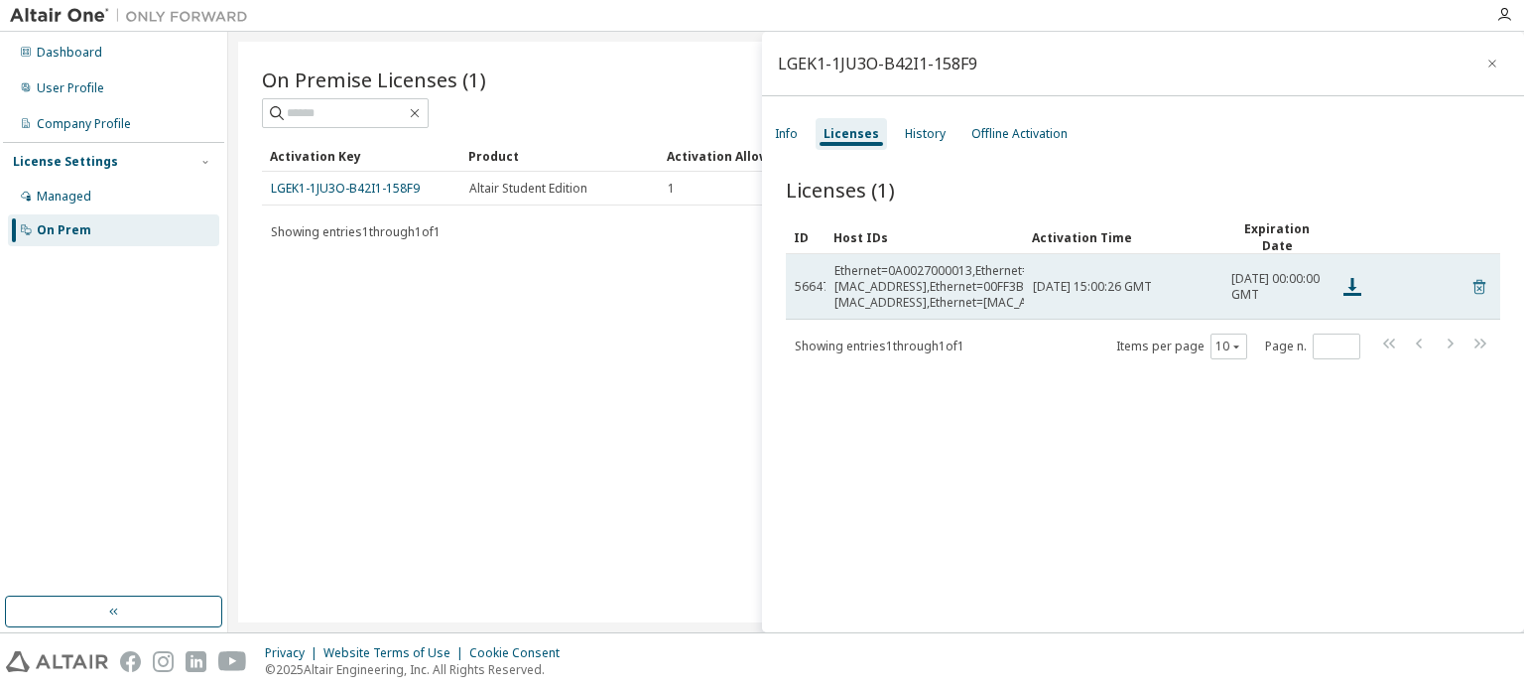
click at [1470, 277] on icon at bounding box center [1479, 287] width 18 height 24
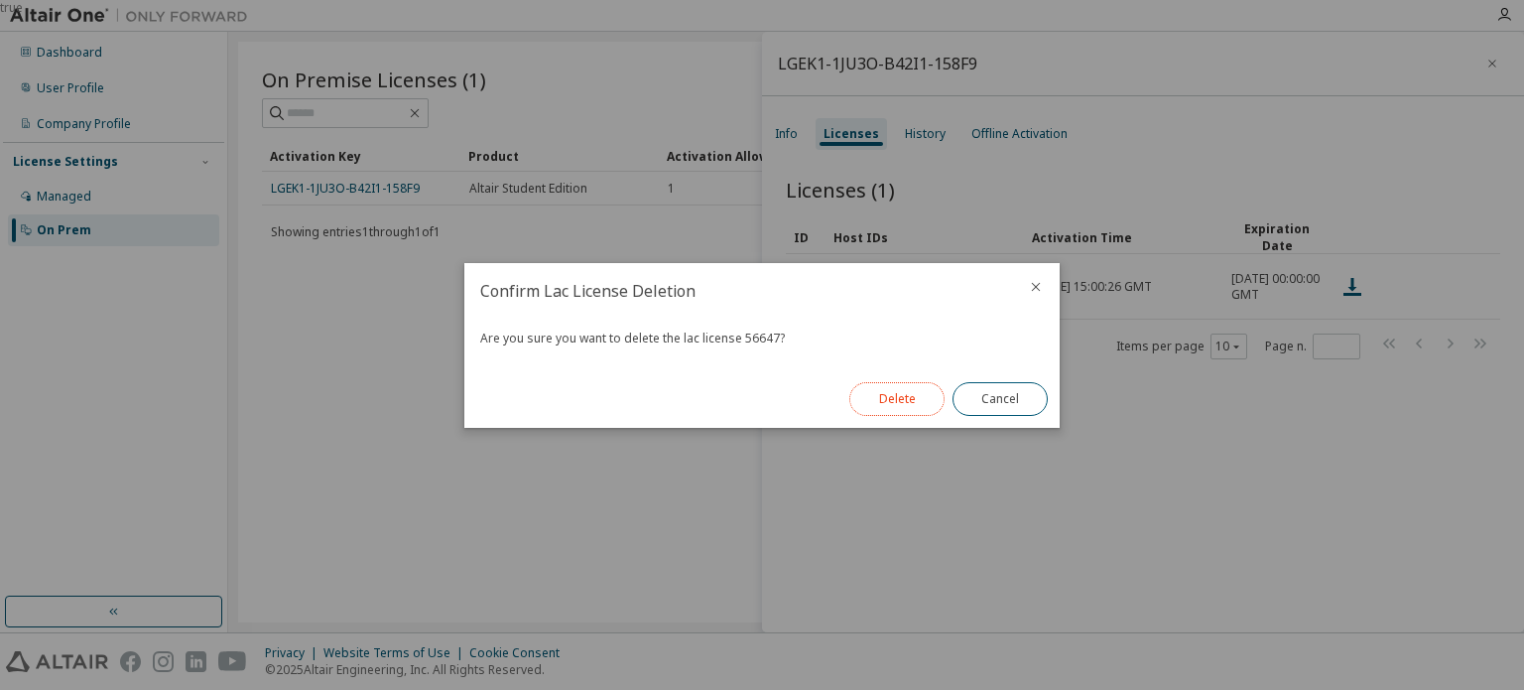
click at [912, 403] on button "Delete" at bounding box center [896, 399] width 95 height 34
click at [992, 400] on button "Close" at bounding box center [1000, 399] width 95 height 34
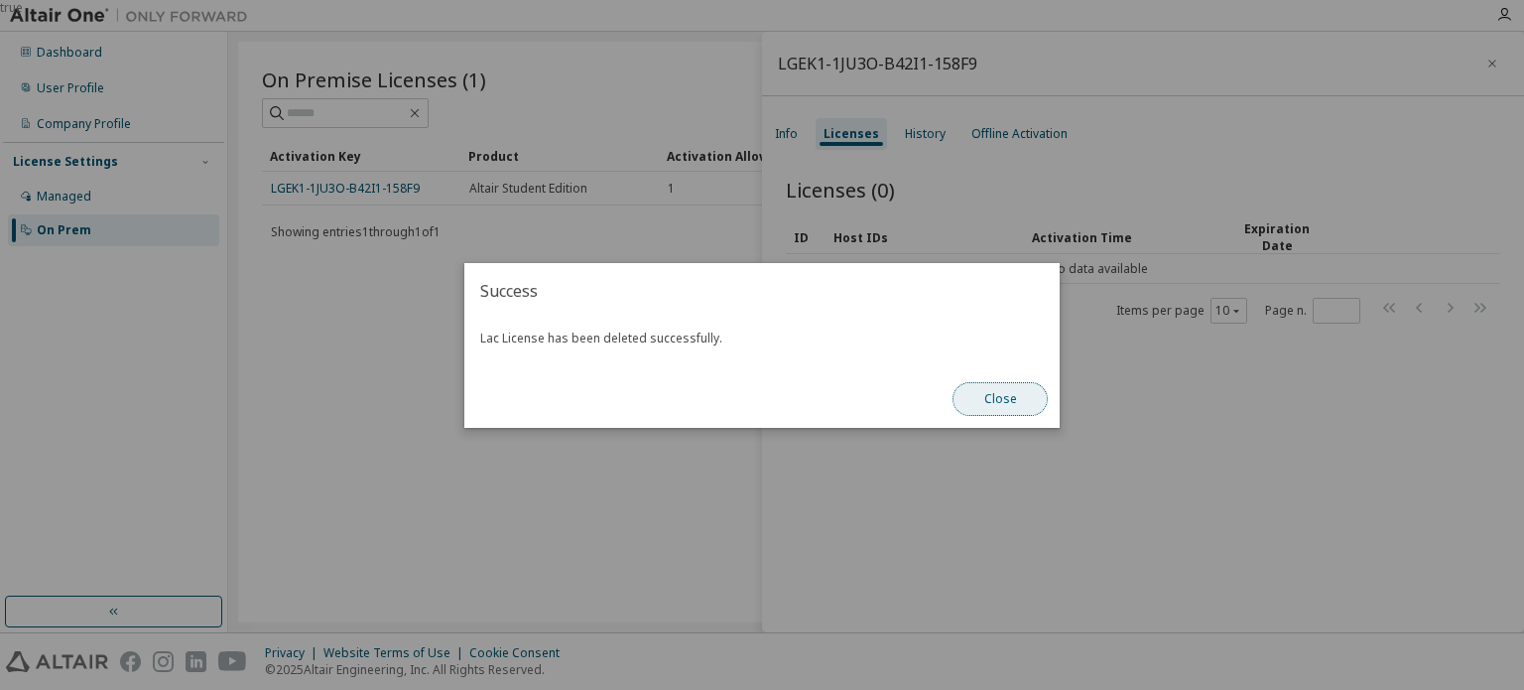
click at [993, 392] on button "Close" at bounding box center [1000, 399] width 95 height 34
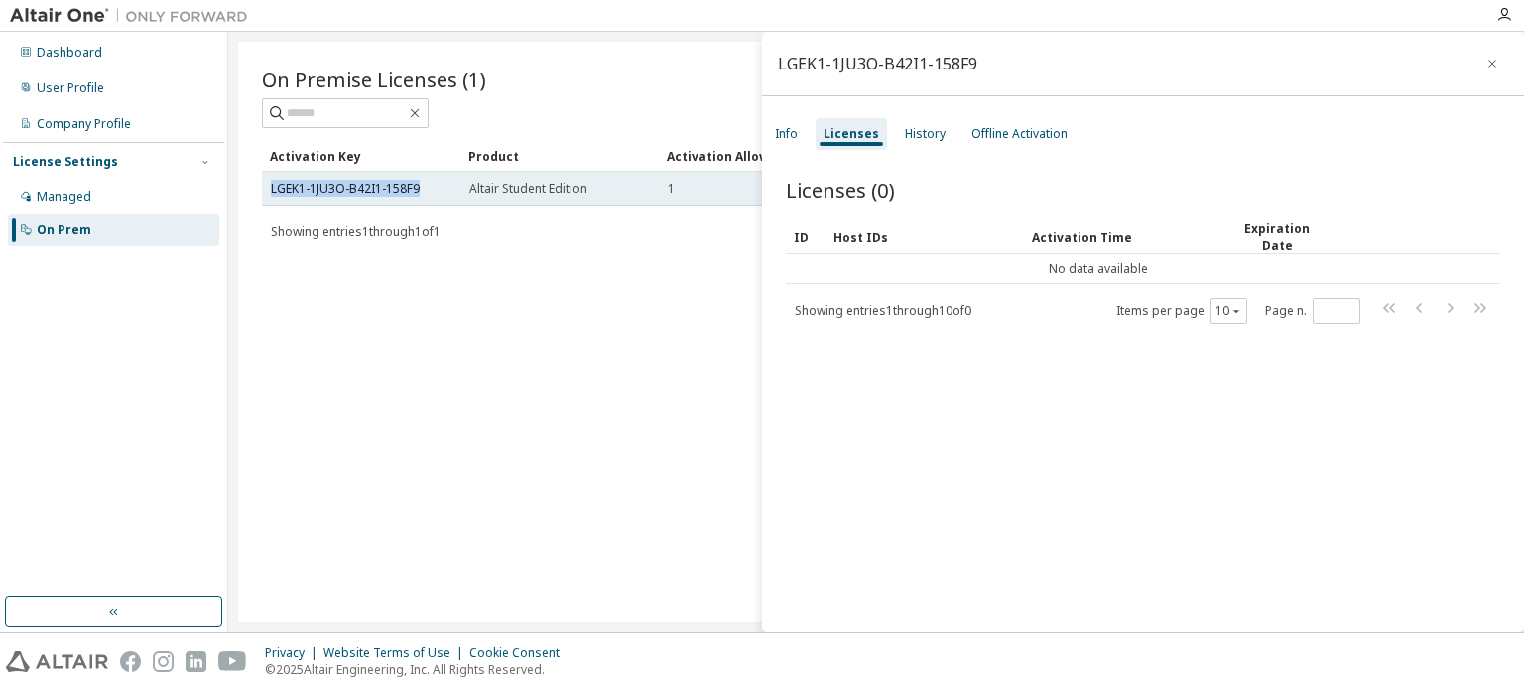
drag, startPoint x: 425, startPoint y: 185, endPoint x: 268, endPoint y: 199, distance: 157.5
click at [268, 199] on td "LGEK1-1JU3O-B42I1-158F9" at bounding box center [361, 189] width 198 height 34
copy link "LGEK1-1JU3O-B42I1-158F9"
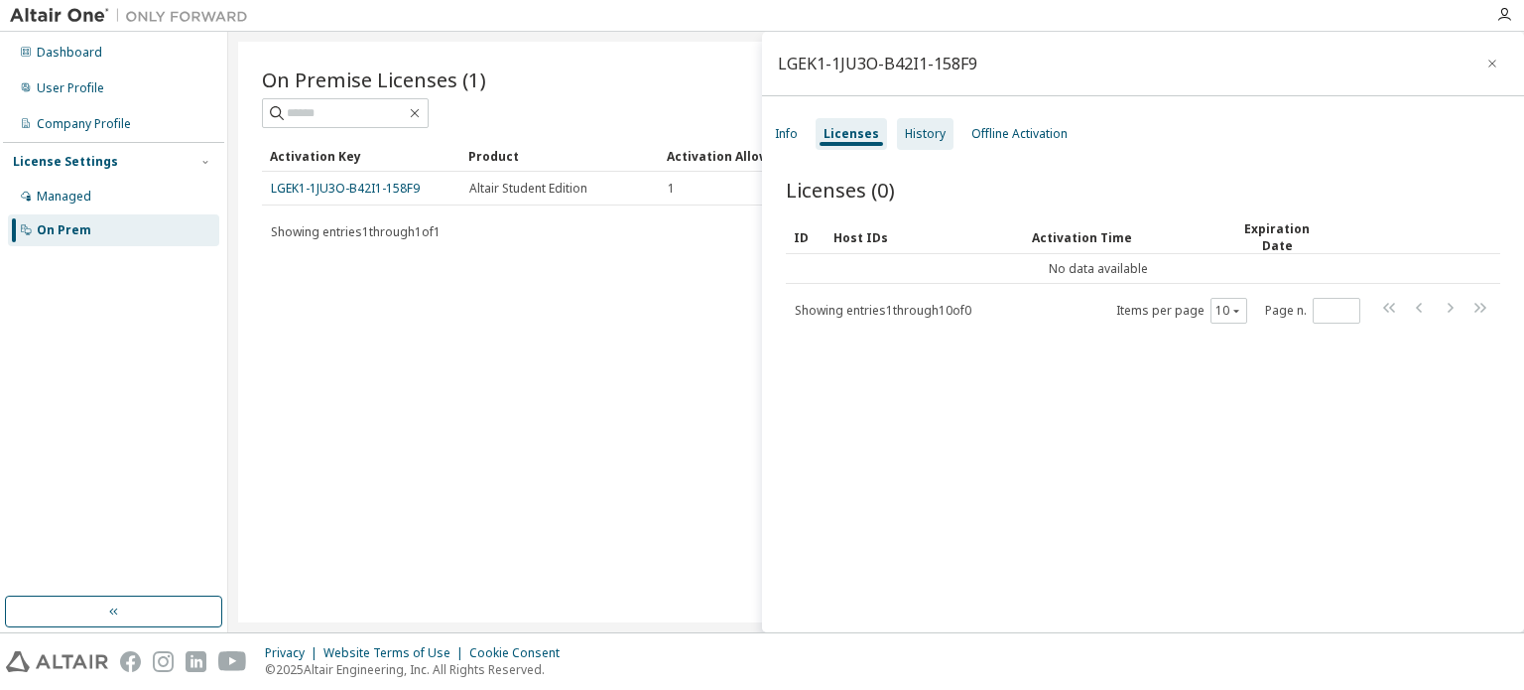
click at [925, 132] on div "History" at bounding box center [925, 134] width 41 height 16
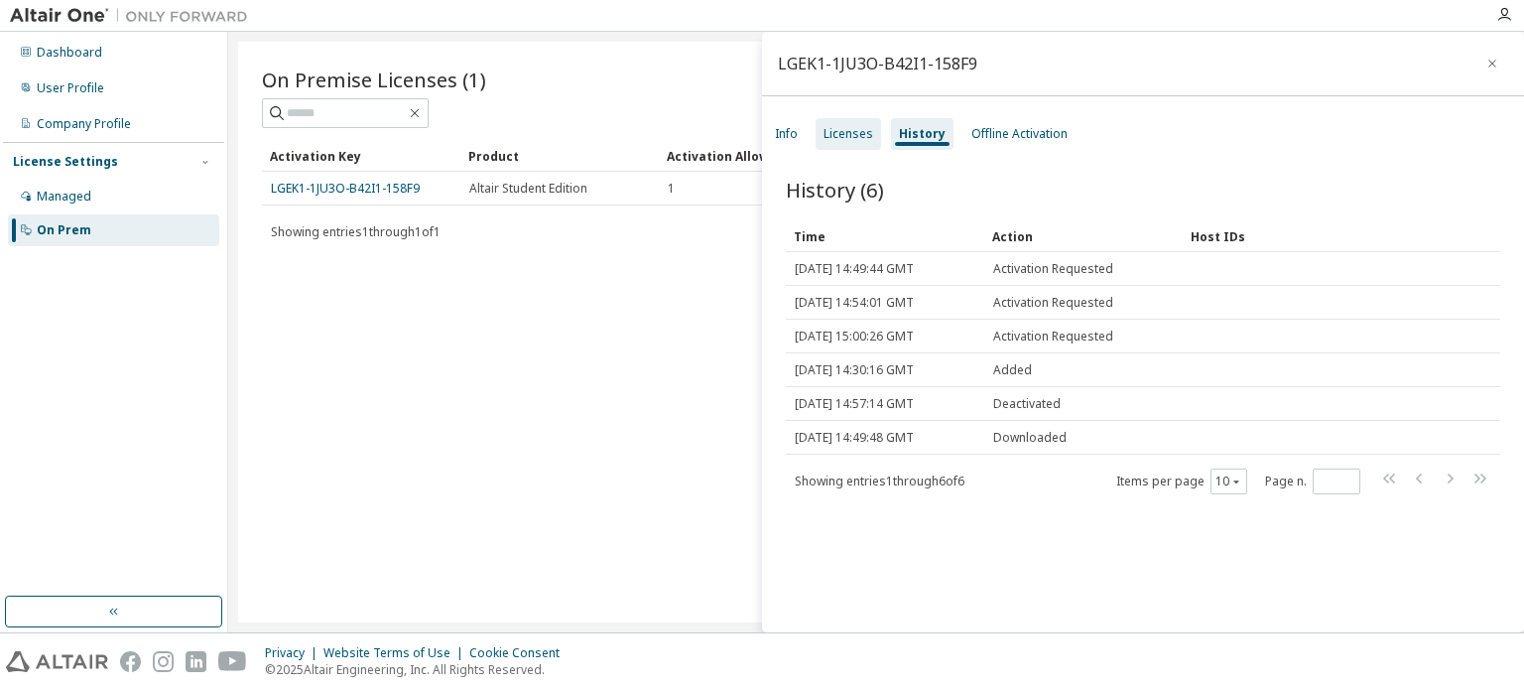
click at [829, 145] on div "Licenses" at bounding box center [848, 134] width 65 height 32
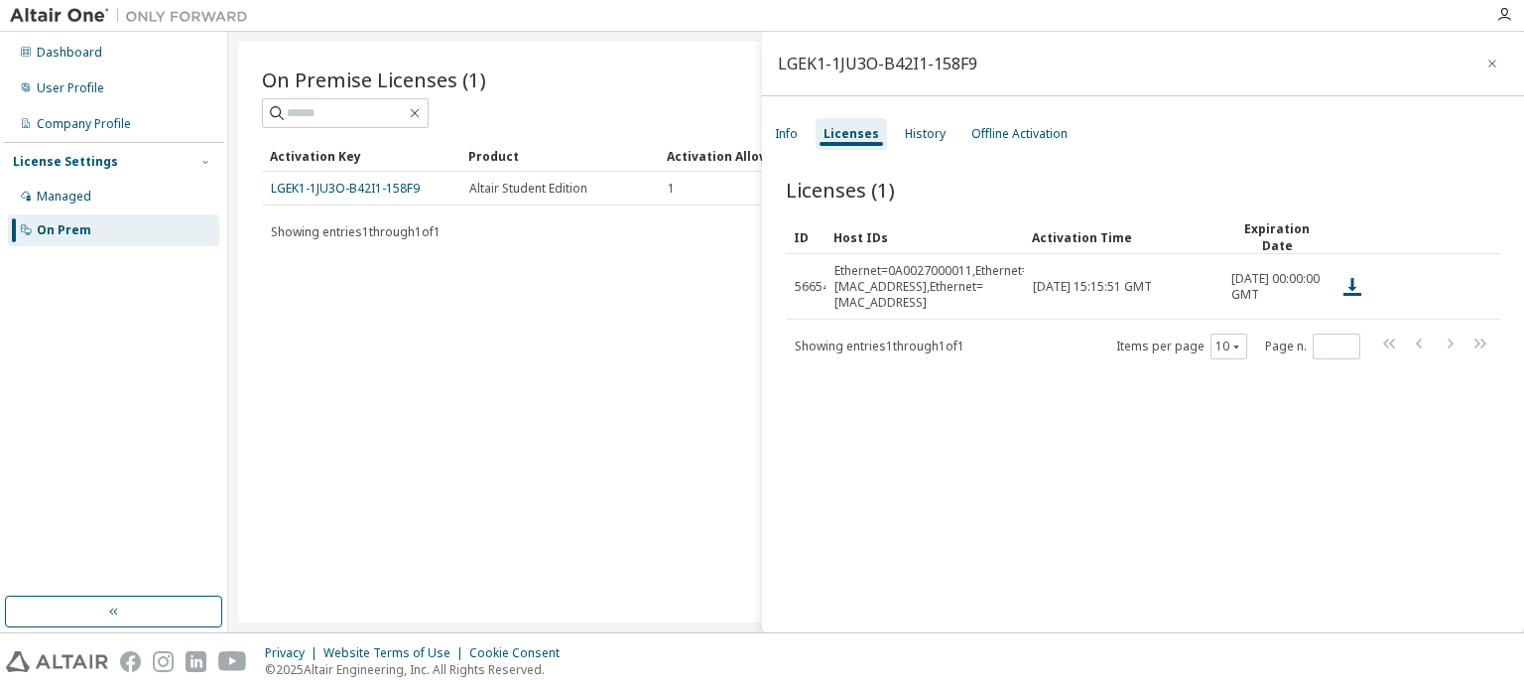
click at [958, 344] on div "Licenses (1) Clear Load Save Save As Field Operator Value Select filter Select …" at bounding box center [1143, 407] width 762 height 511
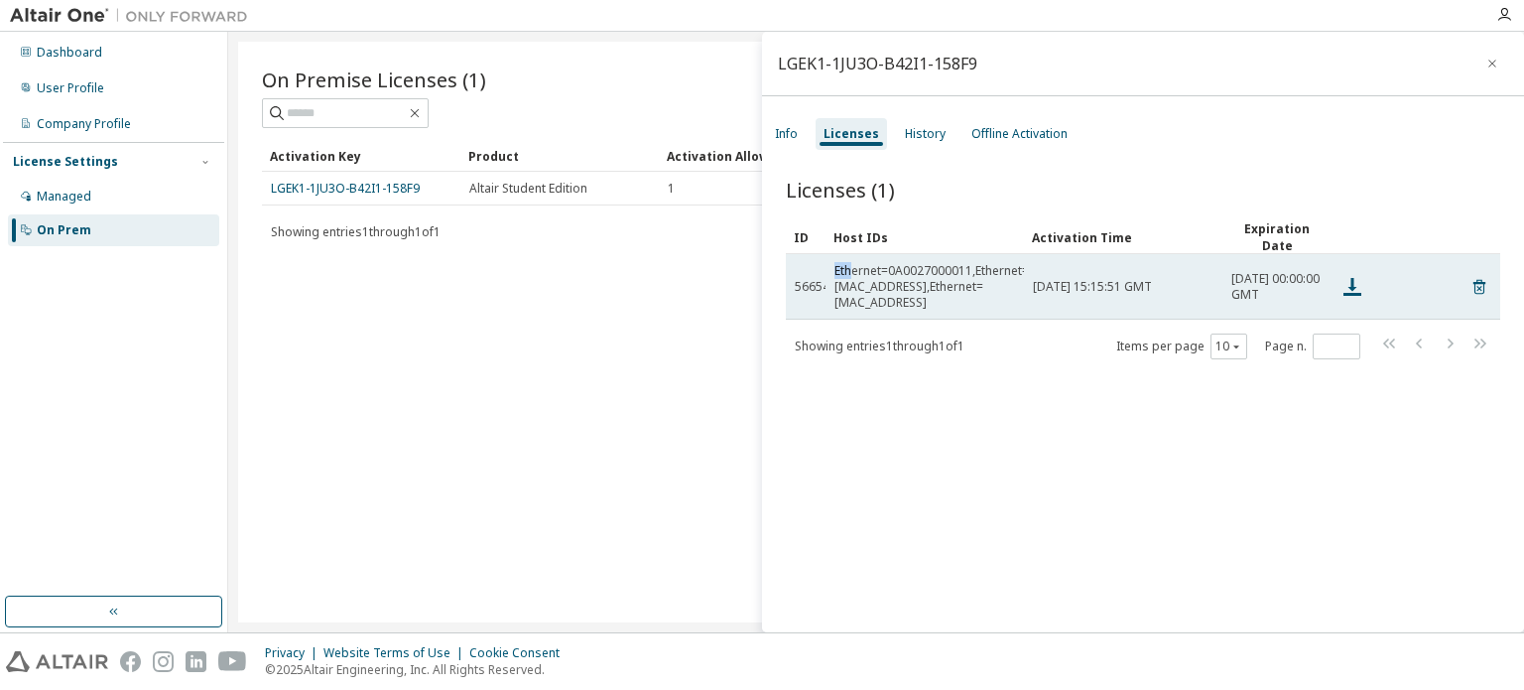
drag, startPoint x: 826, startPoint y: 273, endPoint x: 850, endPoint y: 277, distance: 24.1
click at [850, 277] on td "Ethernet=0A0027000011,Ethernet=[MAC_ADDRESS],Ethernet=[MAC_ADDRESS]" at bounding box center [925, 286] width 198 height 65
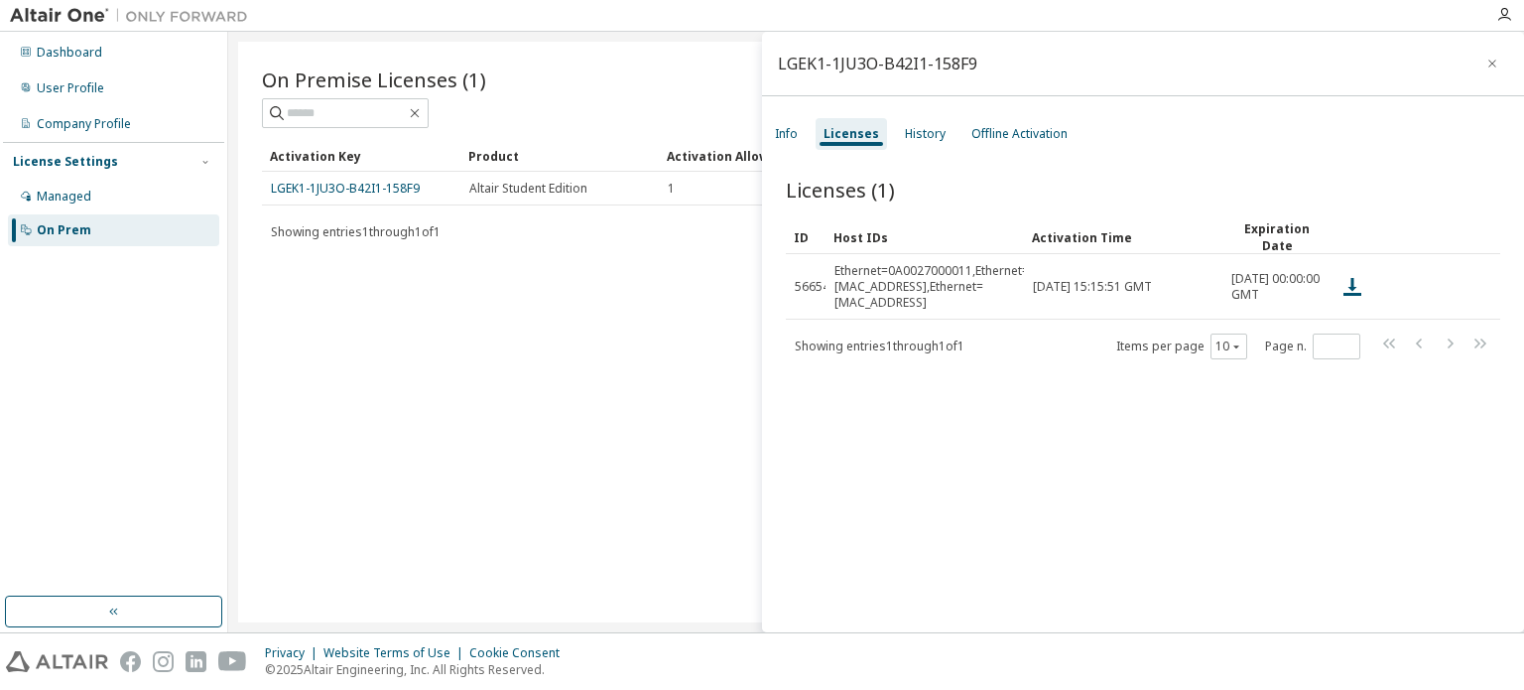
click at [861, 396] on div "Licenses (1) Clear Load Save Save As Field Operator Value Select filter Select …" at bounding box center [1143, 407] width 762 height 511
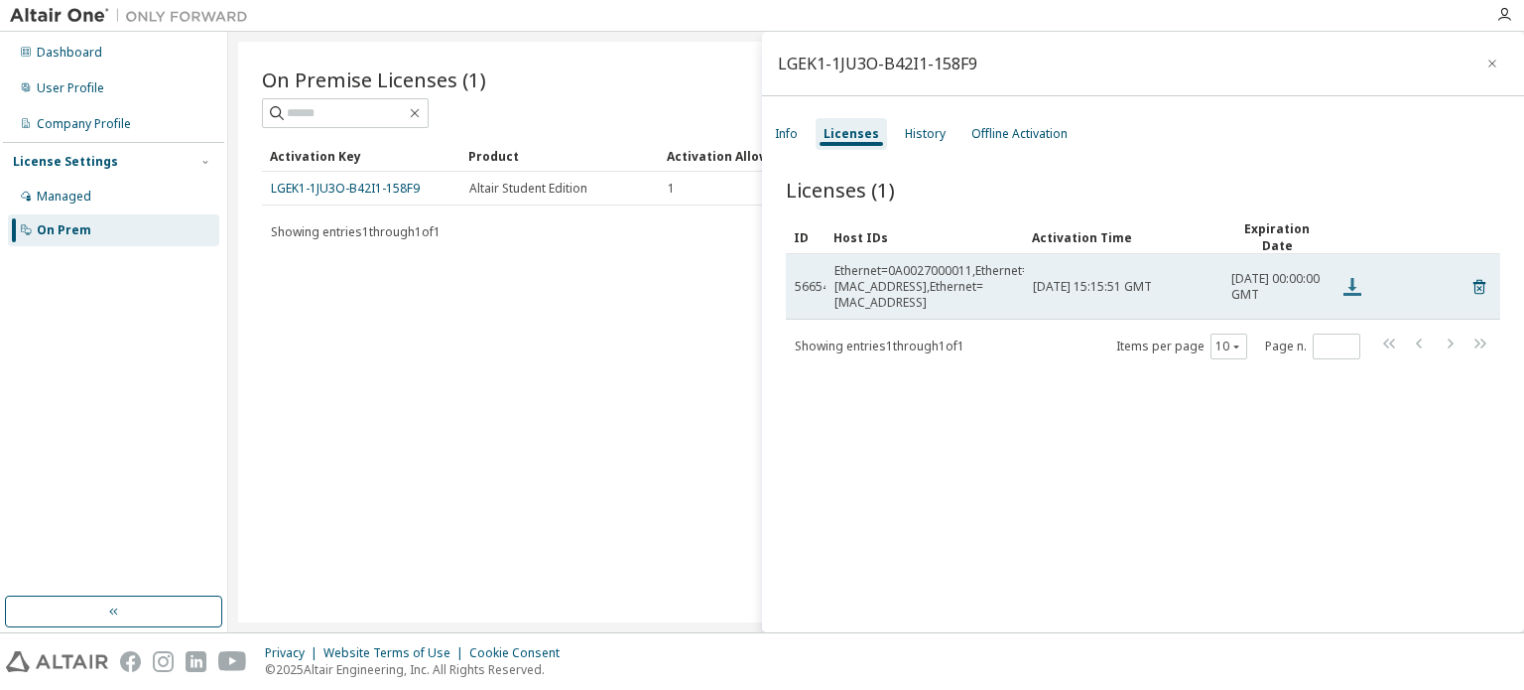
click at [1347, 277] on icon at bounding box center [1352, 287] width 24 height 24
click at [1342, 275] on icon at bounding box center [1352, 287] width 24 height 24
click at [1361, 281] on icon at bounding box center [1352, 287] width 24 height 24
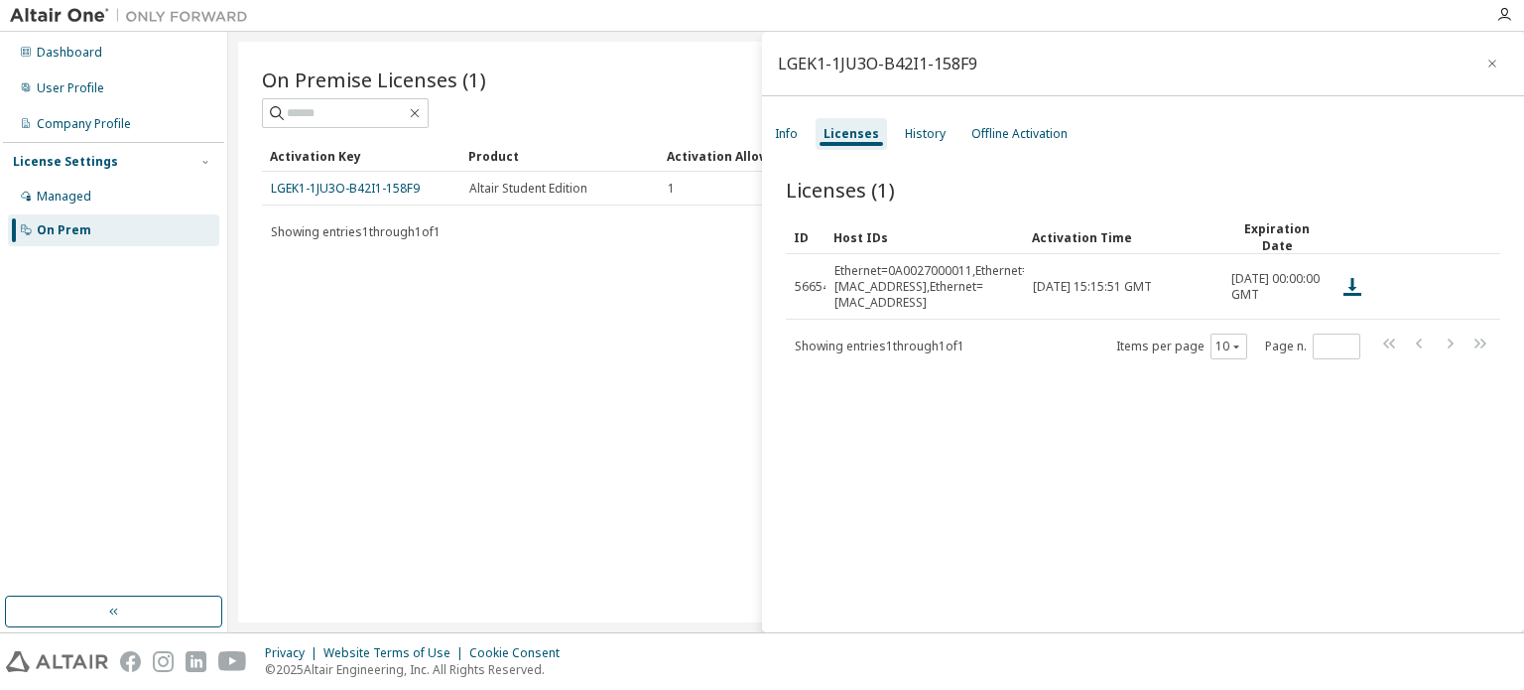
click at [1126, 507] on div "Licenses (1) Clear Load Save Save As Field Operator Value Select filter Select …" at bounding box center [1143, 407] width 762 height 511
click at [432, 332] on div "On Premise Licenses (1) Clear Load Save Save As Field Operator Value Select fil…" at bounding box center [876, 332] width 1276 height 580
click at [520, 298] on div "On Premise Licenses (1) Clear Load Save Save As Field Operator Value Select fil…" at bounding box center [876, 332] width 1276 height 580
click at [1485, 66] on icon "button" at bounding box center [1492, 64] width 14 height 16
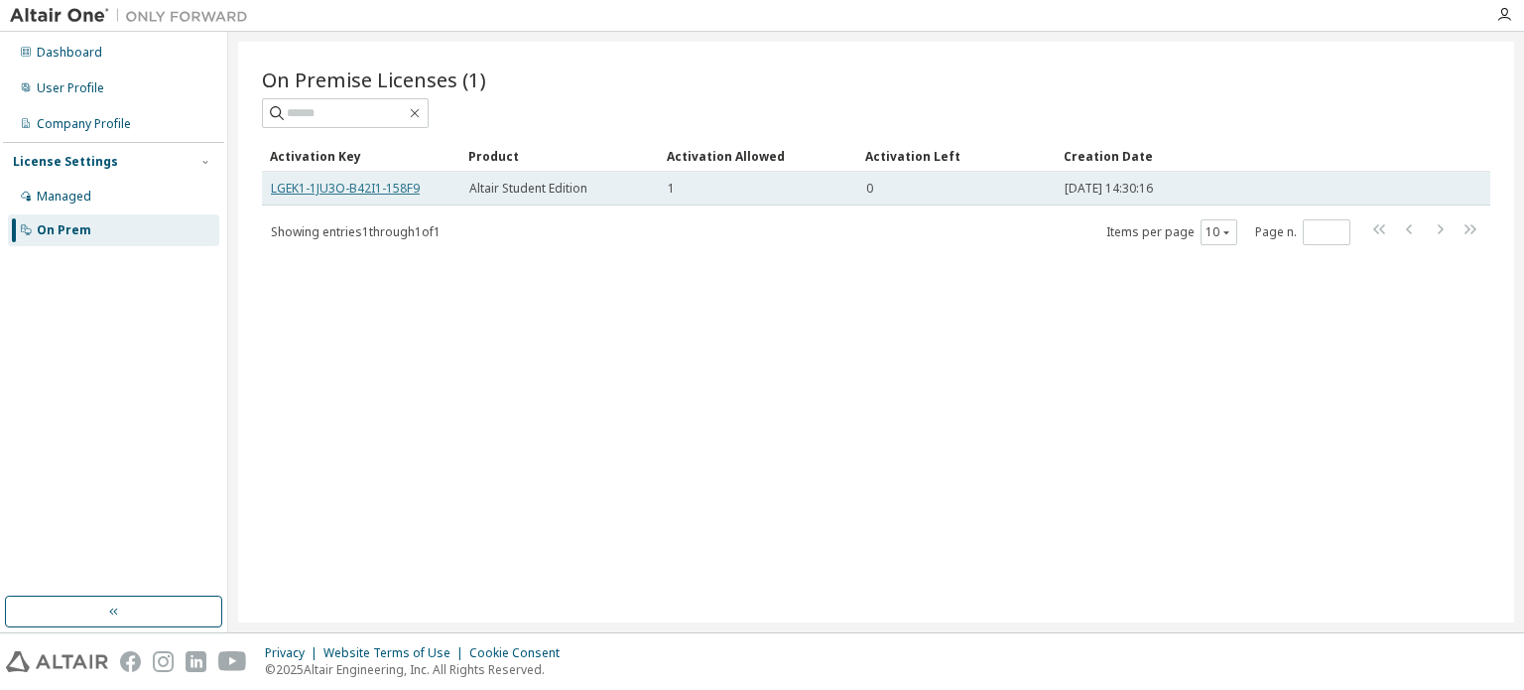
click at [331, 186] on link "LGEK1-1JU3O-B42I1-158F9" at bounding box center [345, 188] width 149 height 17
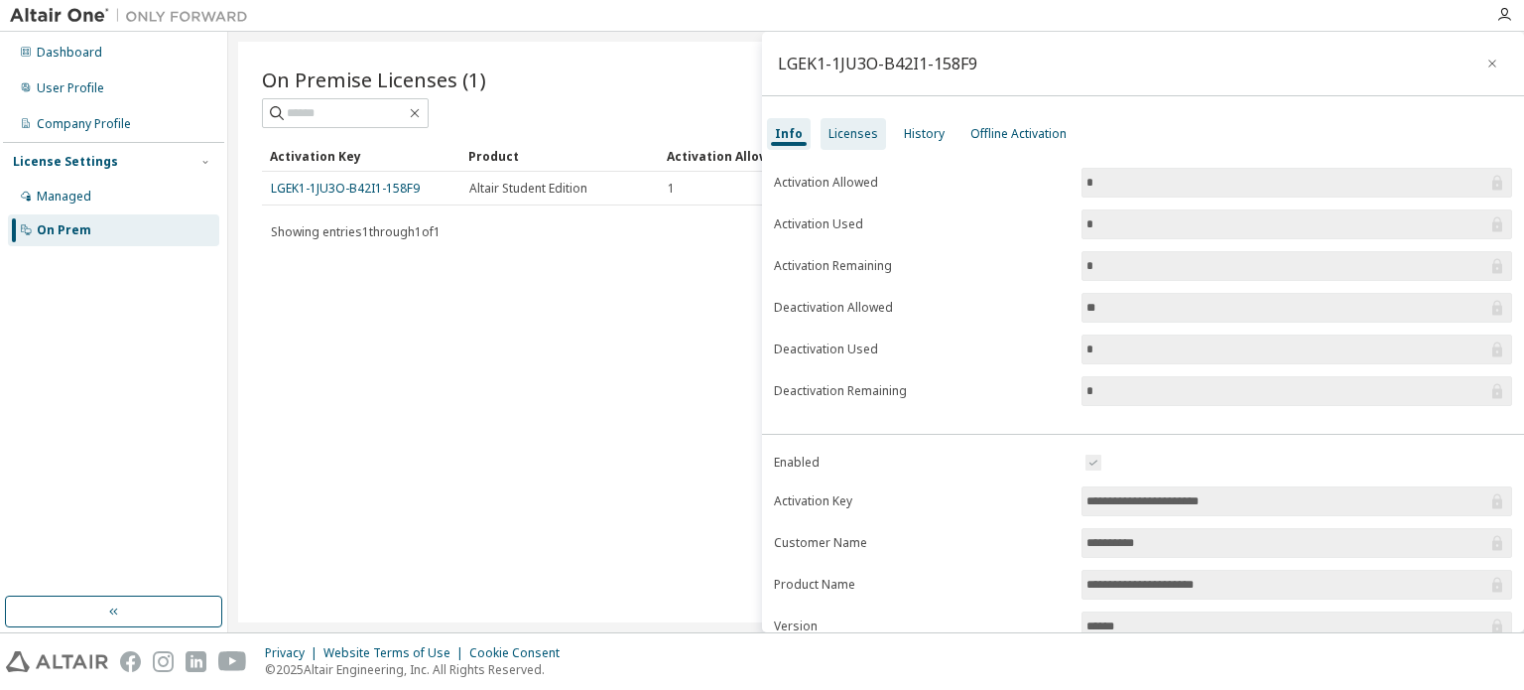
click at [863, 134] on div "Licenses" at bounding box center [853, 134] width 50 height 16
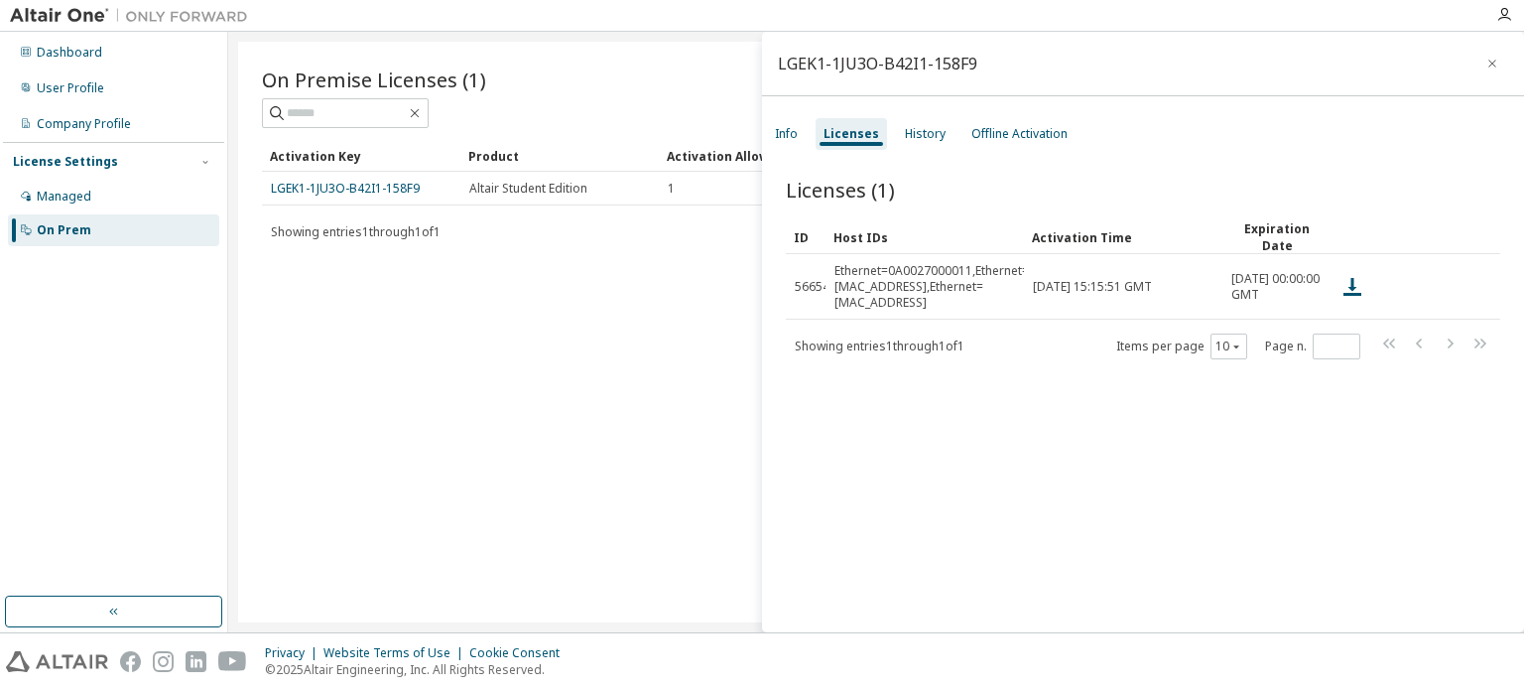
click at [657, 318] on div "On Premise Licenses (1) Clear Load Save Save As Field Operator Value Select fil…" at bounding box center [876, 332] width 1276 height 580
click at [566, 348] on div "On Premise Licenses (1) Clear Load Save Save As Field Operator Value Select fil…" at bounding box center [876, 332] width 1276 height 580
click at [921, 122] on div "History" at bounding box center [925, 134] width 57 height 32
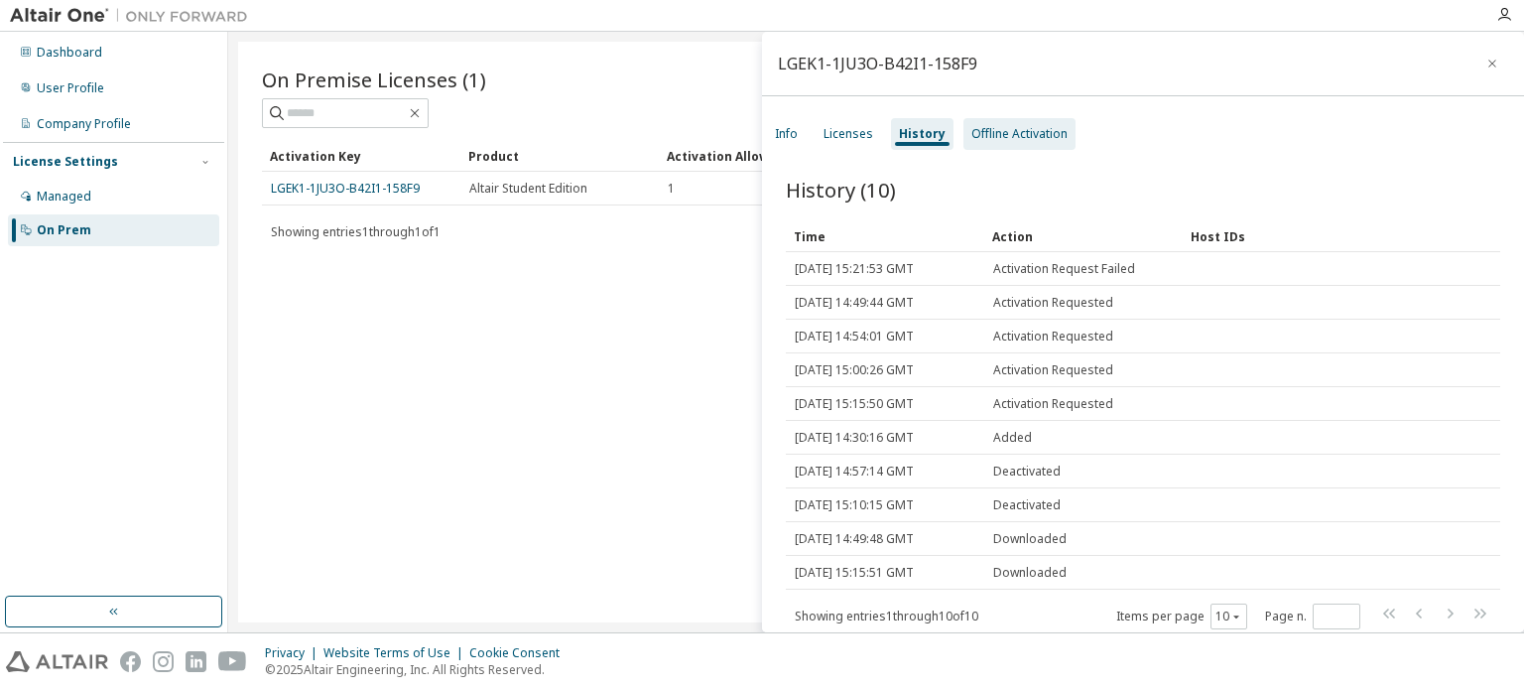
click at [1007, 136] on div "Offline Activation" at bounding box center [1019, 134] width 96 height 16
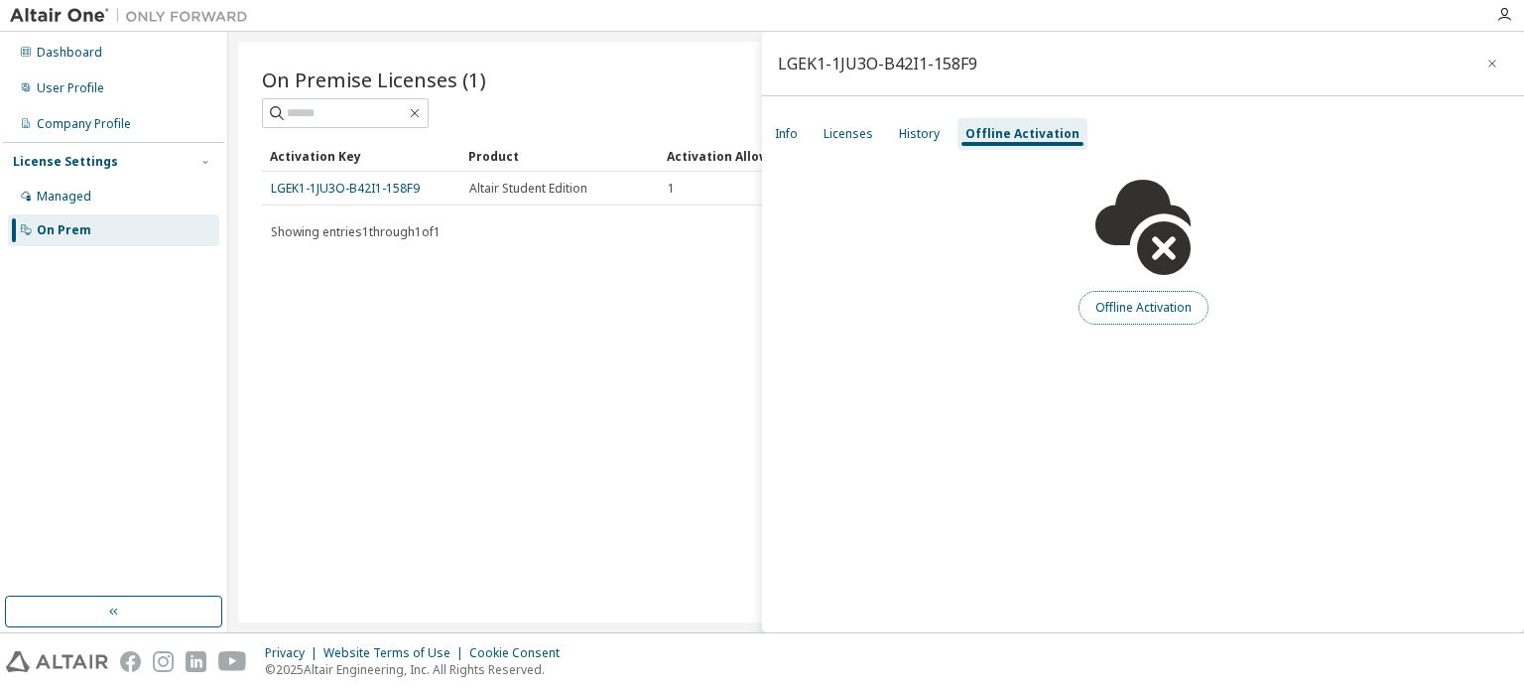
click at [1100, 306] on button "Offline Activation" at bounding box center [1144, 308] width 130 height 34
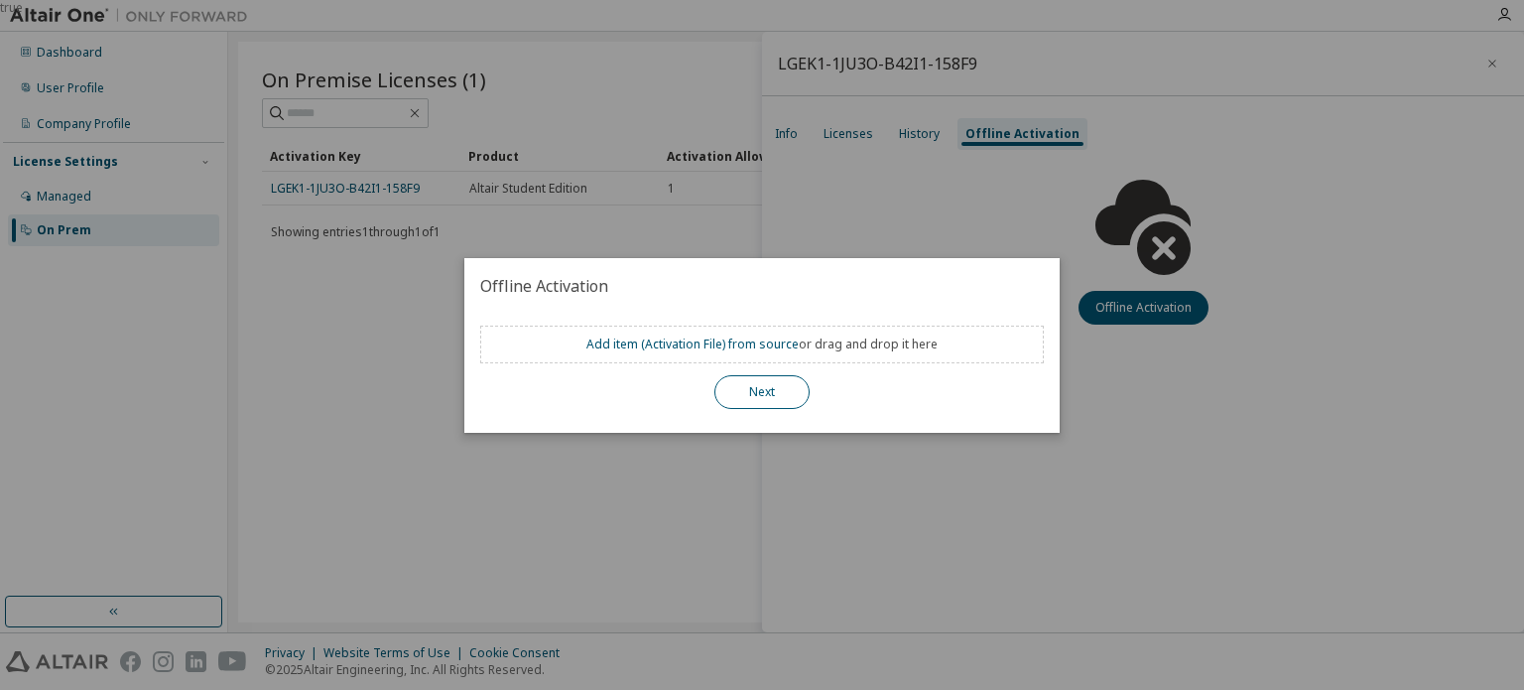
click at [758, 392] on button "Next" at bounding box center [761, 392] width 95 height 34
click at [847, 204] on div "true" at bounding box center [762, 345] width 1524 height 690
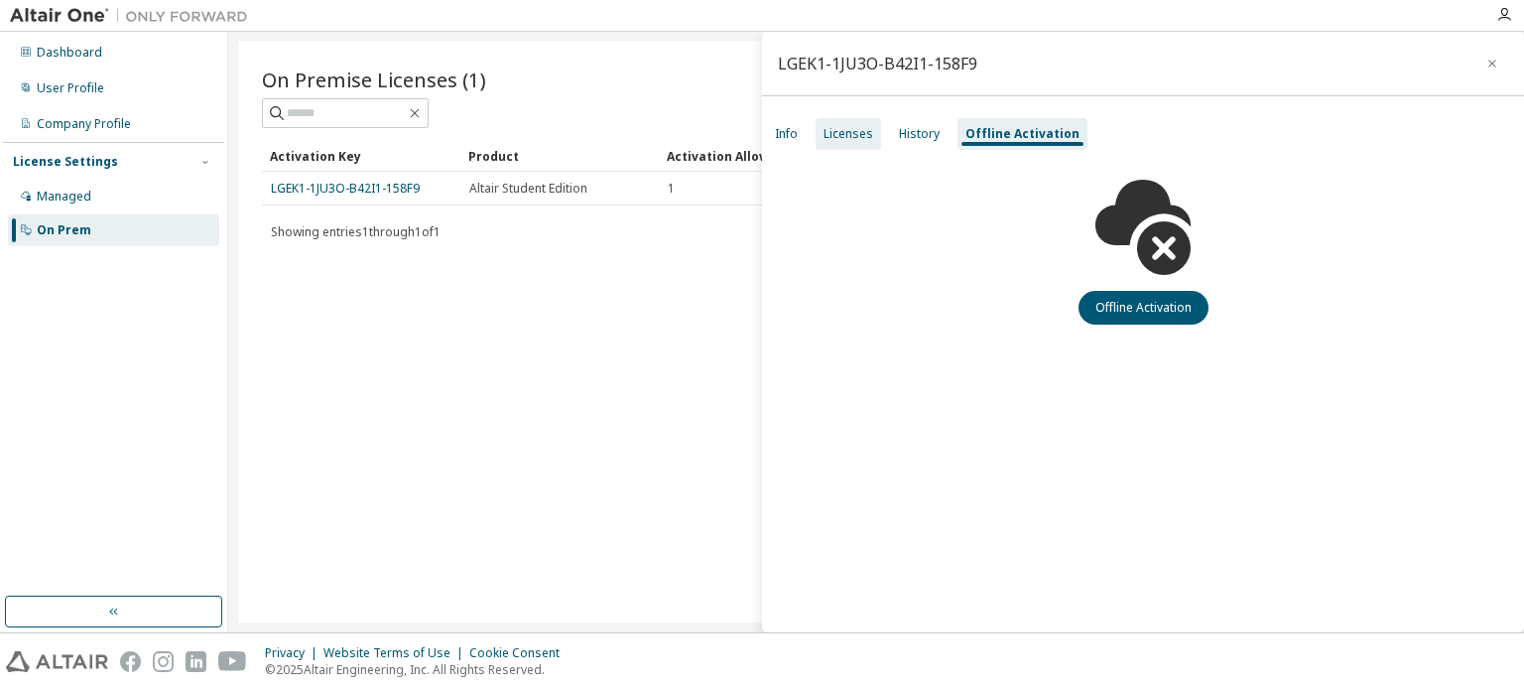
click at [835, 137] on div "Licenses" at bounding box center [849, 134] width 50 height 16
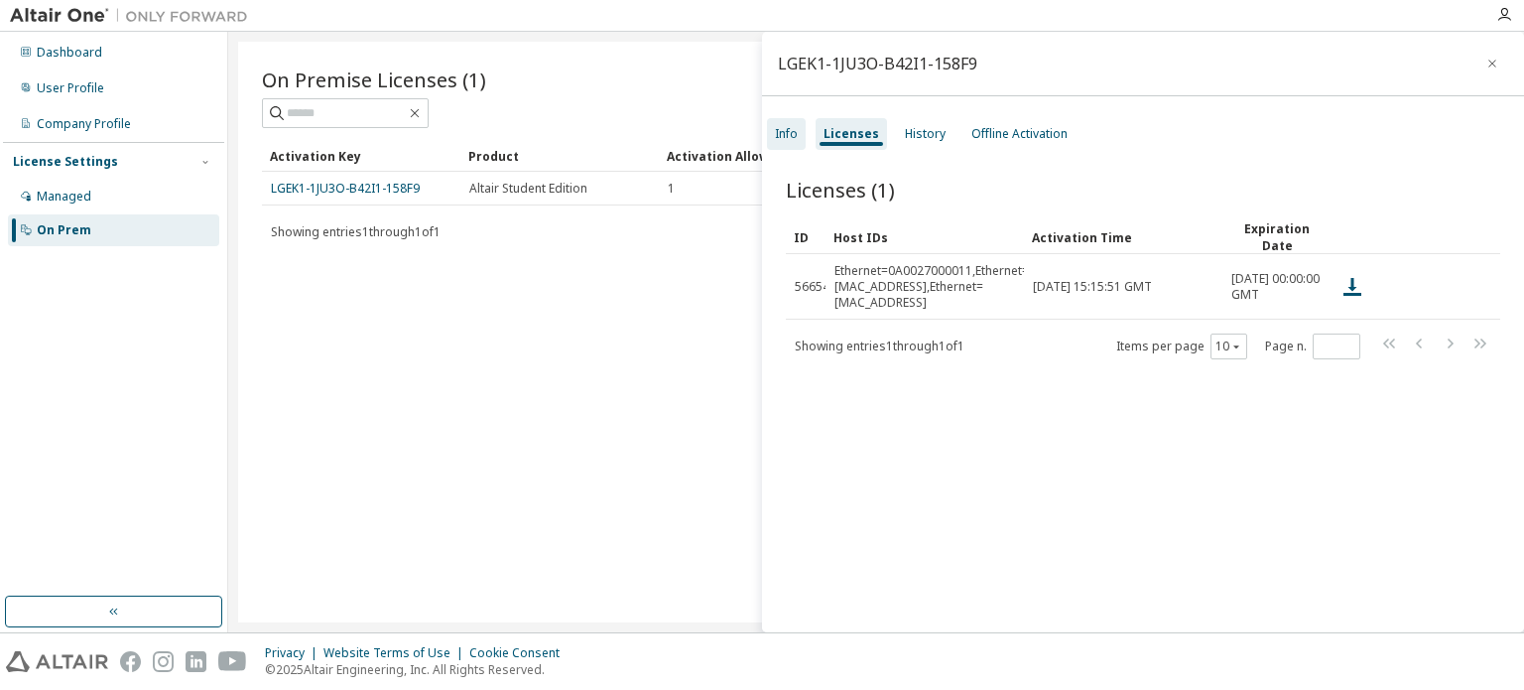
click at [800, 134] on div "Info" at bounding box center [786, 134] width 39 height 32
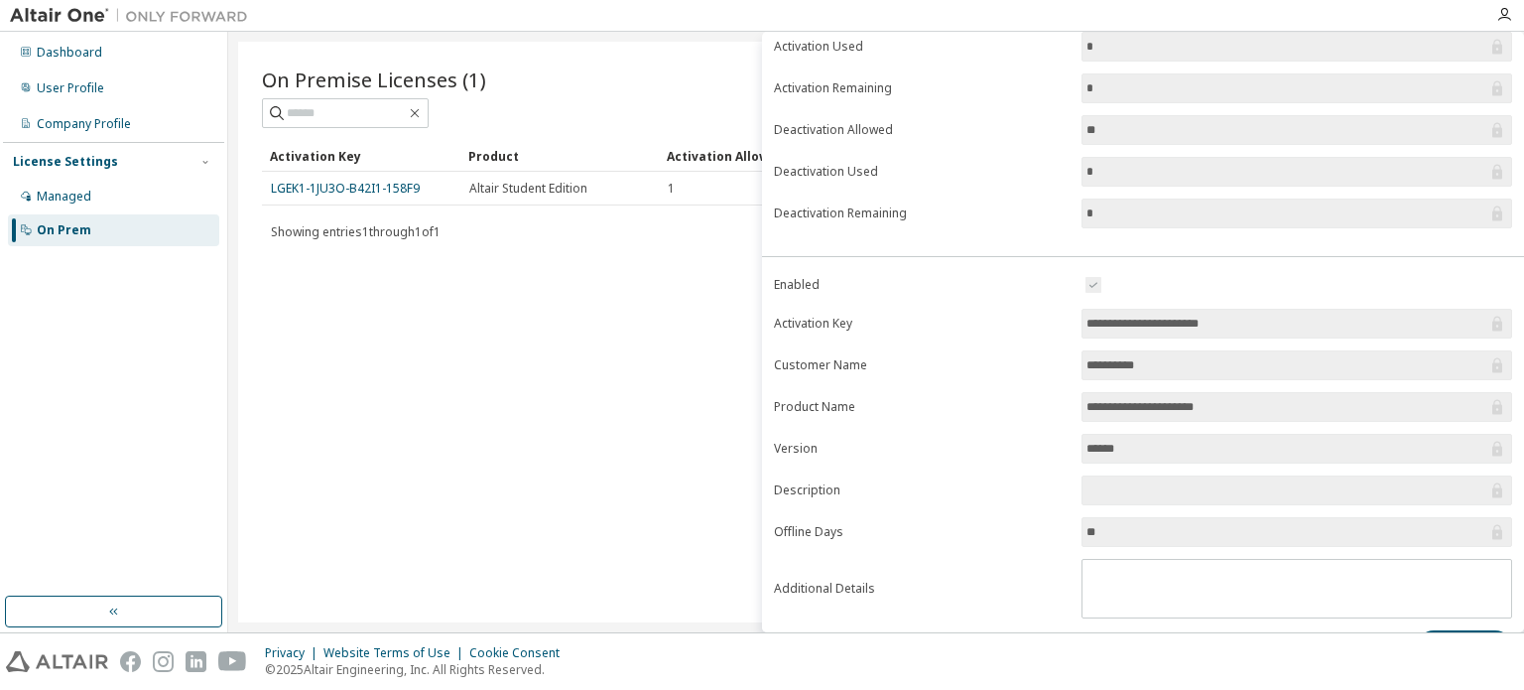
scroll to position [218, 0]
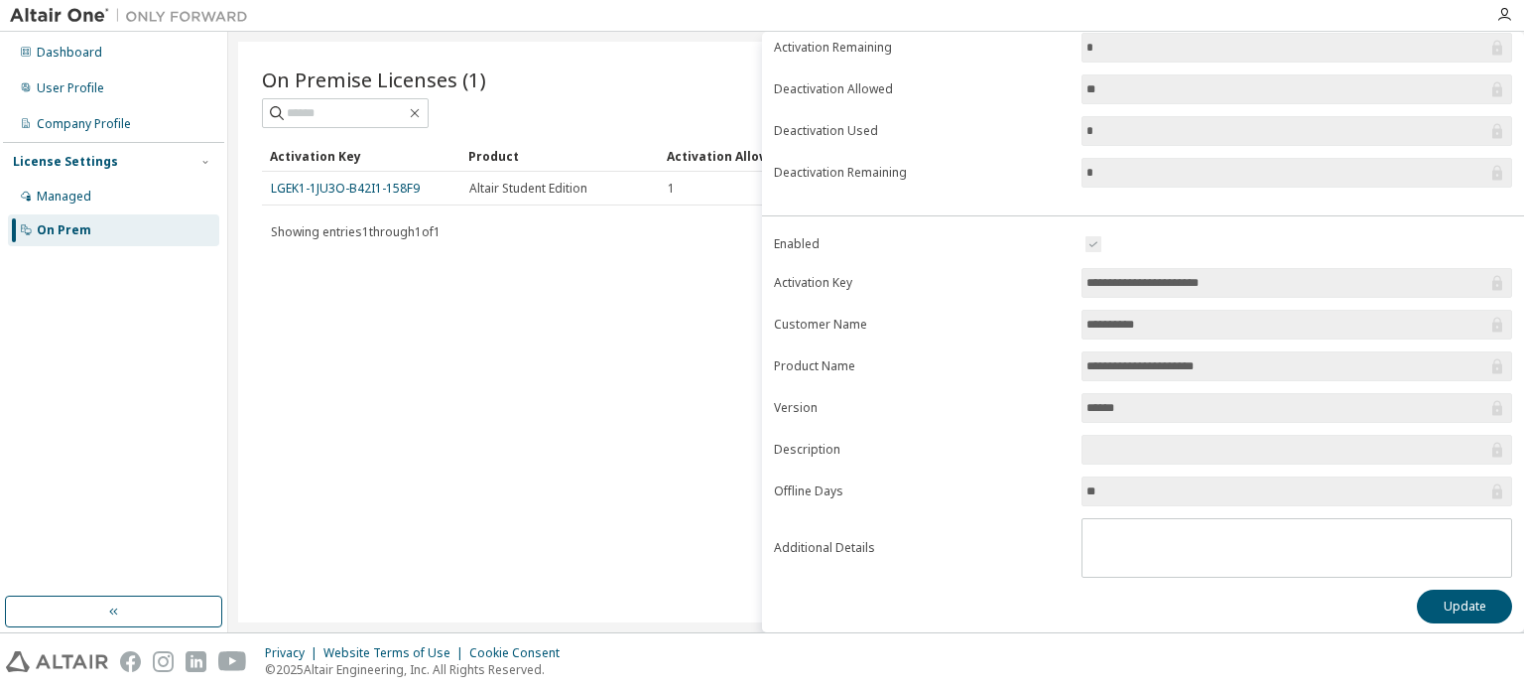
click at [1103, 496] on span "**" at bounding box center [1296, 491] width 431 height 30
click at [1104, 486] on input "**" at bounding box center [1286, 491] width 401 height 20
click at [1106, 486] on input "**" at bounding box center [1286, 491] width 401 height 20
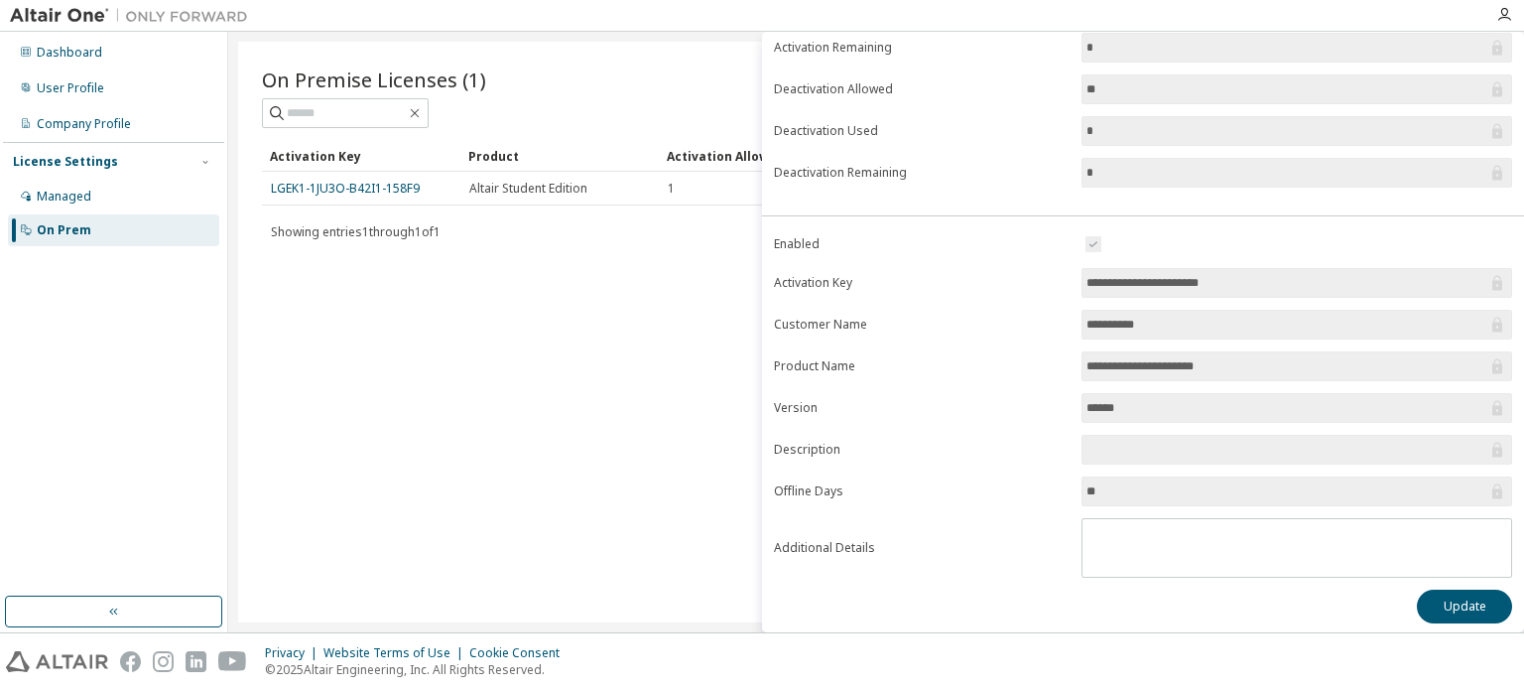
click at [1106, 486] on input "**" at bounding box center [1286, 491] width 401 height 20
drag, startPoint x: 1092, startPoint y: 485, endPoint x: 1080, endPoint y: 482, distance: 13.2
click at [1081, 482] on span "**" at bounding box center [1296, 491] width 431 height 30
click at [1093, 482] on input "**" at bounding box center [1286, 491] width 401 height 20
click at [1492, 486] on icon at bounding box center [1497, 491] width 10 height 15
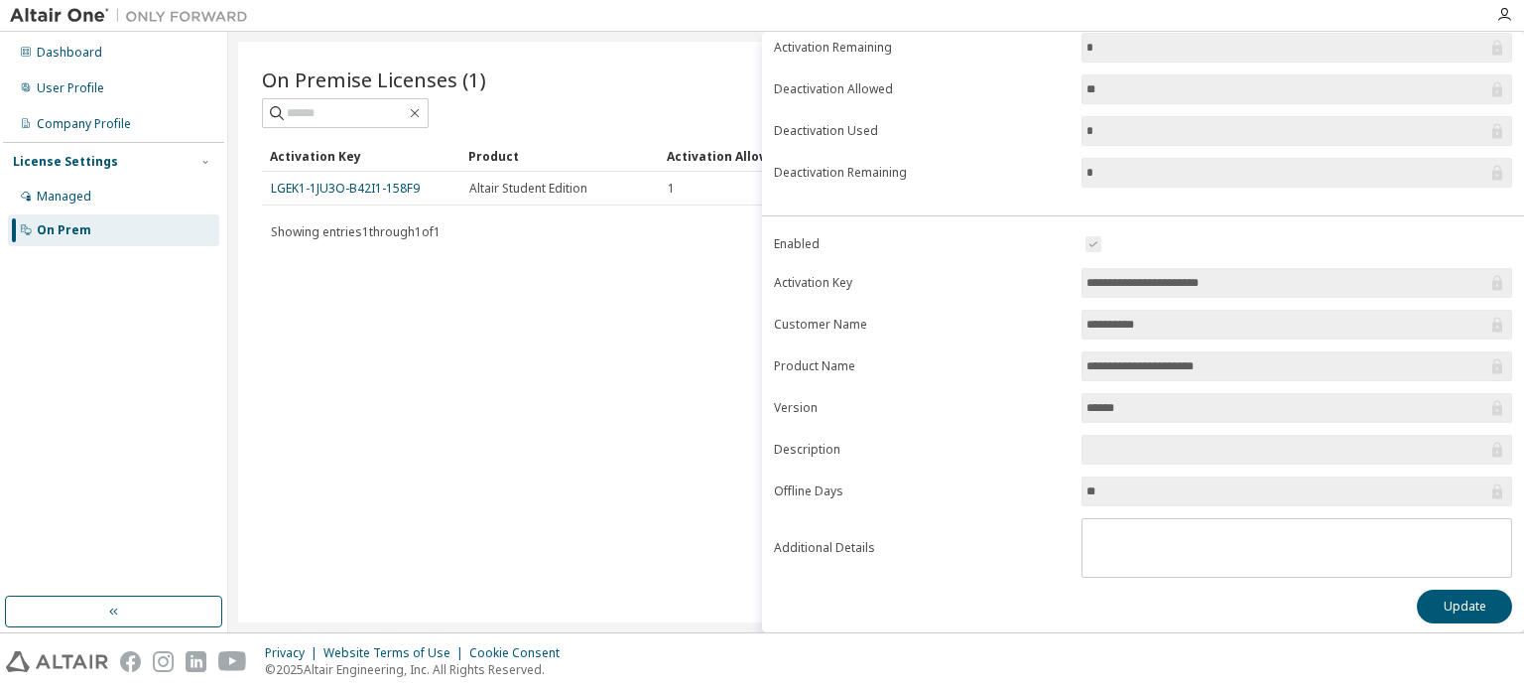
click at [1476, 486] on input "**" at bounding box center [1286, 491] width 401 height 20
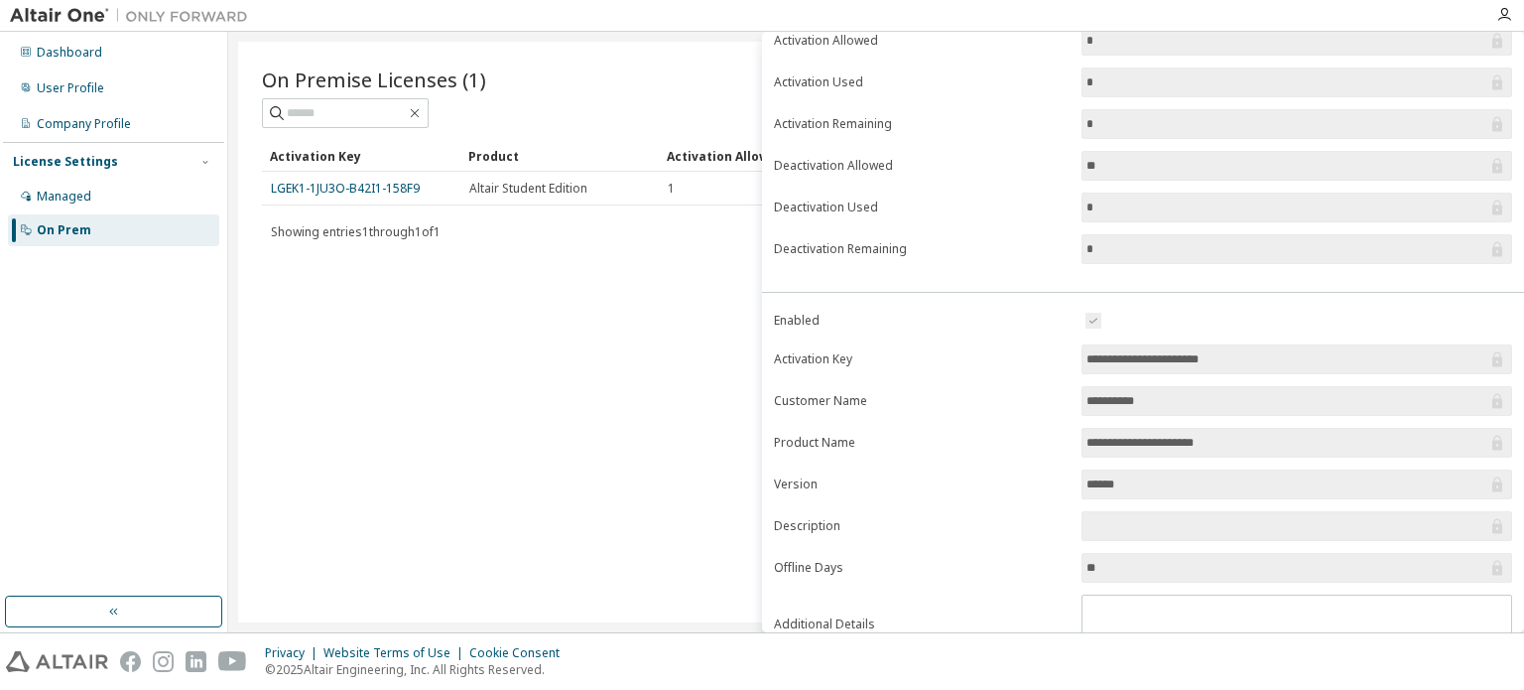
scroll to position [0, 0]
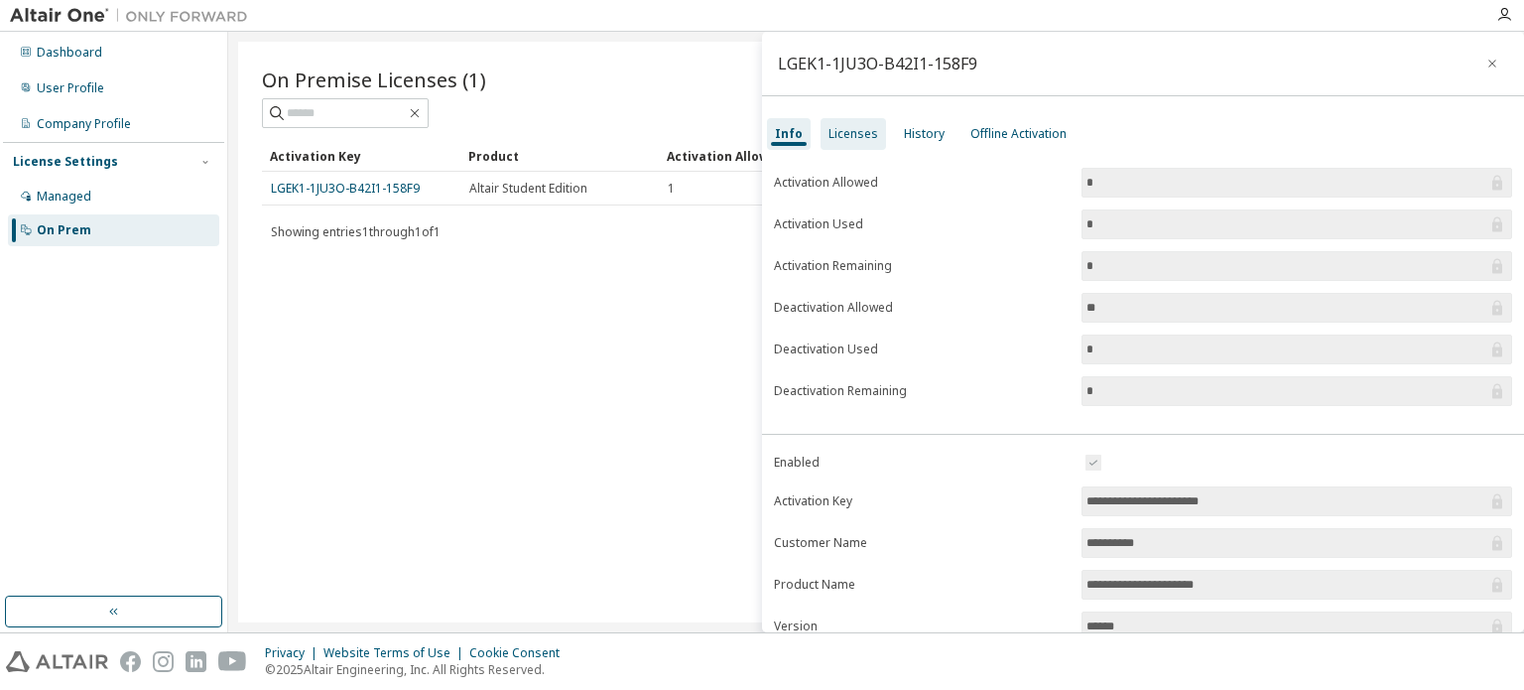
click at [853, 141] on div "Licenses" at bounding box center [853, 134] width 50 height 16
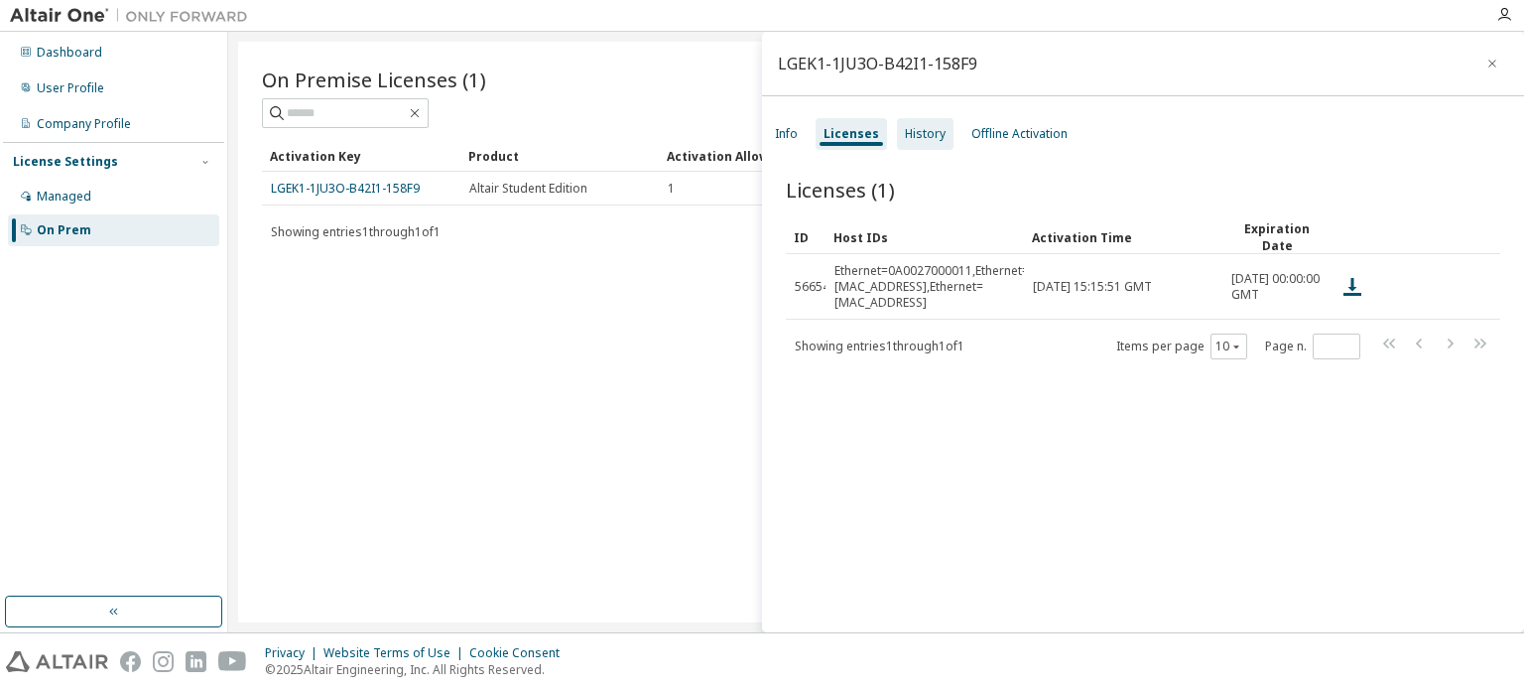
click at [917, 137] on div "History" at bounding box center [925, 134] width 41 height 16
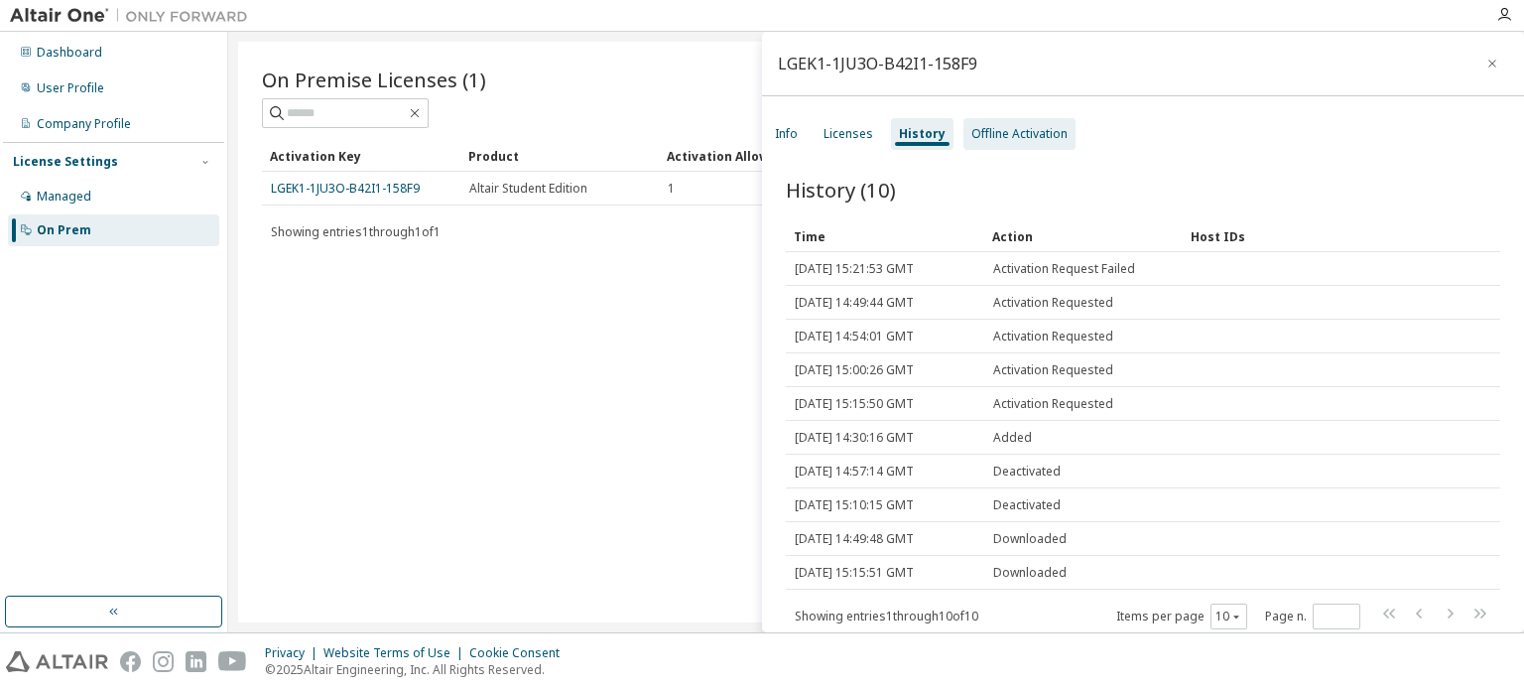
click at [994, 140] on div "Offline Activation" at bounding box center [1019, 134] width 96 height 16
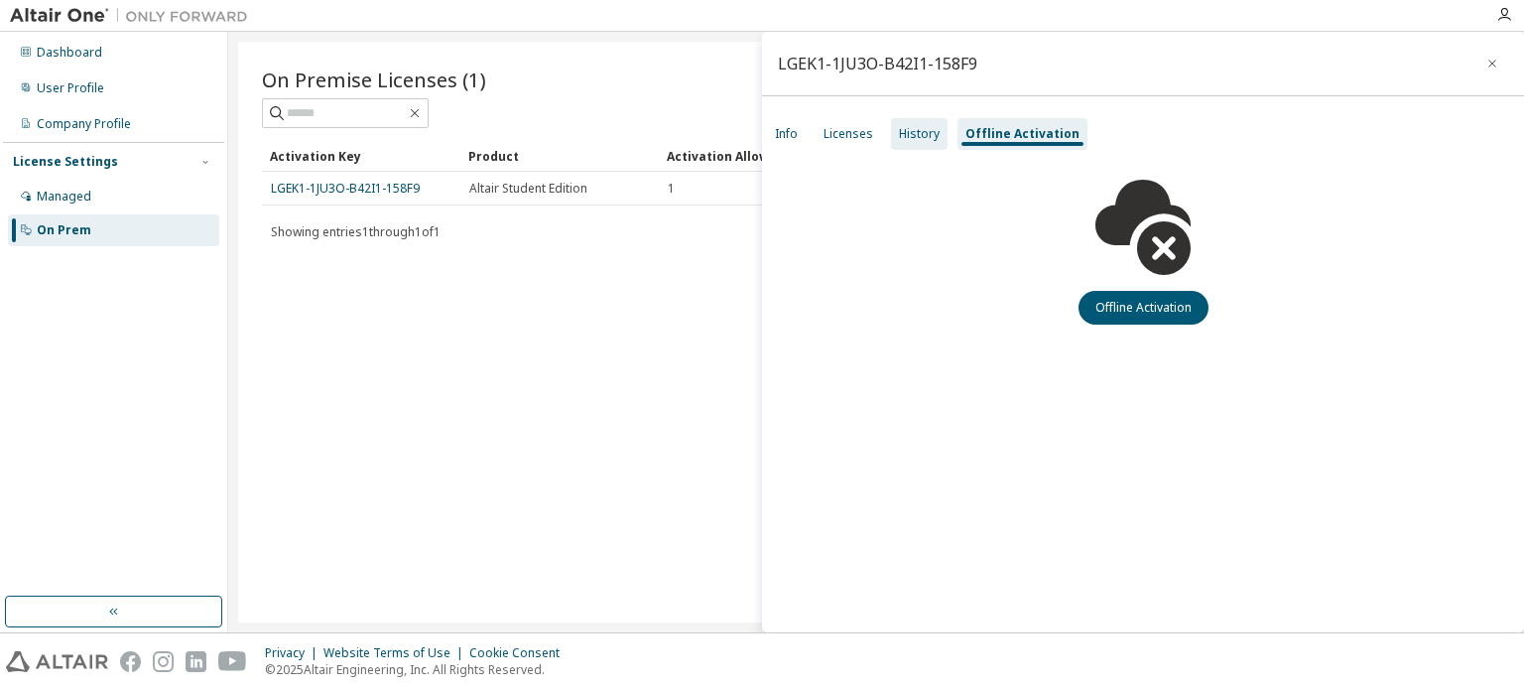
click at [922, 139] on div "History" at bounding box center [919, 134] width 41 height 16
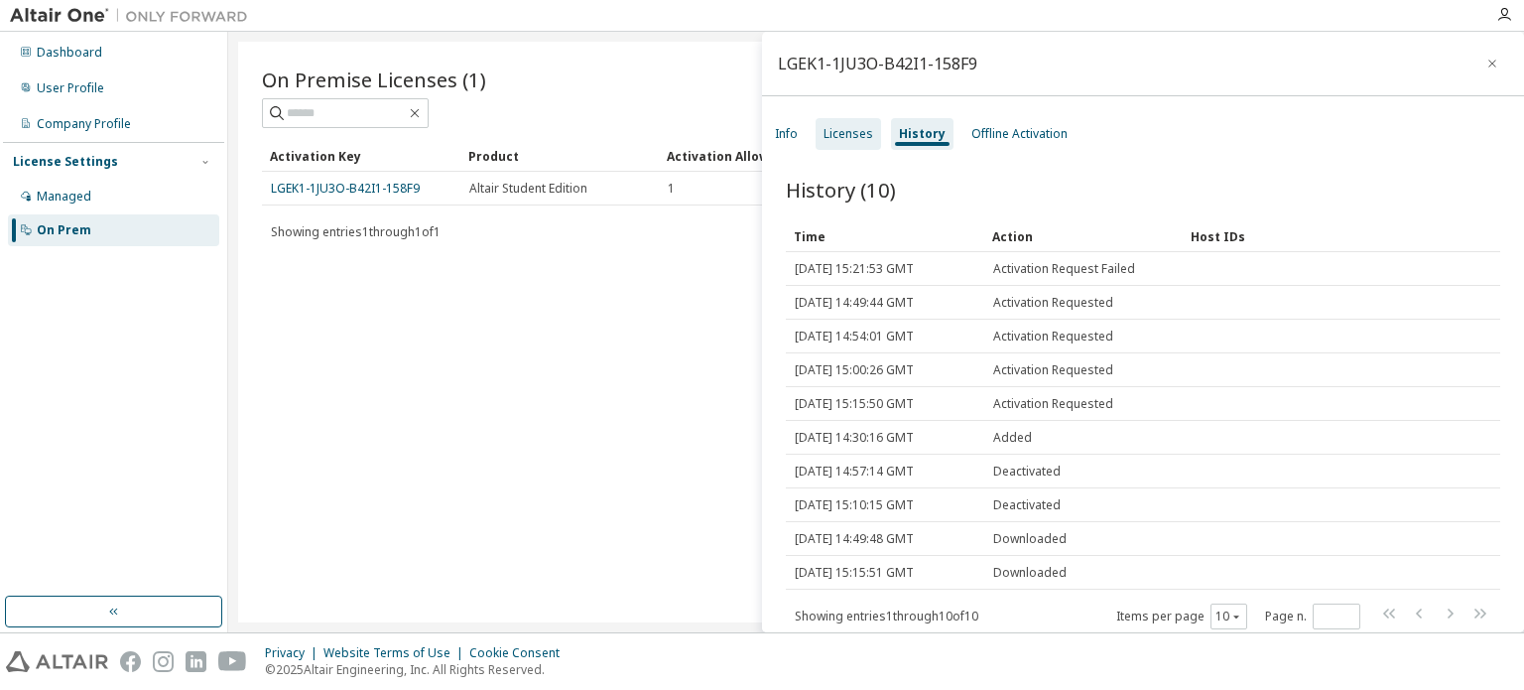
click at [854, 132] on div "Licenses" at bounding box center [849, 134] width 50 height 16
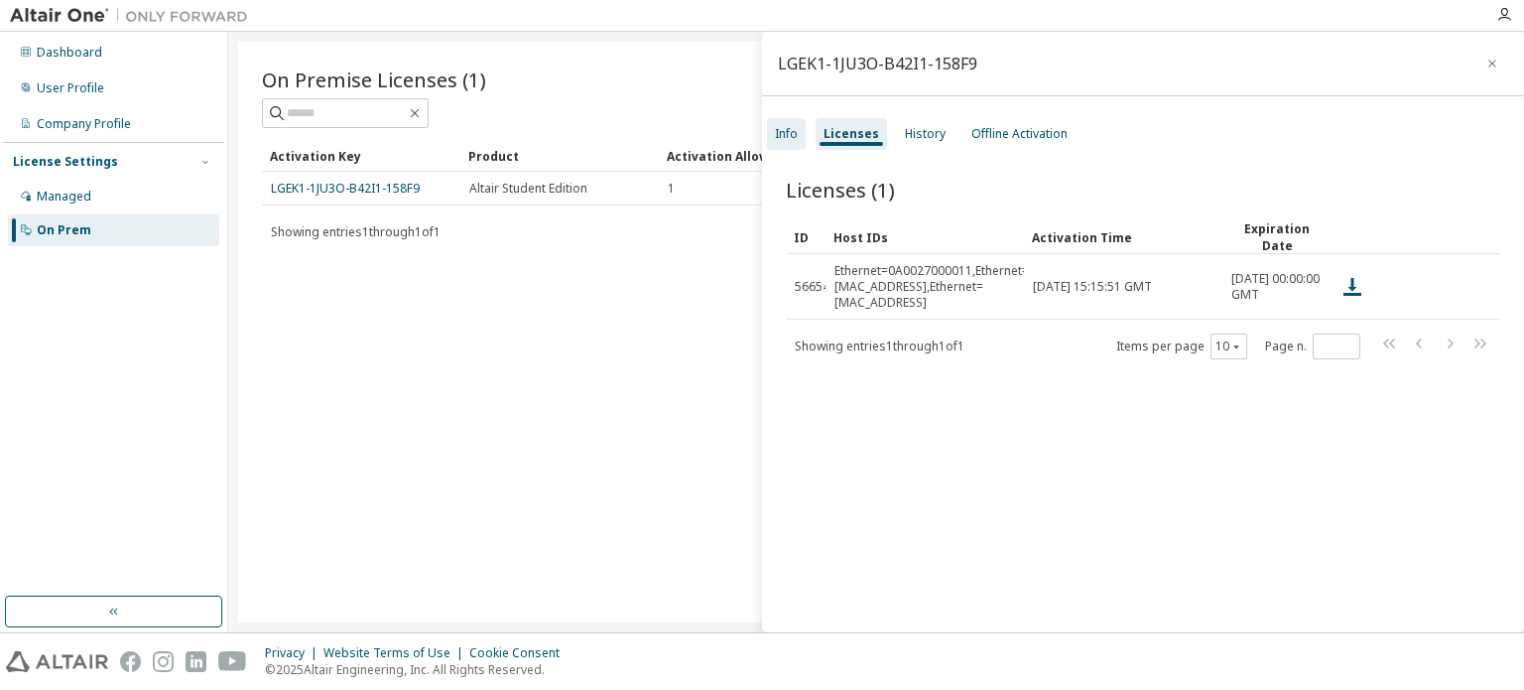
click at [790, 148] on div "Info" at bounding box center [786, 134] width 39 height 32
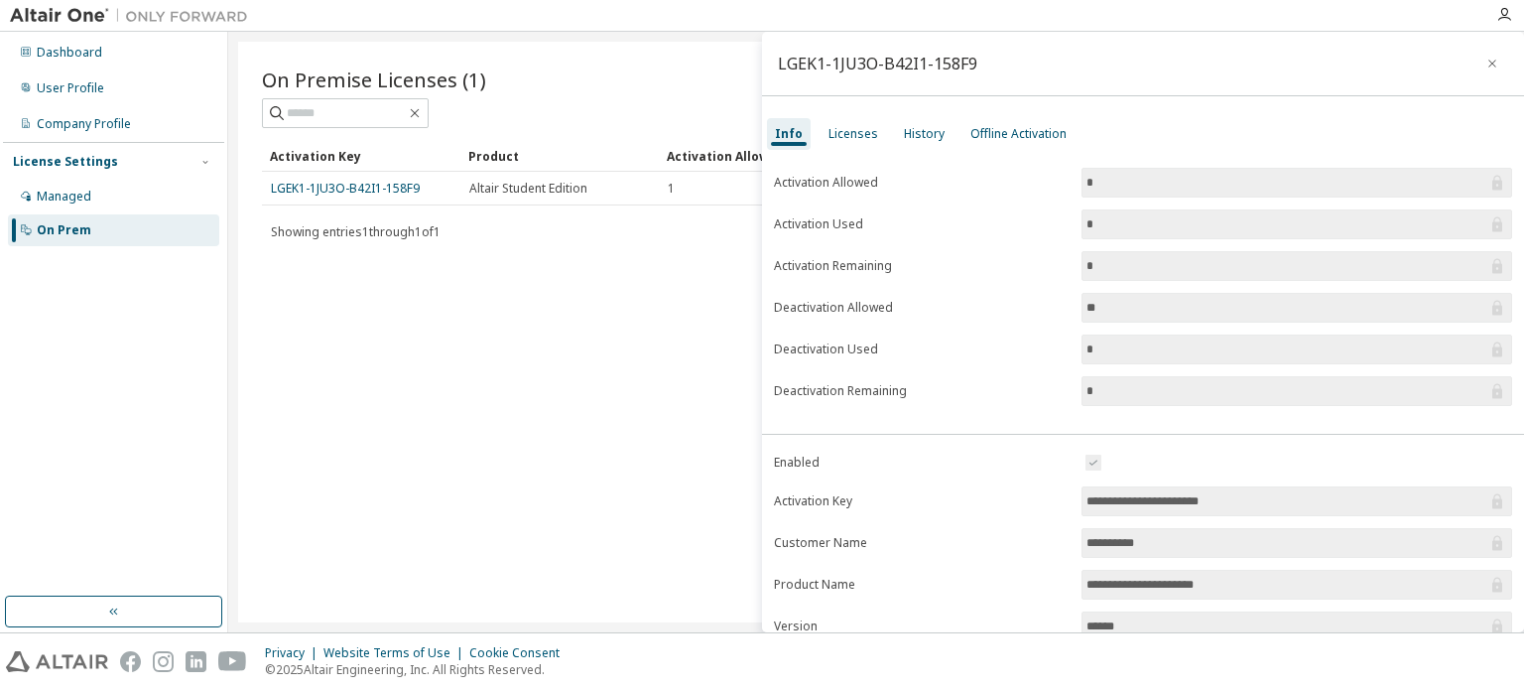
click at [639, 308] on div "On Premise Licenses (1) Clear Load Save Save As Field Operator Value Select fil…" at bounding box center [876, 332] width 1276 height 580
click at [865, 130] on div "Licenses" at bounding box center [853, 134] width 50 height 16
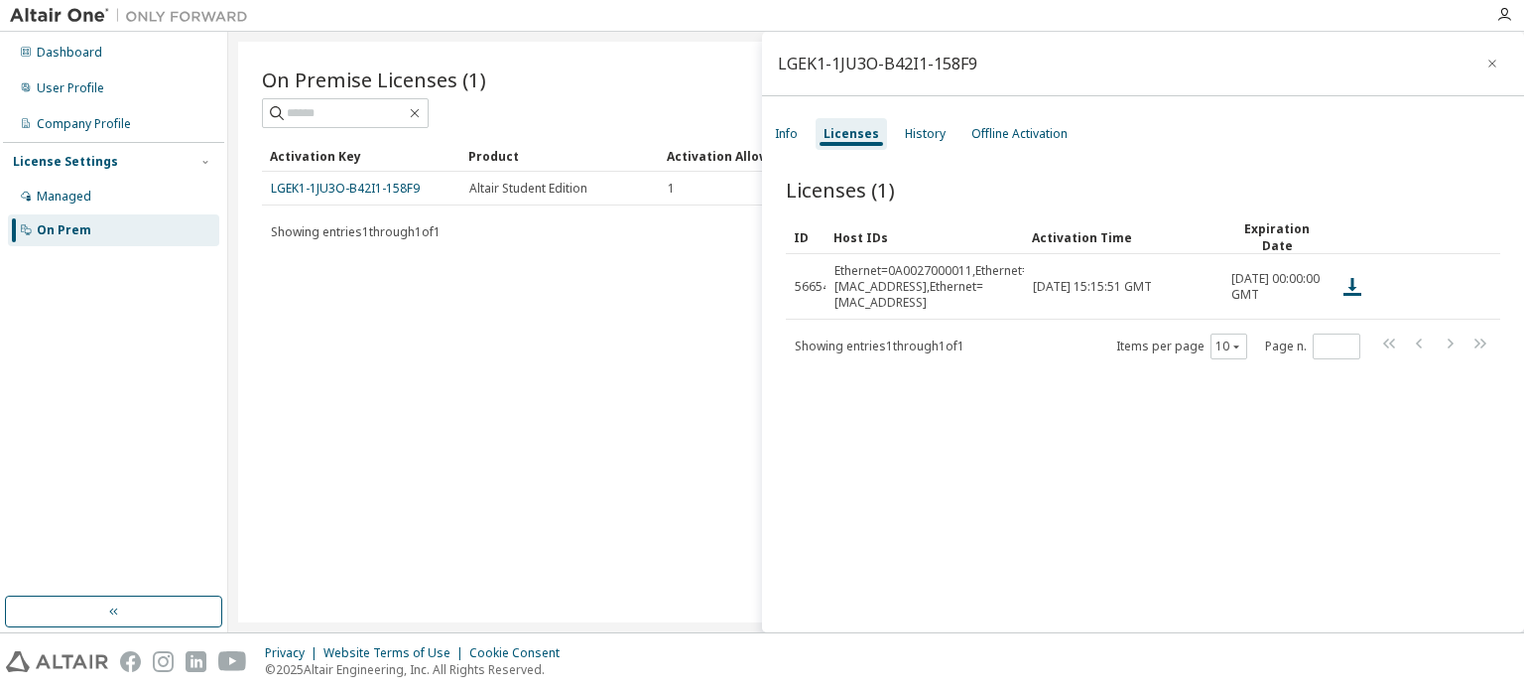
click at [635, 270] on div "On Premise Licenses (1) Clear Load Save Save As Field Operator Value Select fil…" at bounding box center [876, 332] width 1276 height 580
